Goal: Task Accomplishment & Management: Manage account settings

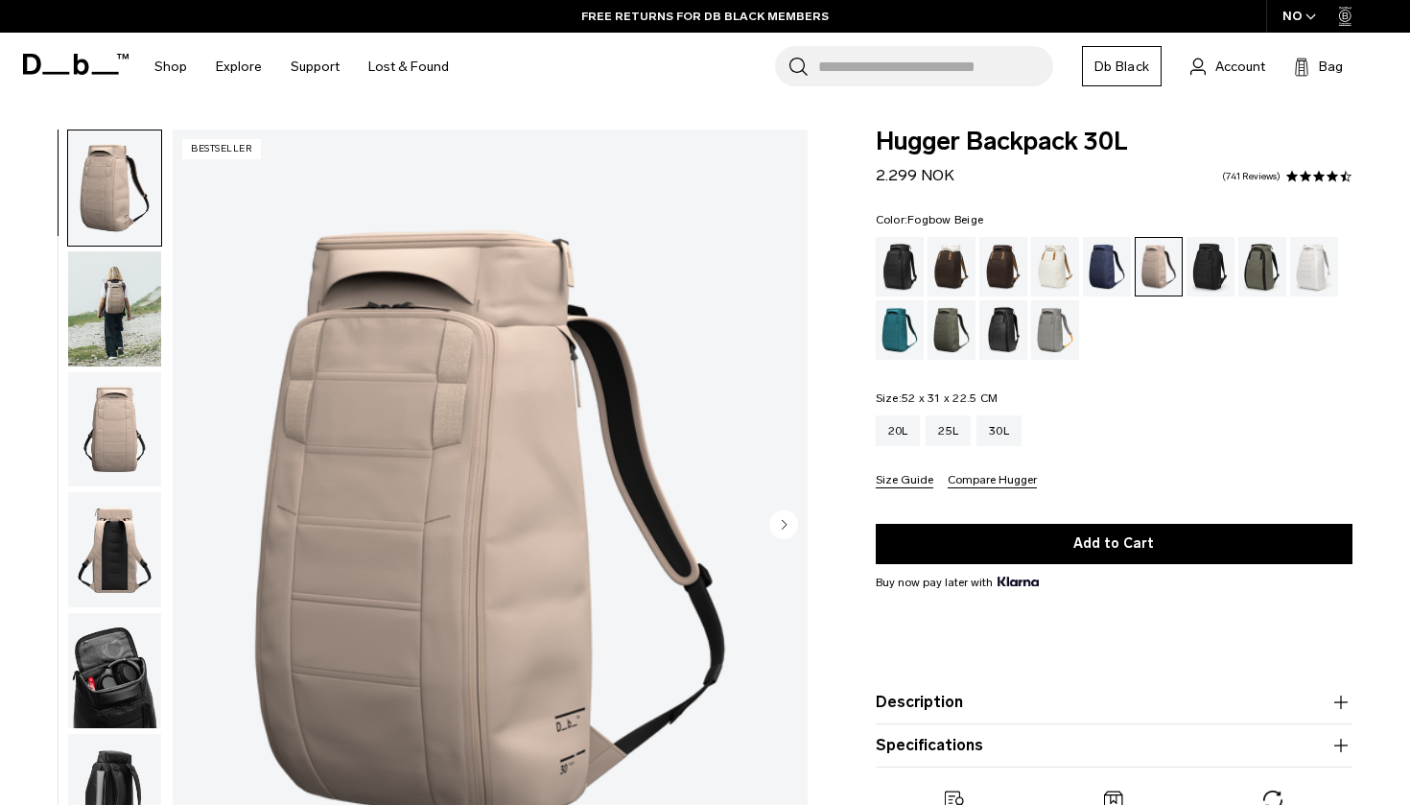
click at [146, 335] on img "button" at bounding box center [114, 308] width 93 height 115
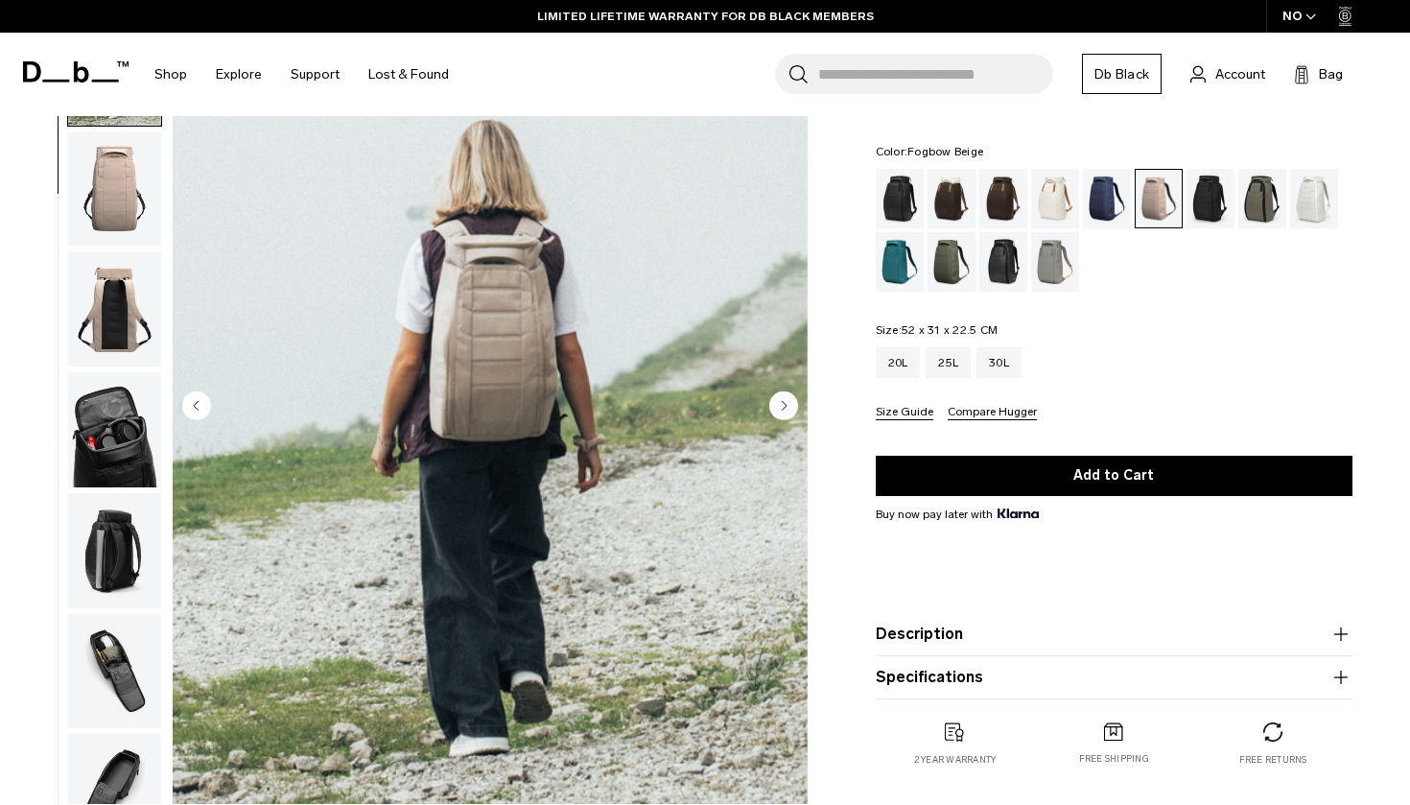
scroll to position [122, 0]
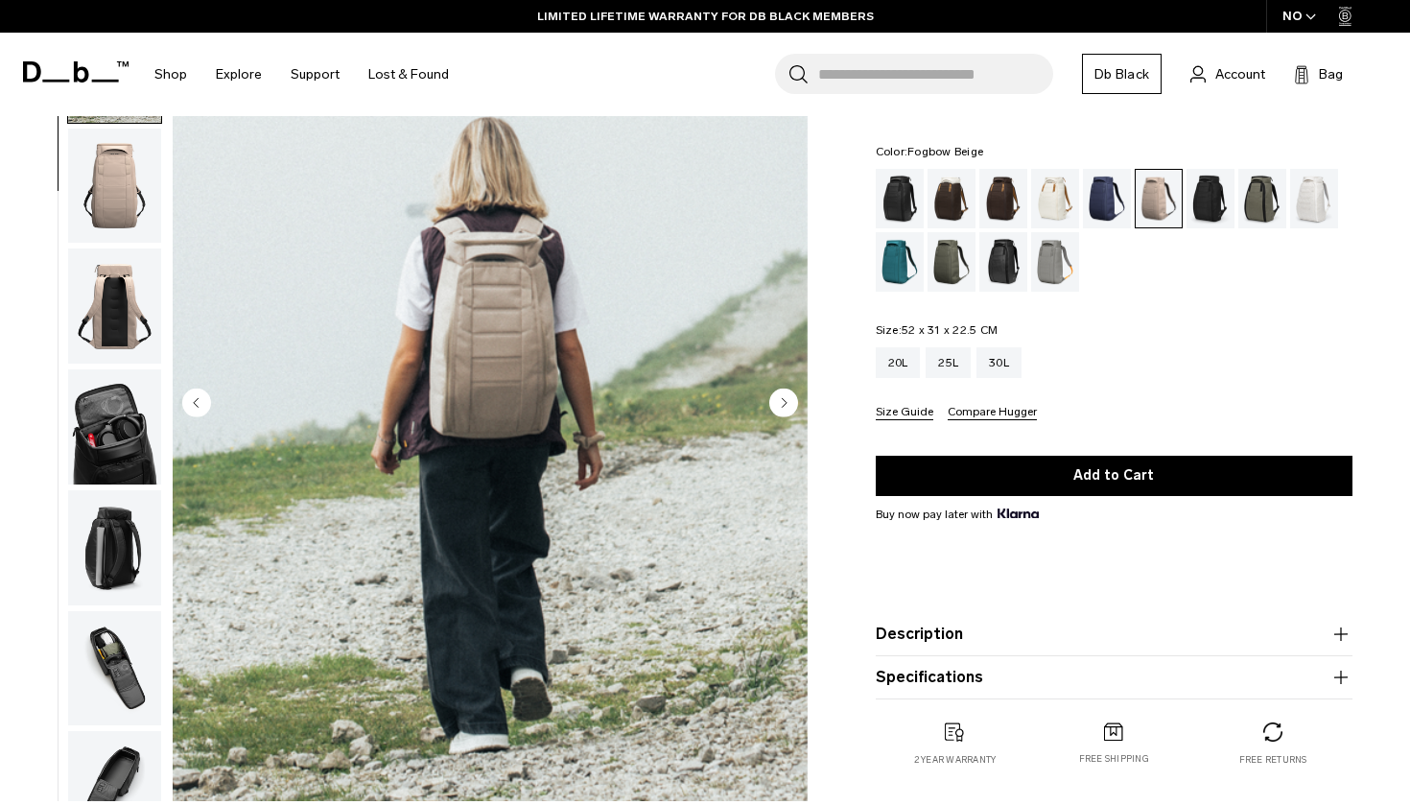
click at [989, 414] on button "Compare Hugger" at bounding box center [992, 413] width 89 height 14
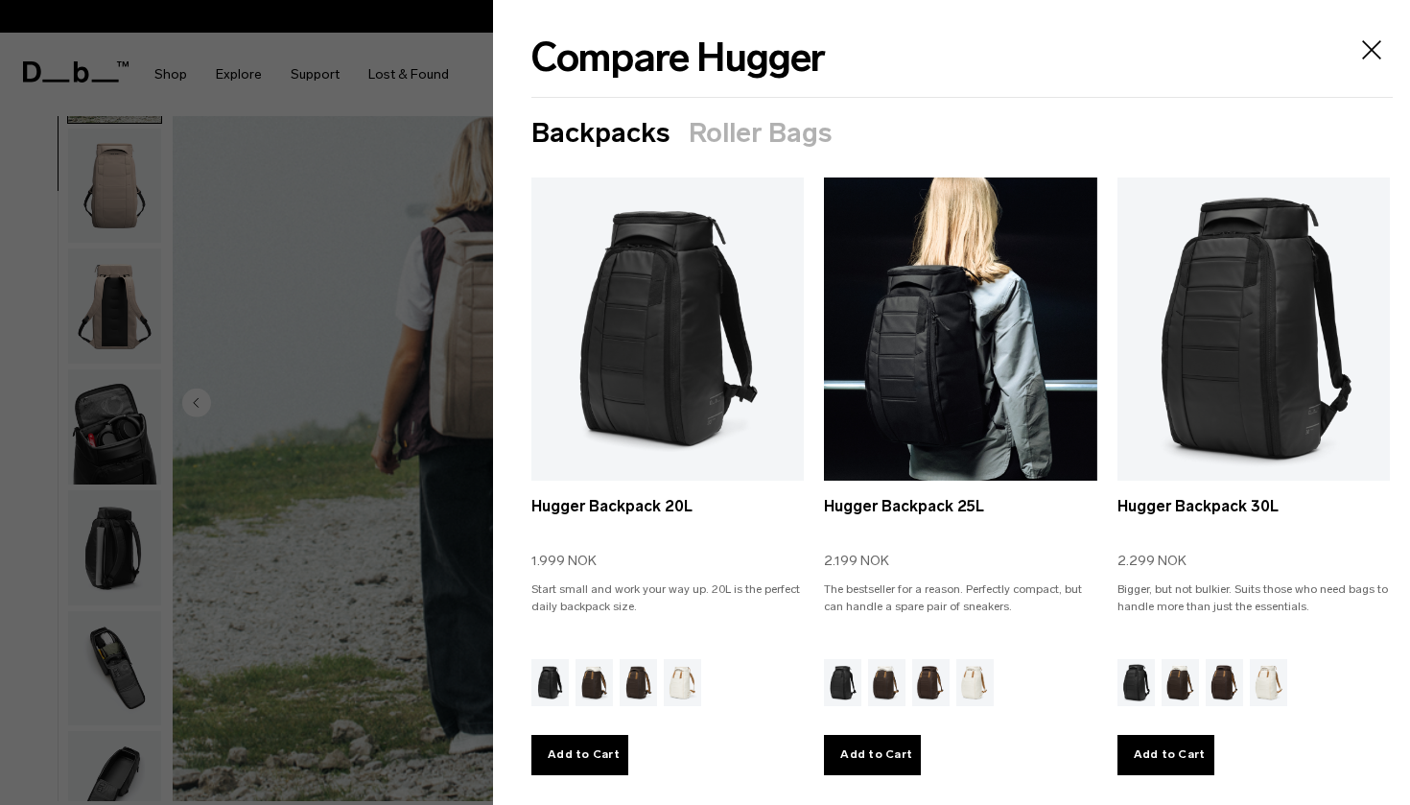
scroll to position [43, 0]
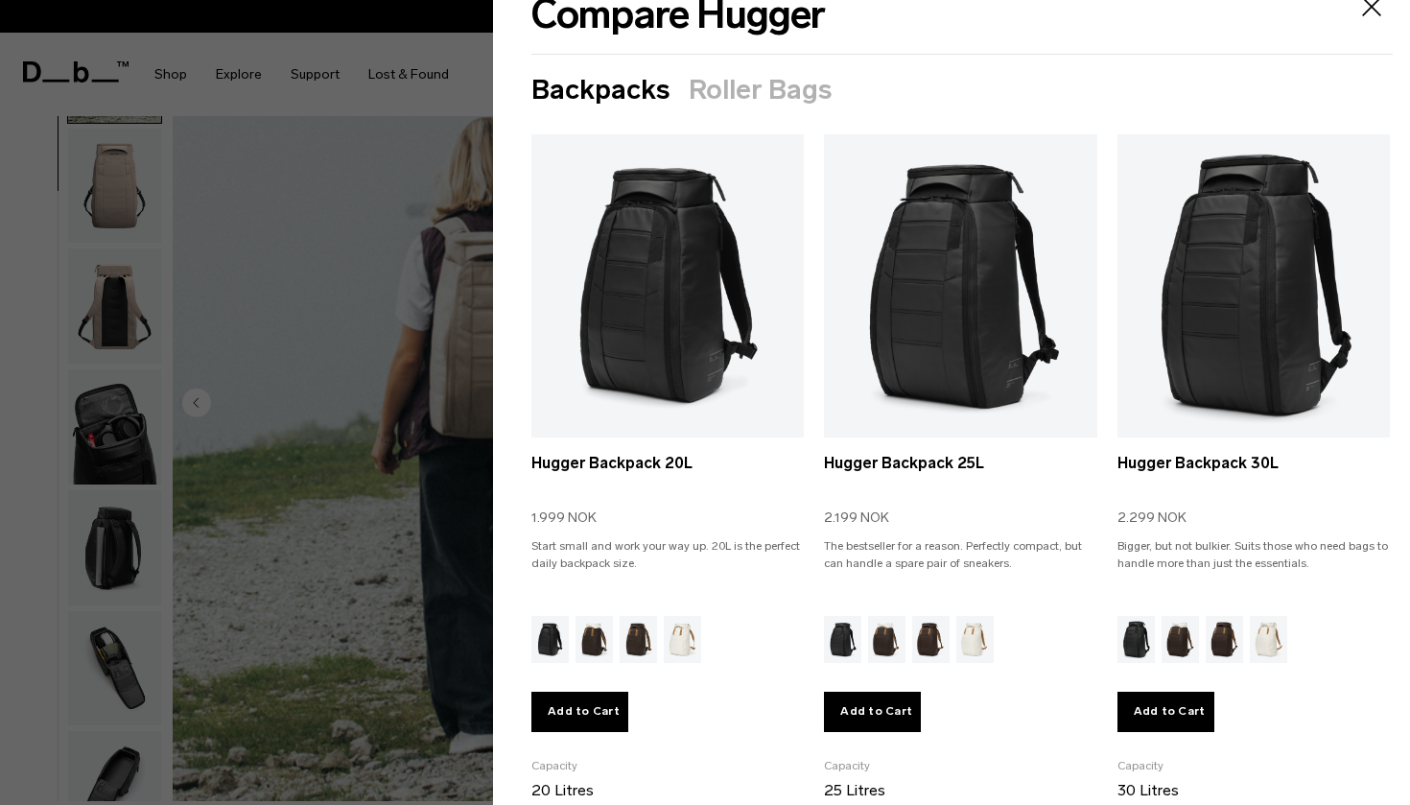
click at [1369, 13] on icon "Close" at bounding box center [1371, 6] width 31 height 31
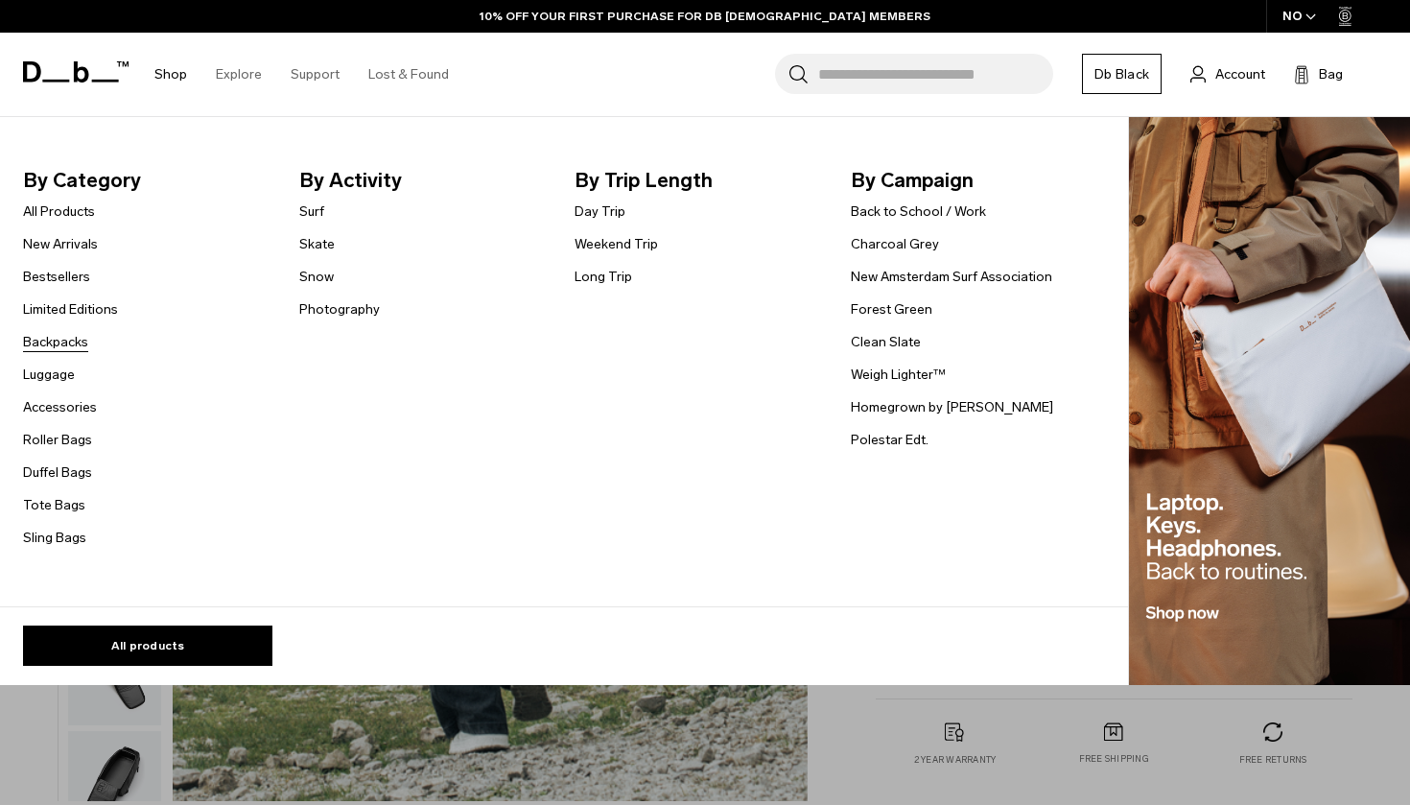
click at [51, 338] on link "Backpacks" at bounding box center [55, 342] width 65 height 20
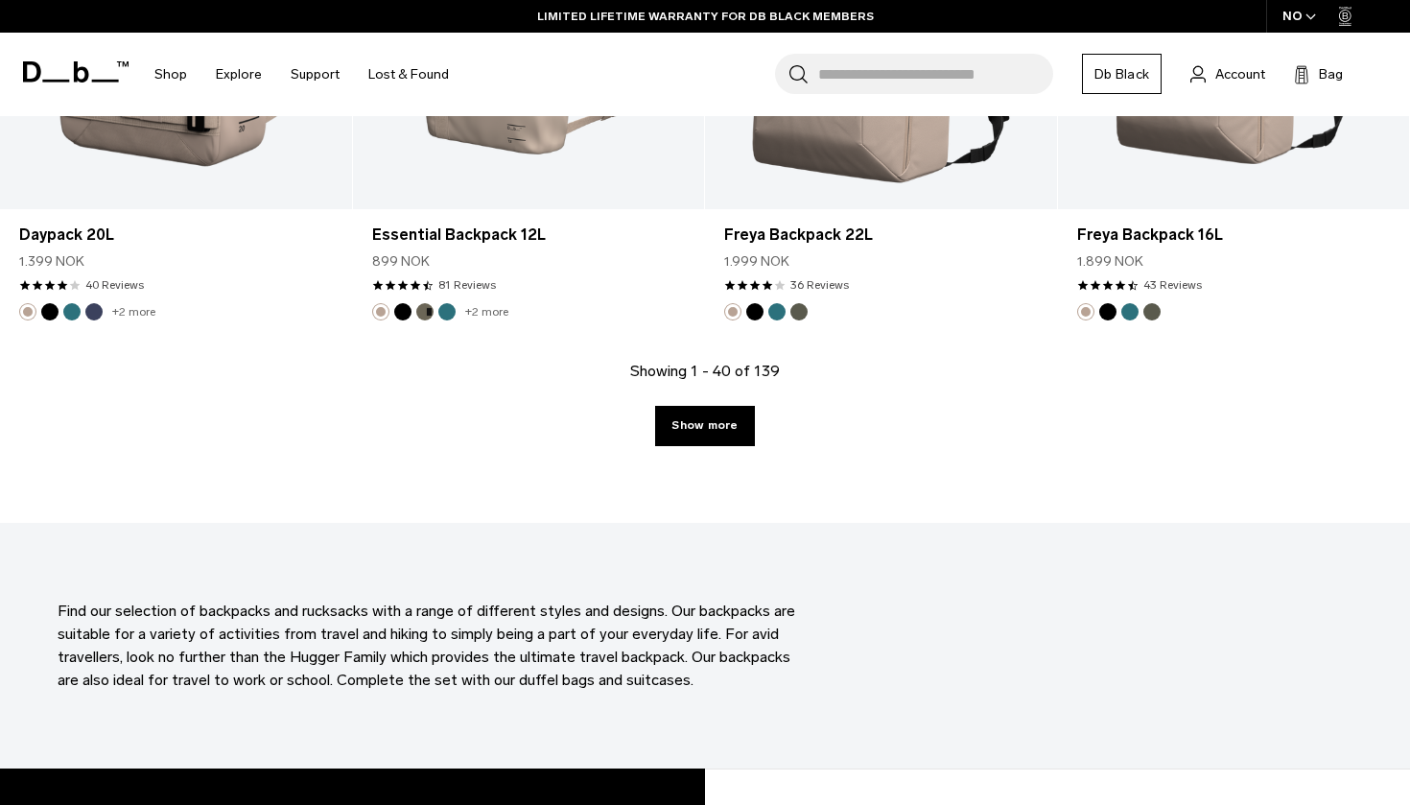
scroll to position [5538, 0]
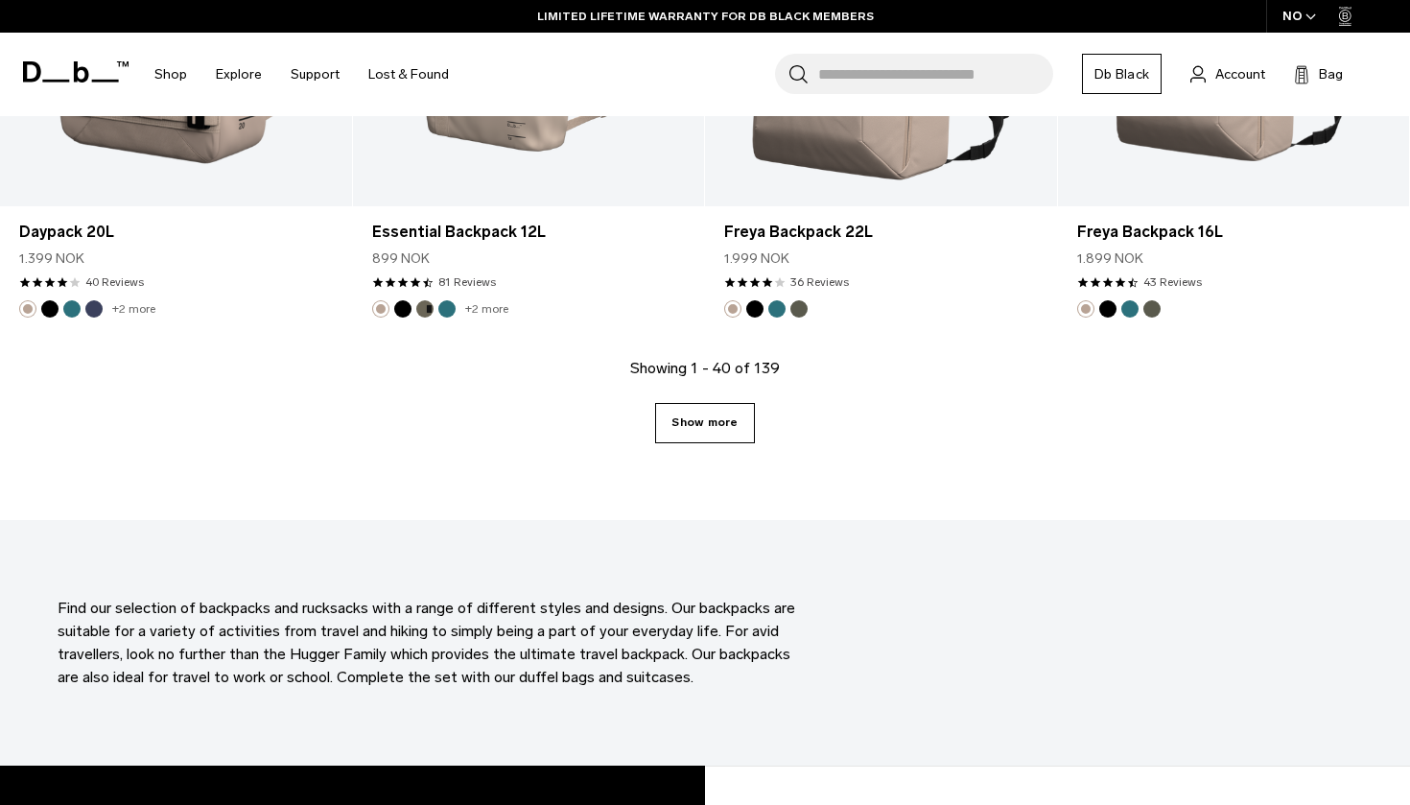
click at [721, 427] on link "Show more" at bounding box center [704, 423] width 99 height 40
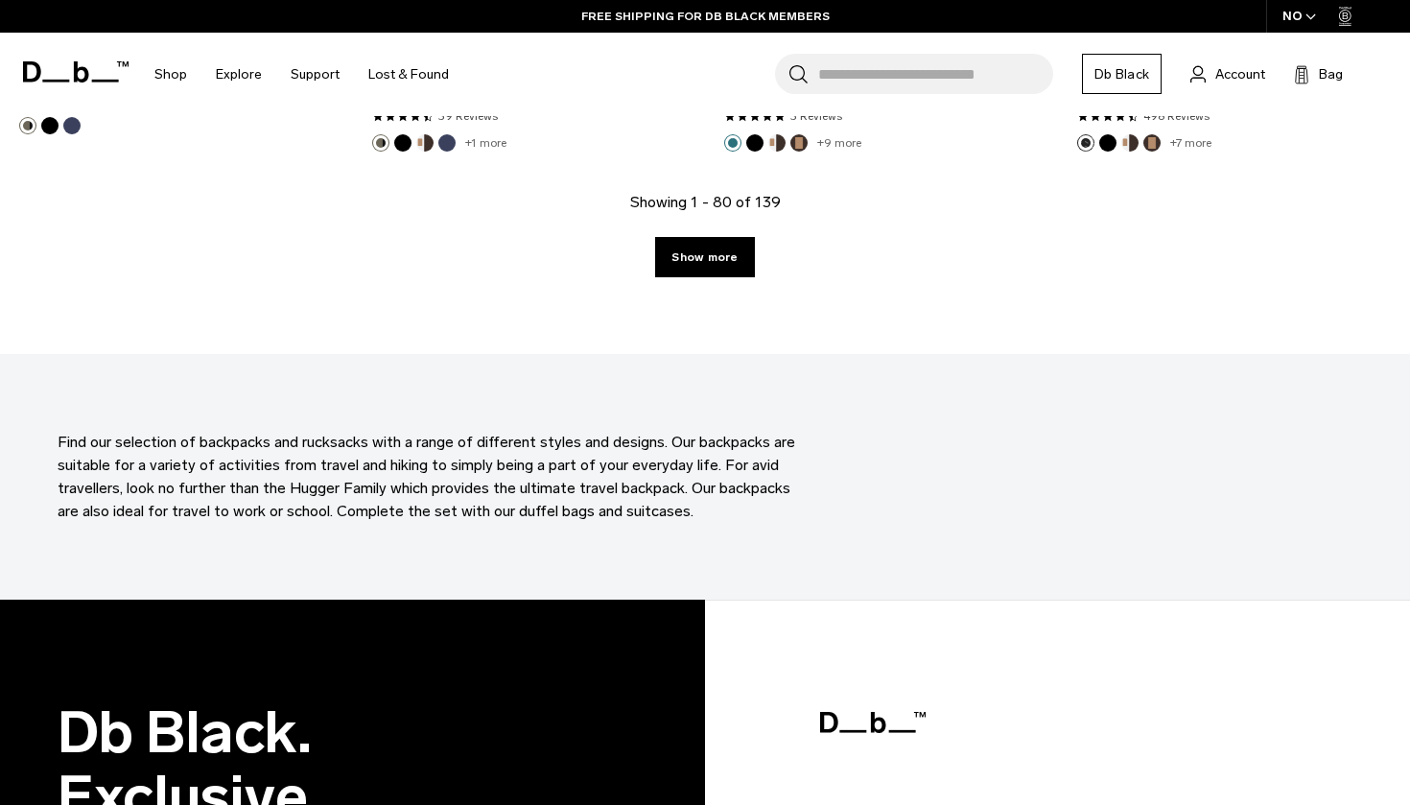
scroll to position [11125, 0]
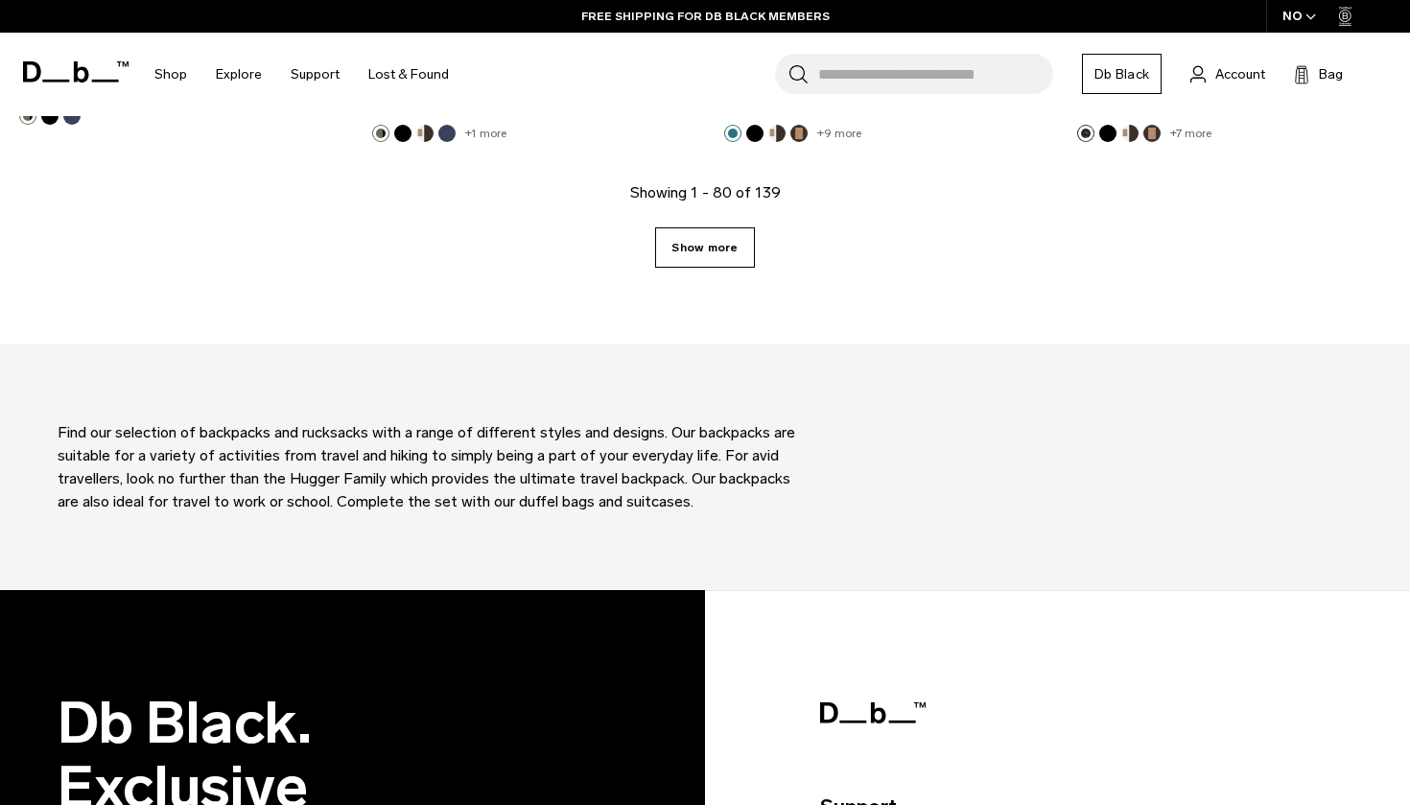
click at [698, 234] on link "Show more" at bounding box center [704, 247] width 99 height 40
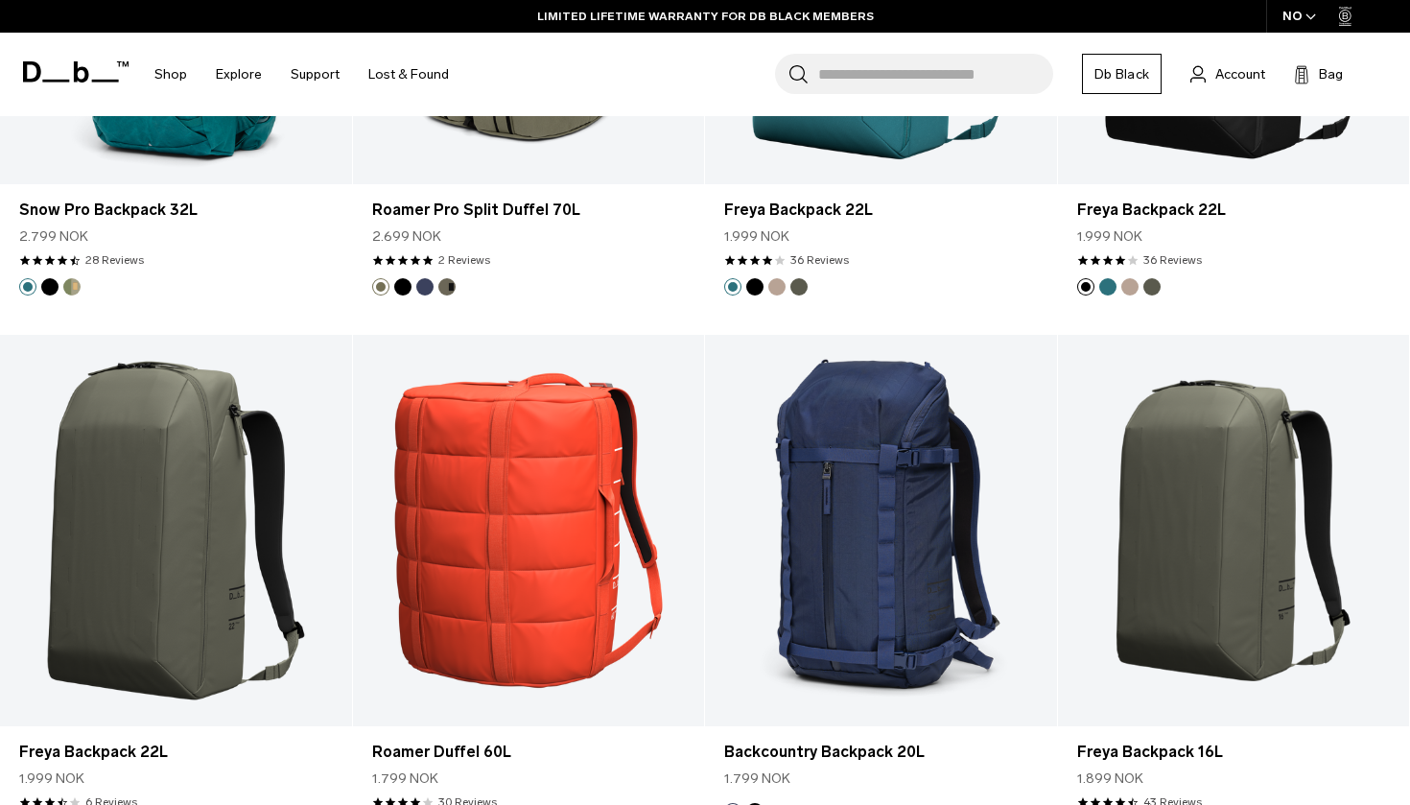
scroll to position [15302, 0]
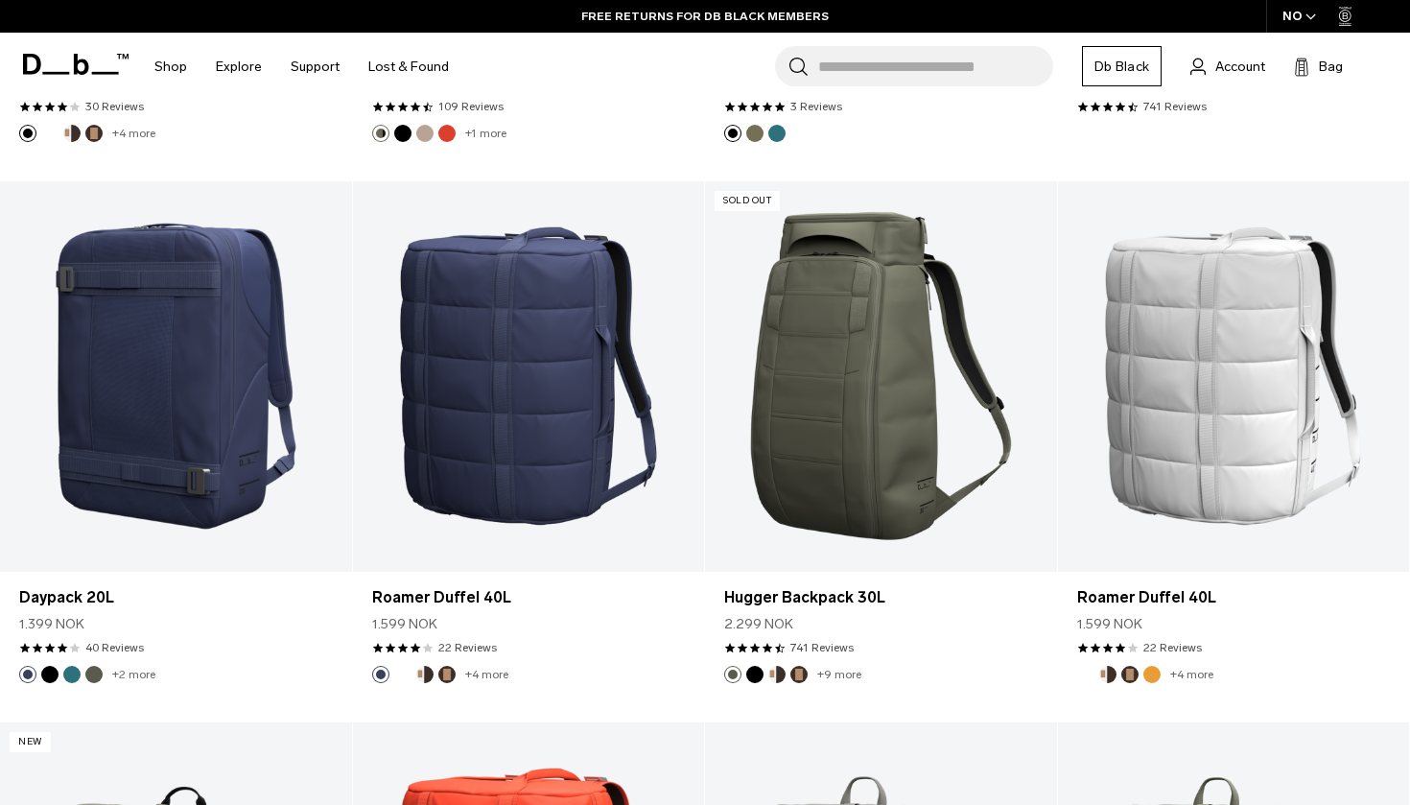
scroll to position [13237, 0]
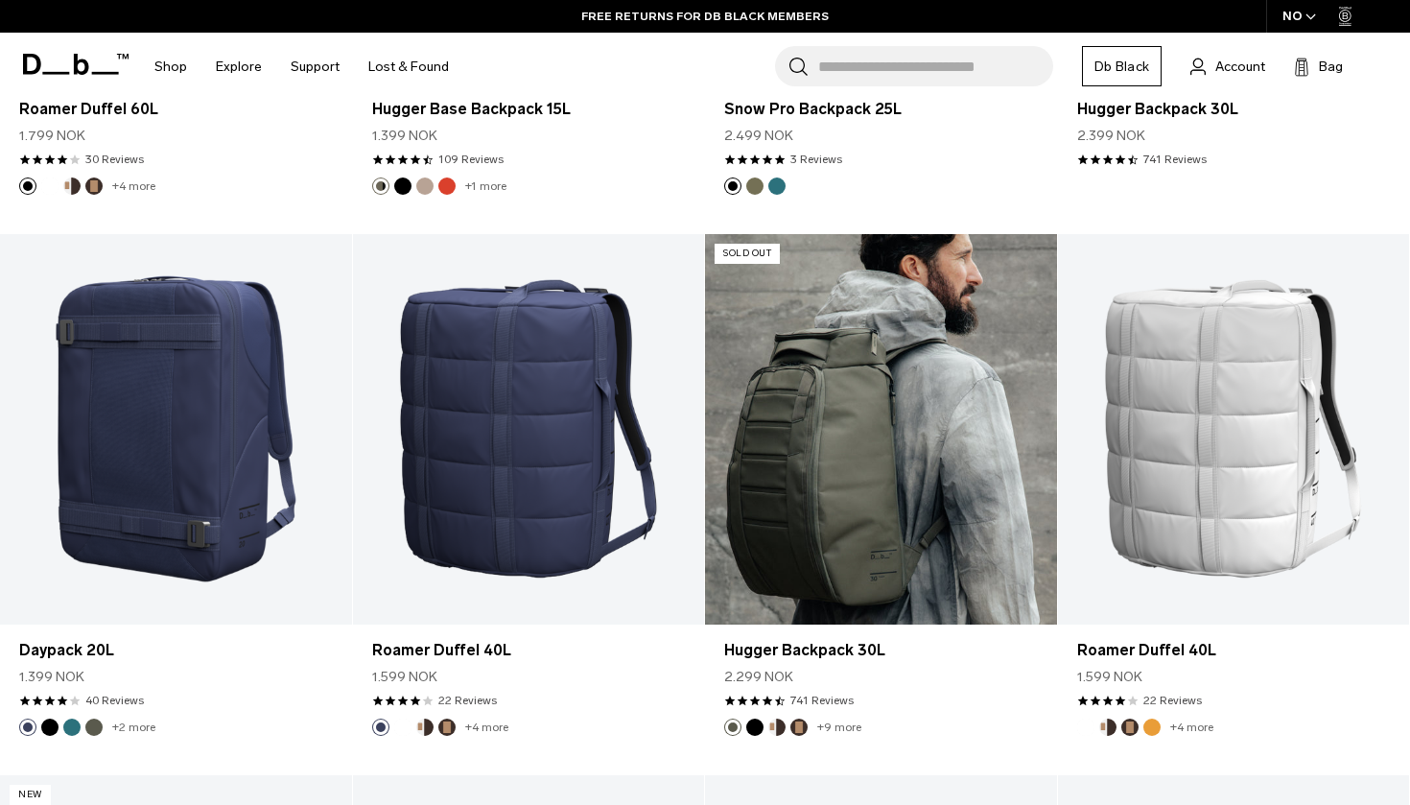
click at [792, 389] on link "Hugger Backpack 30L" at bounding box center [881, 429] width 352 height 390
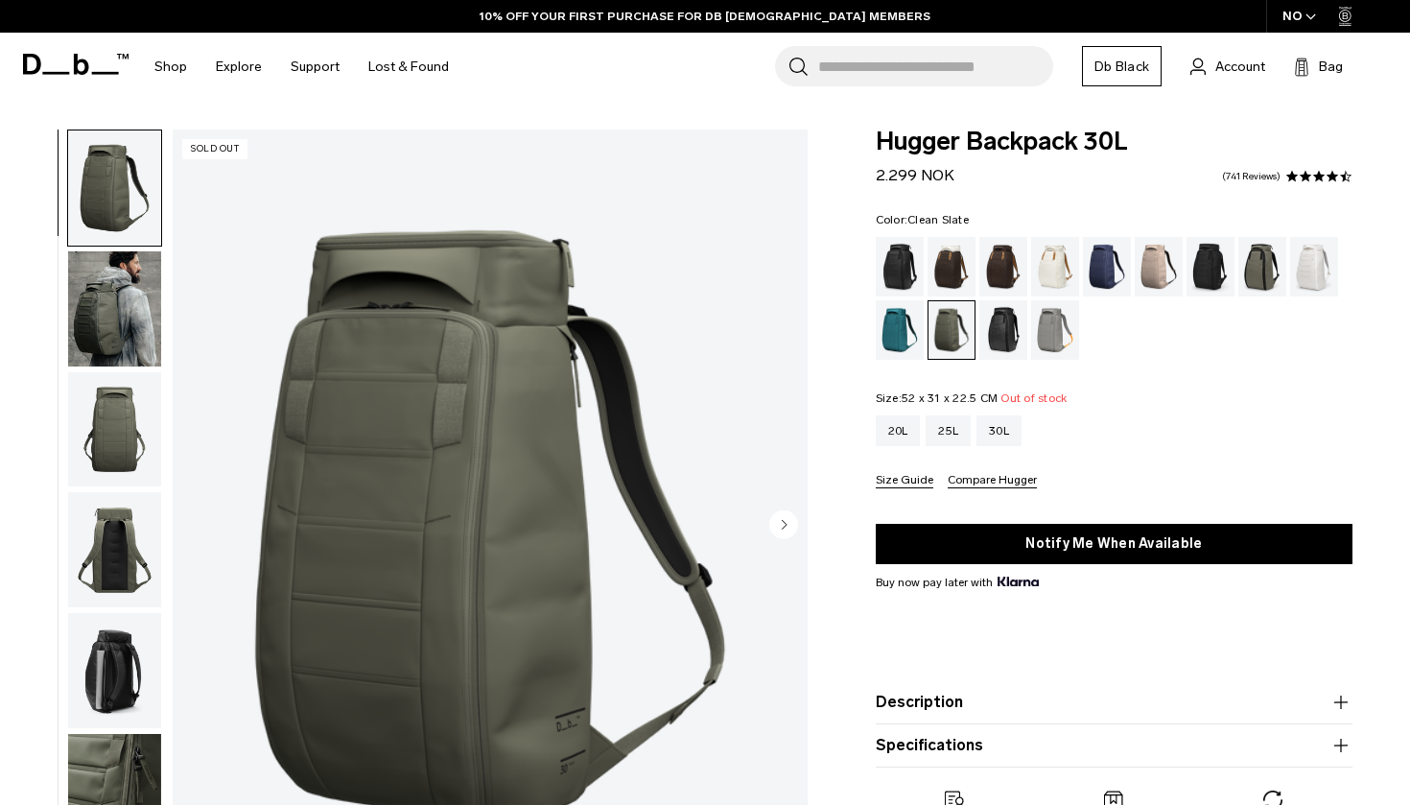
click at [1313, 270] on div "Clean Slate" at bounding box center [1314, 266] width 49 height 59
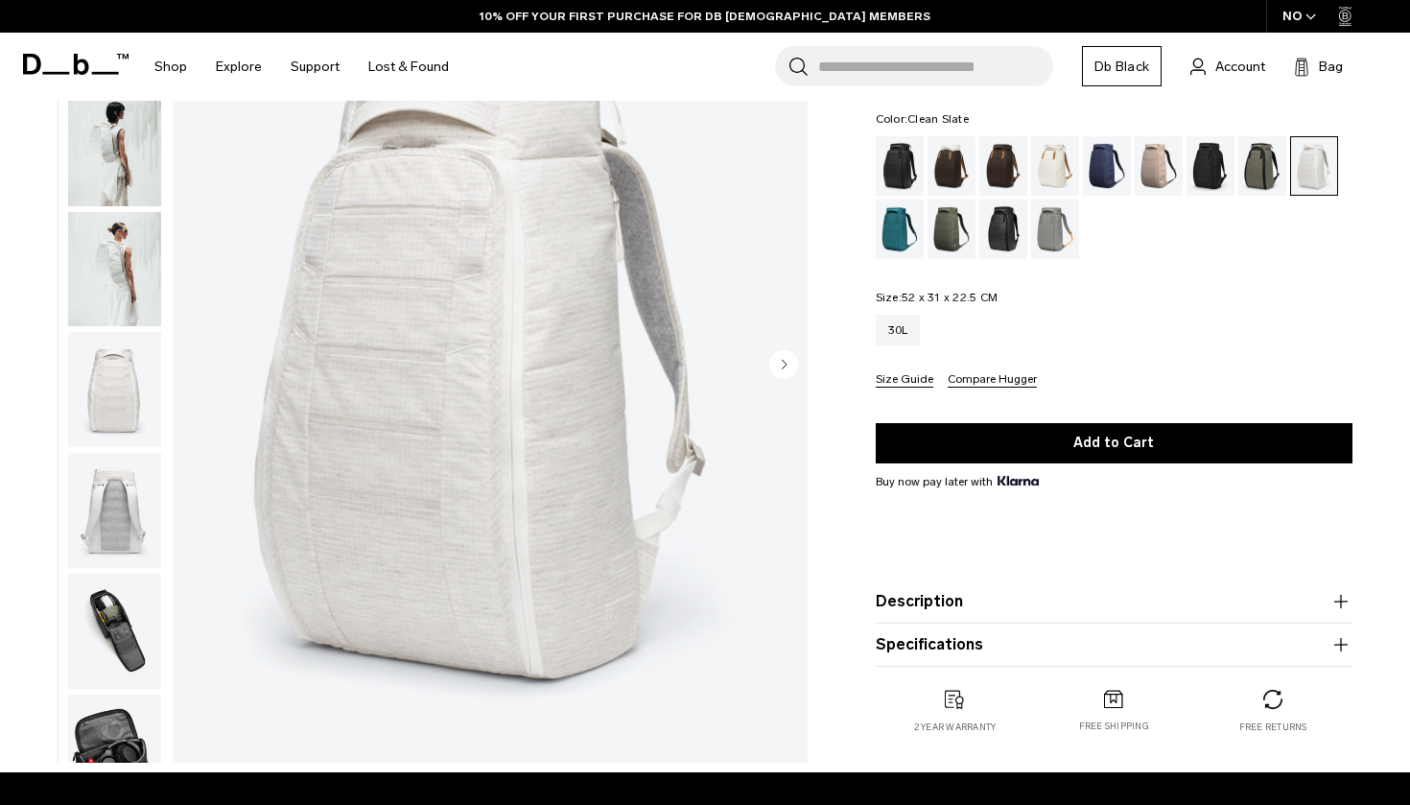
click at [120, 418] on img "button" at bounding box center [114, 389] width 93 height 115
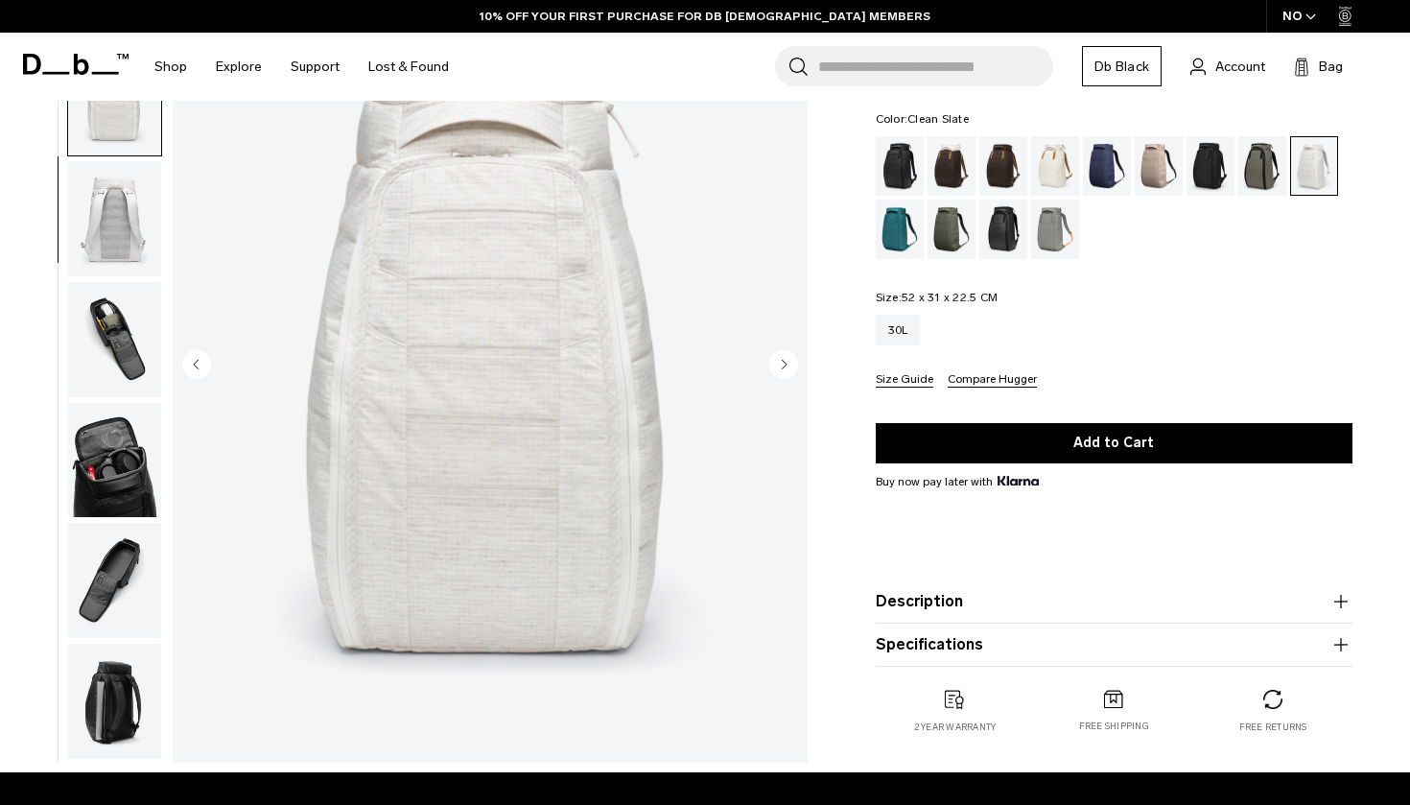
scroll to position [366, 0]
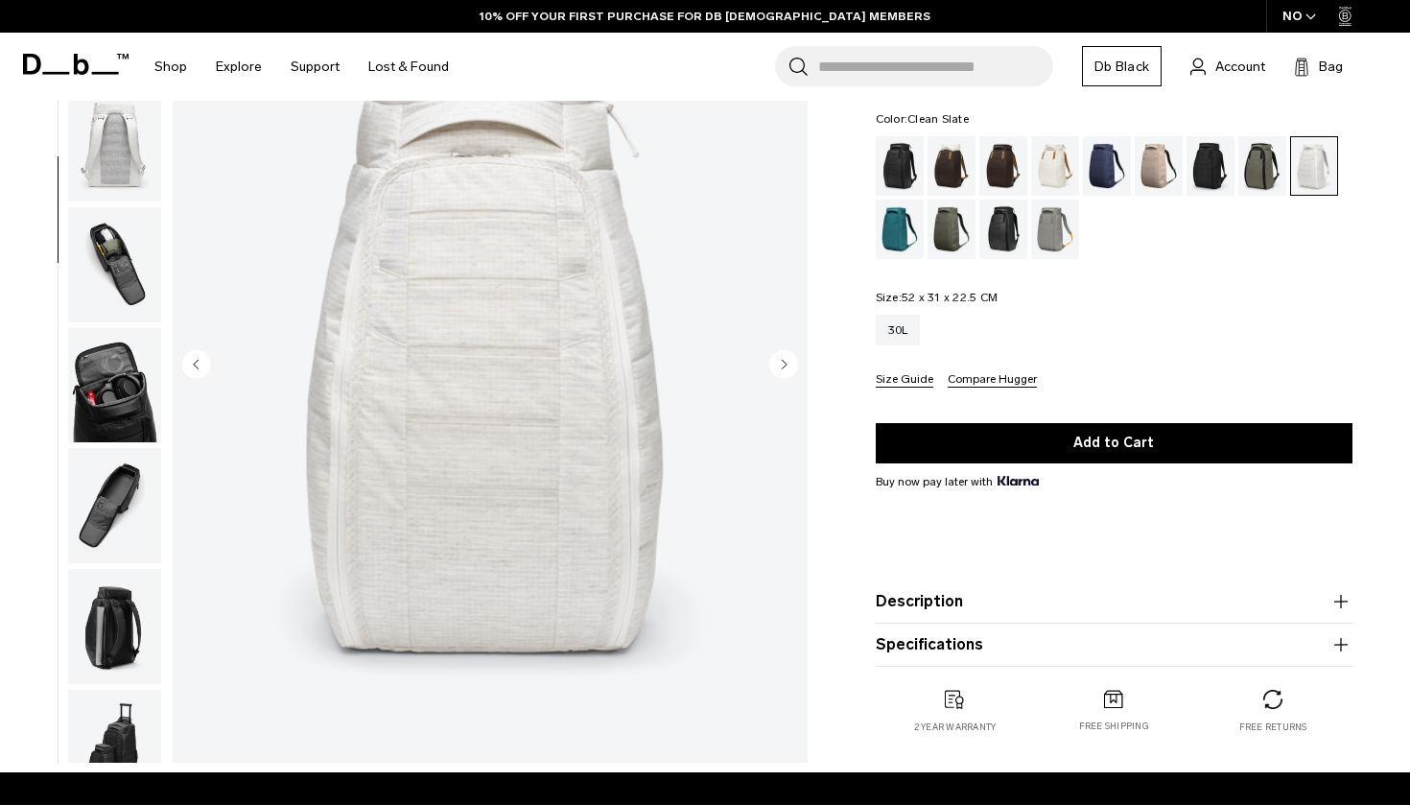
click at [438, 342] on img "4 / 12" at bounding box center [490, 365] width 635 height 793
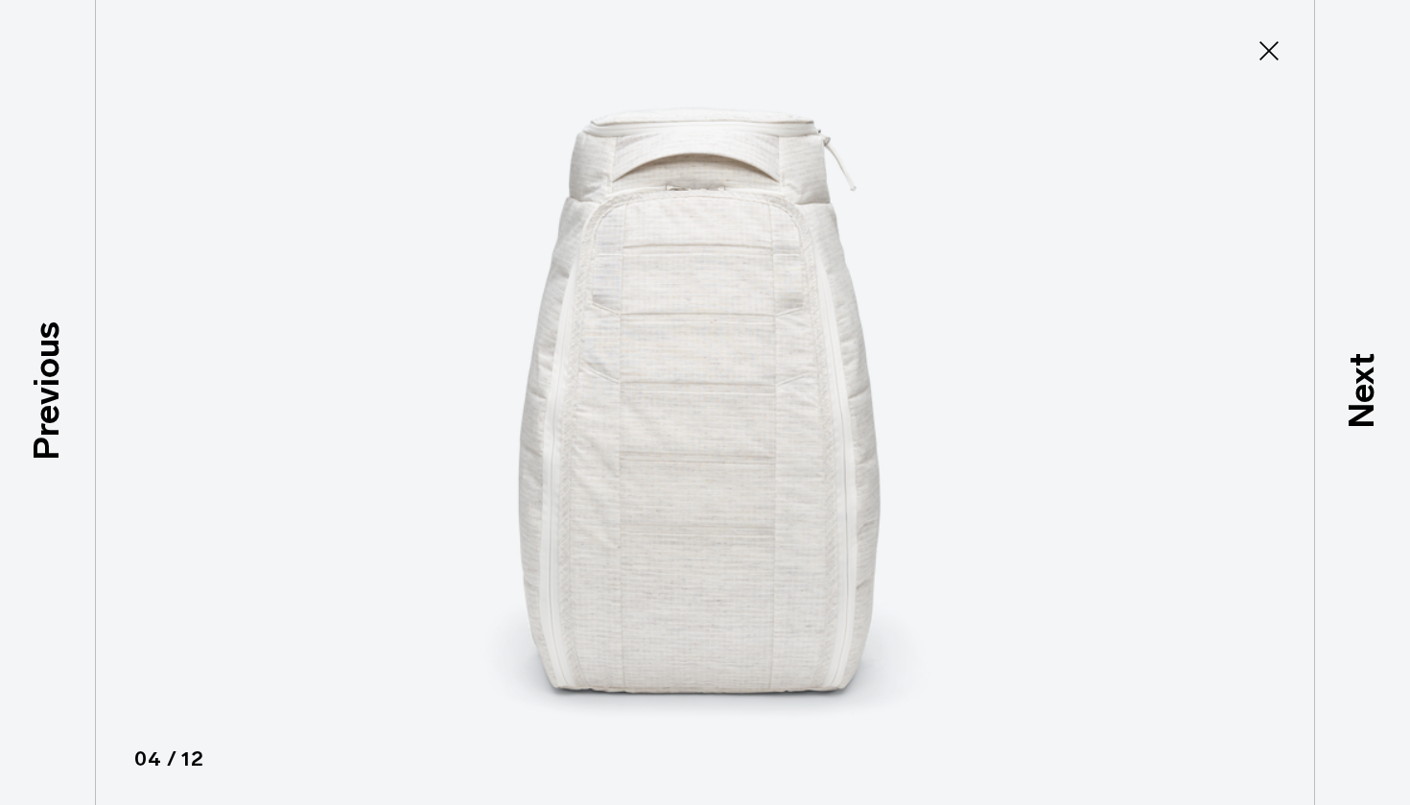
click at [691, 476] on img at bounding box center [704, 402] width 863 height 805
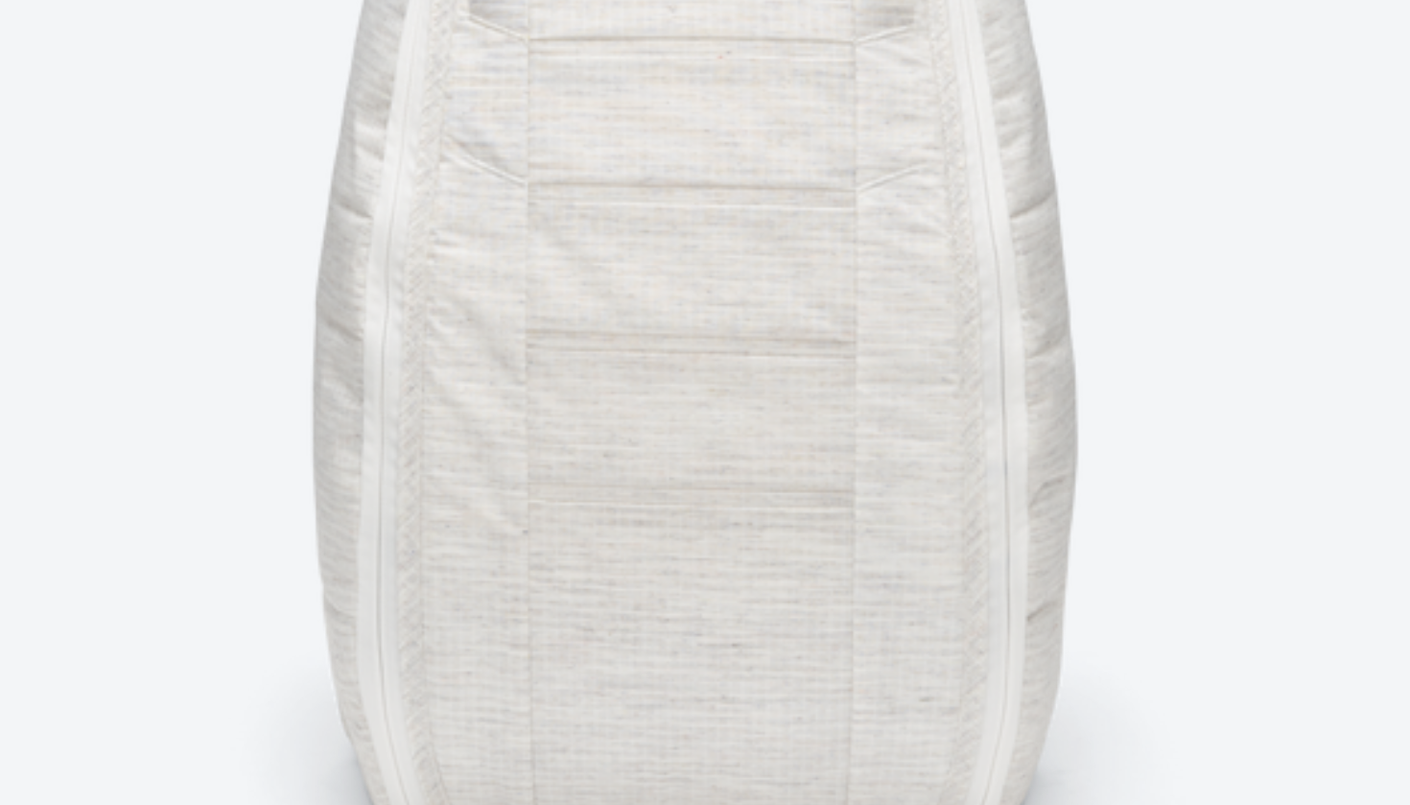
scroll to position [145, 0]
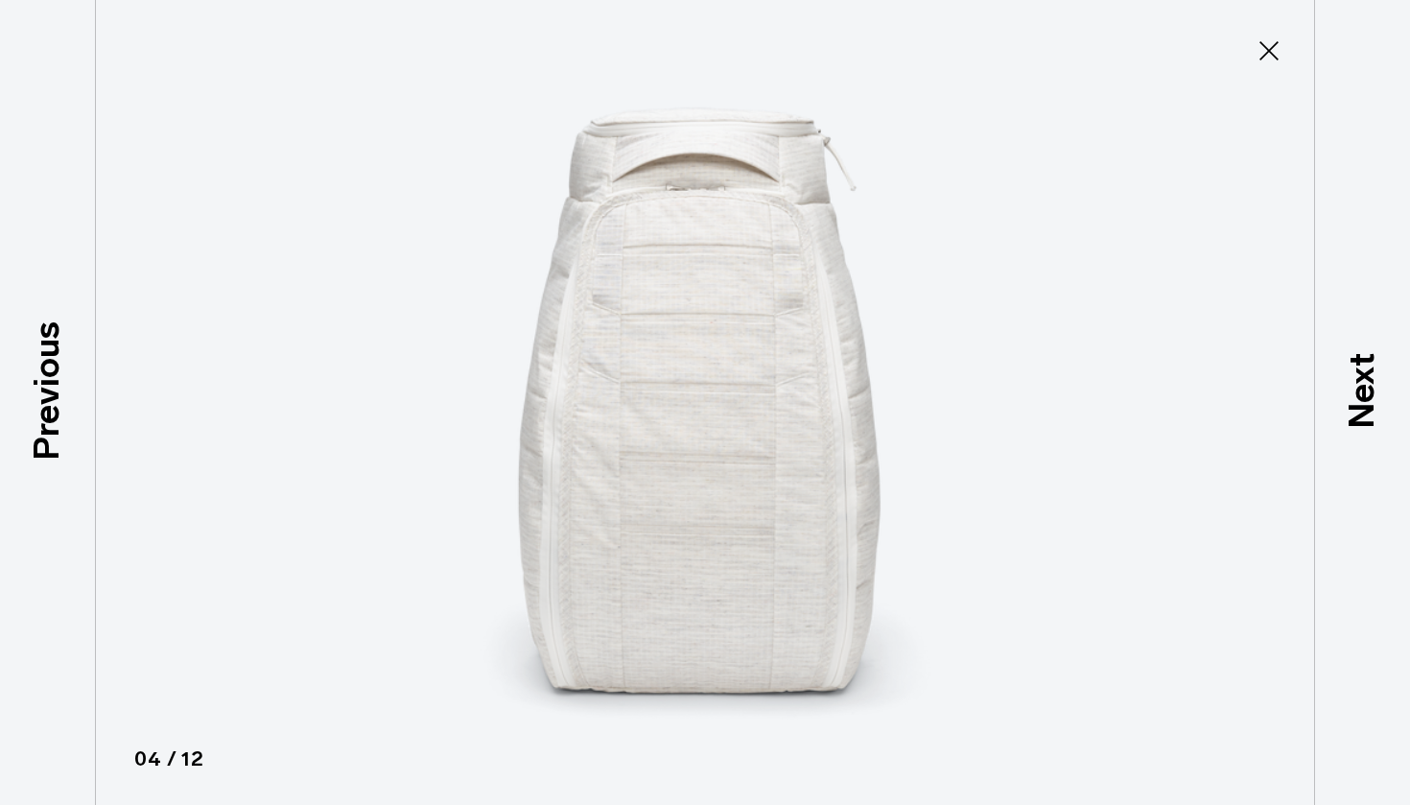
click at [1274, 45] on icon at bounding box center [1268, 50] width 19 height 19
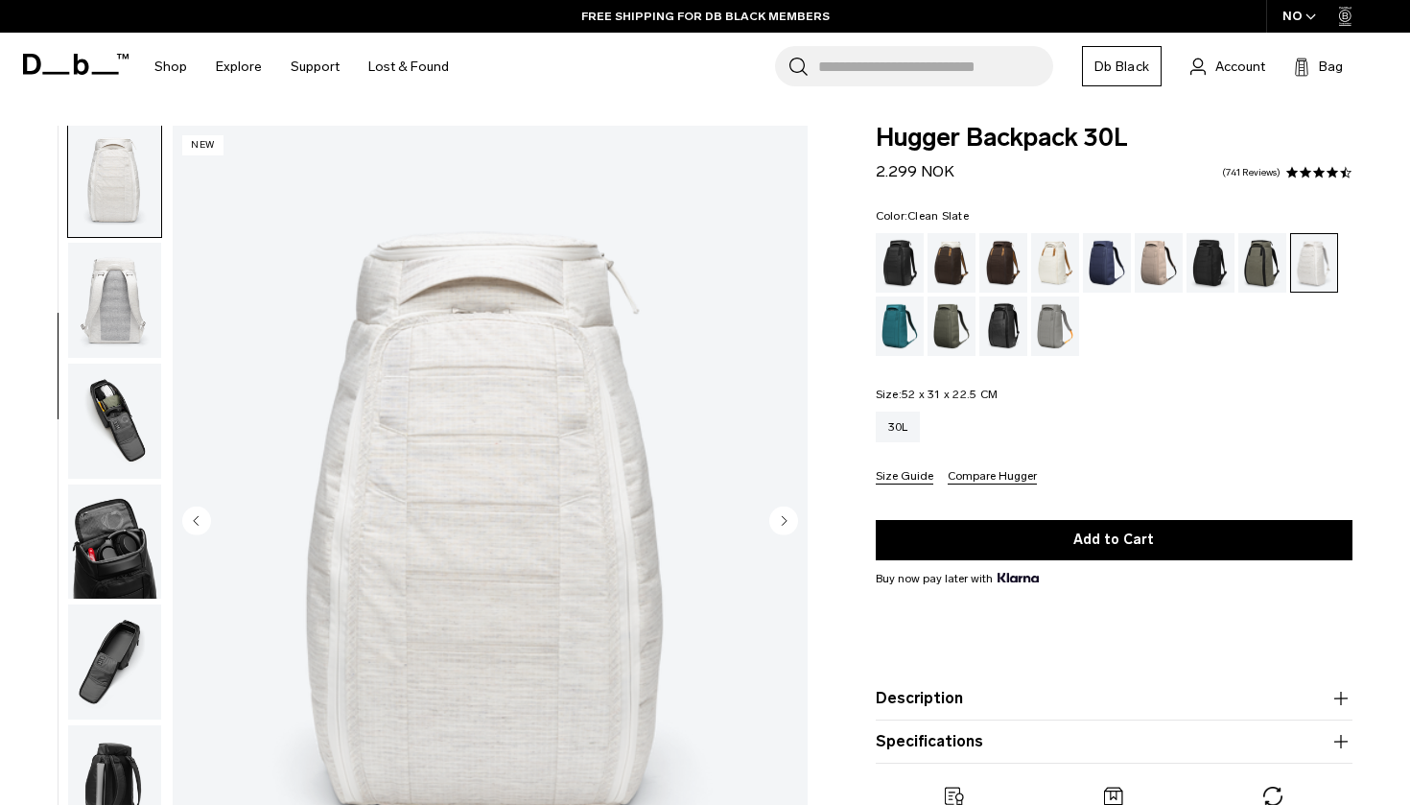
scroll to position [0, 0]
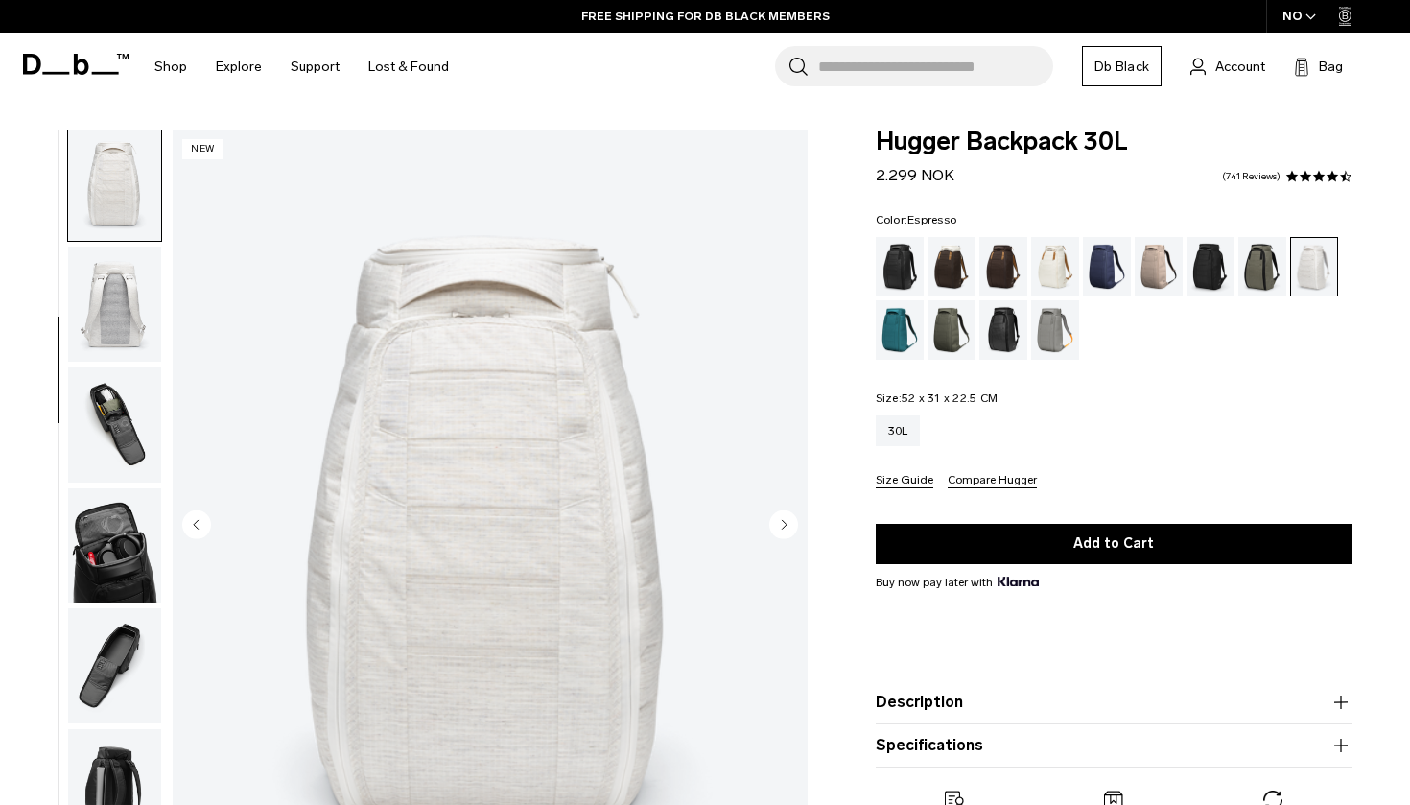
click at [1004, 272] on div "Espresso" at bounding box center [1003, 266] width 49 height 59
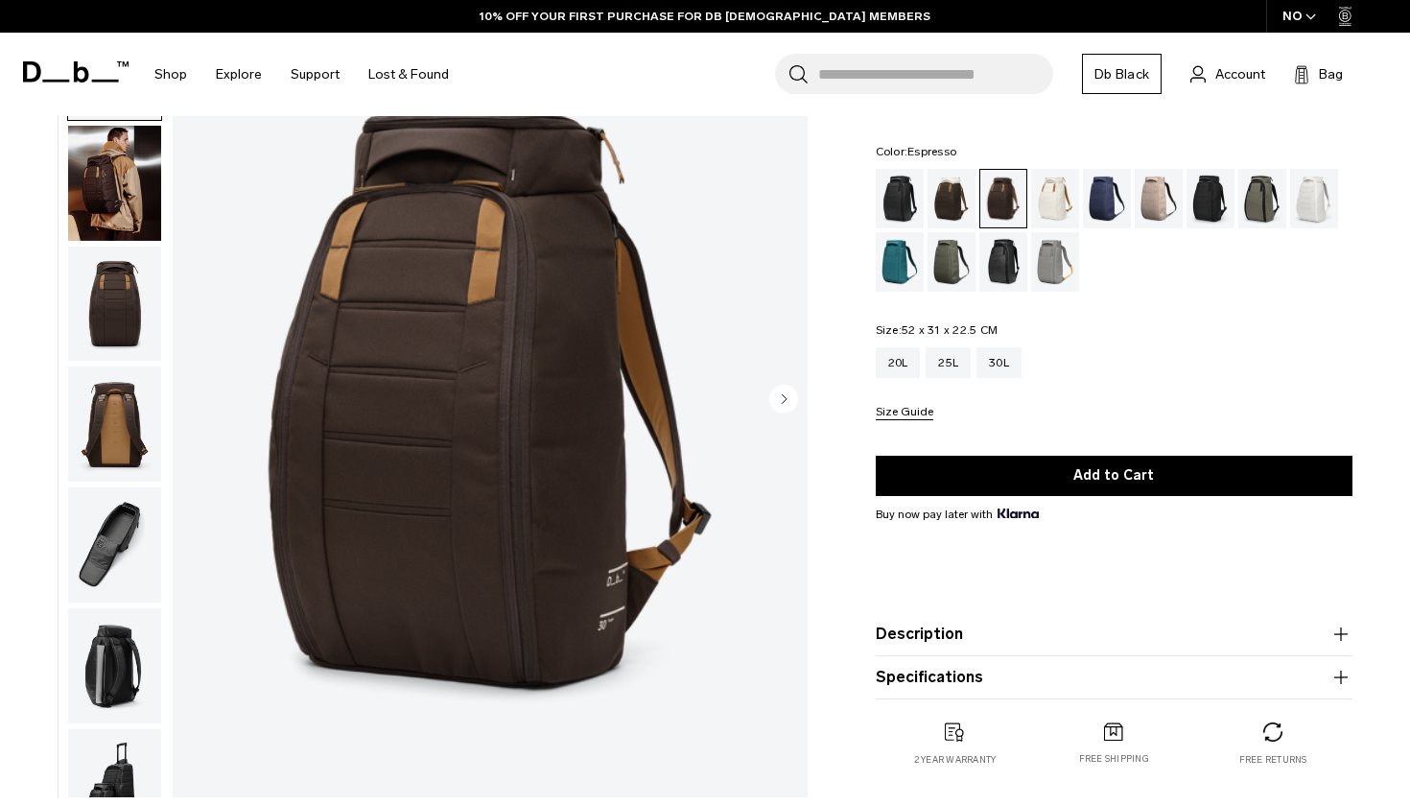
click at [786, 401] on circle "Next slide" at bounding box center [783, 398] width 29 height 29
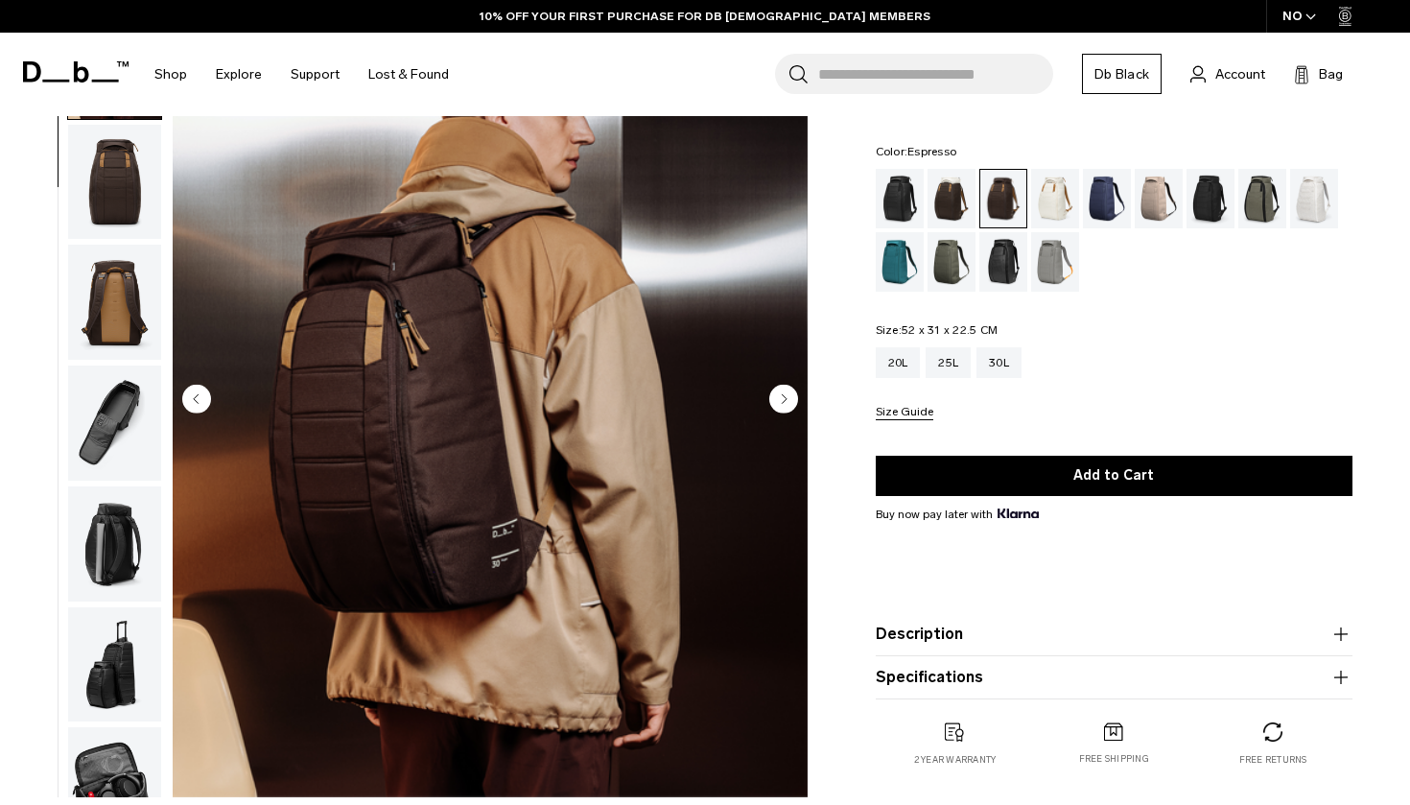
click at [791, 399] on circle "Next slide" at bounding box center [783, 398] width 29 height 29
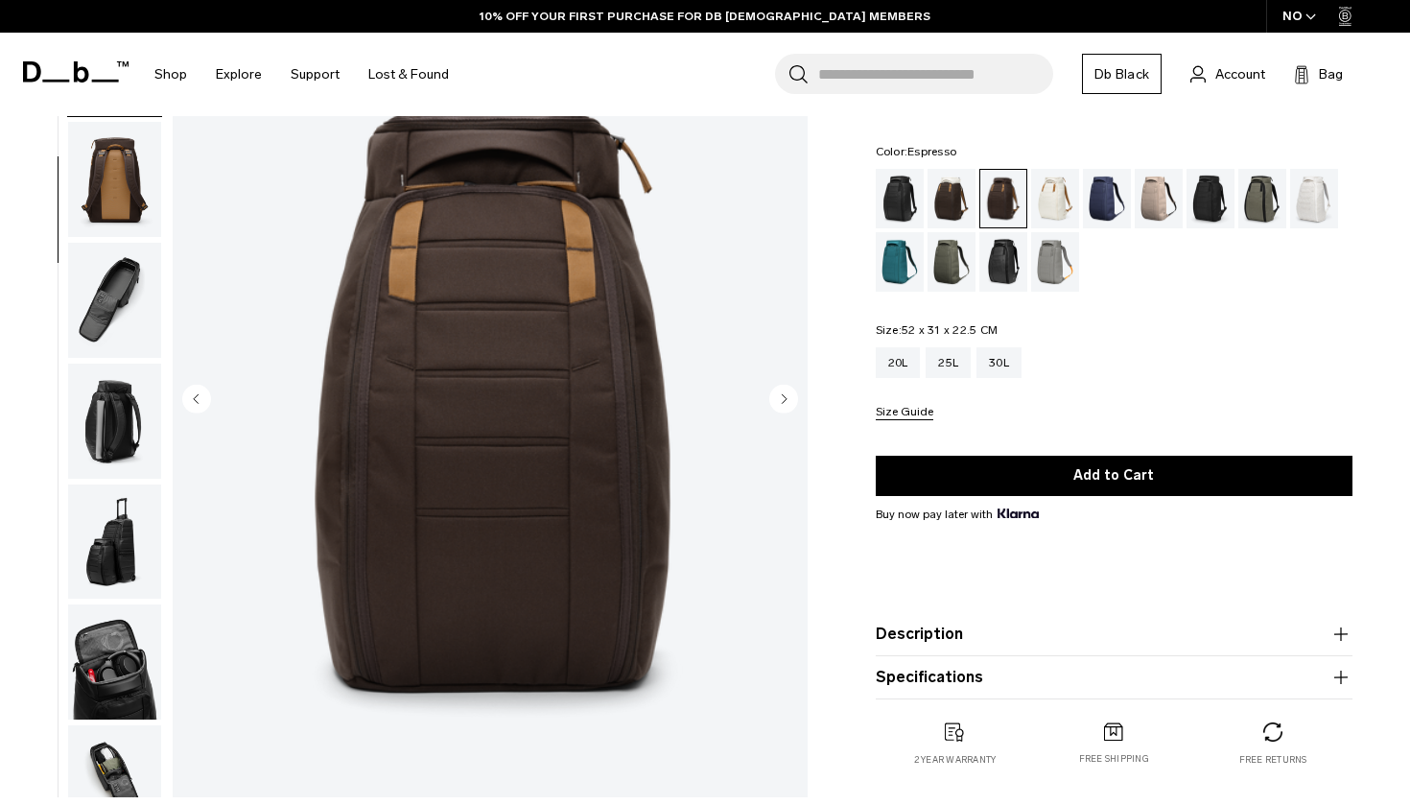
click at [791, 399] on circle "Next slide" at bounding box center [783, 398] width 29 height 29
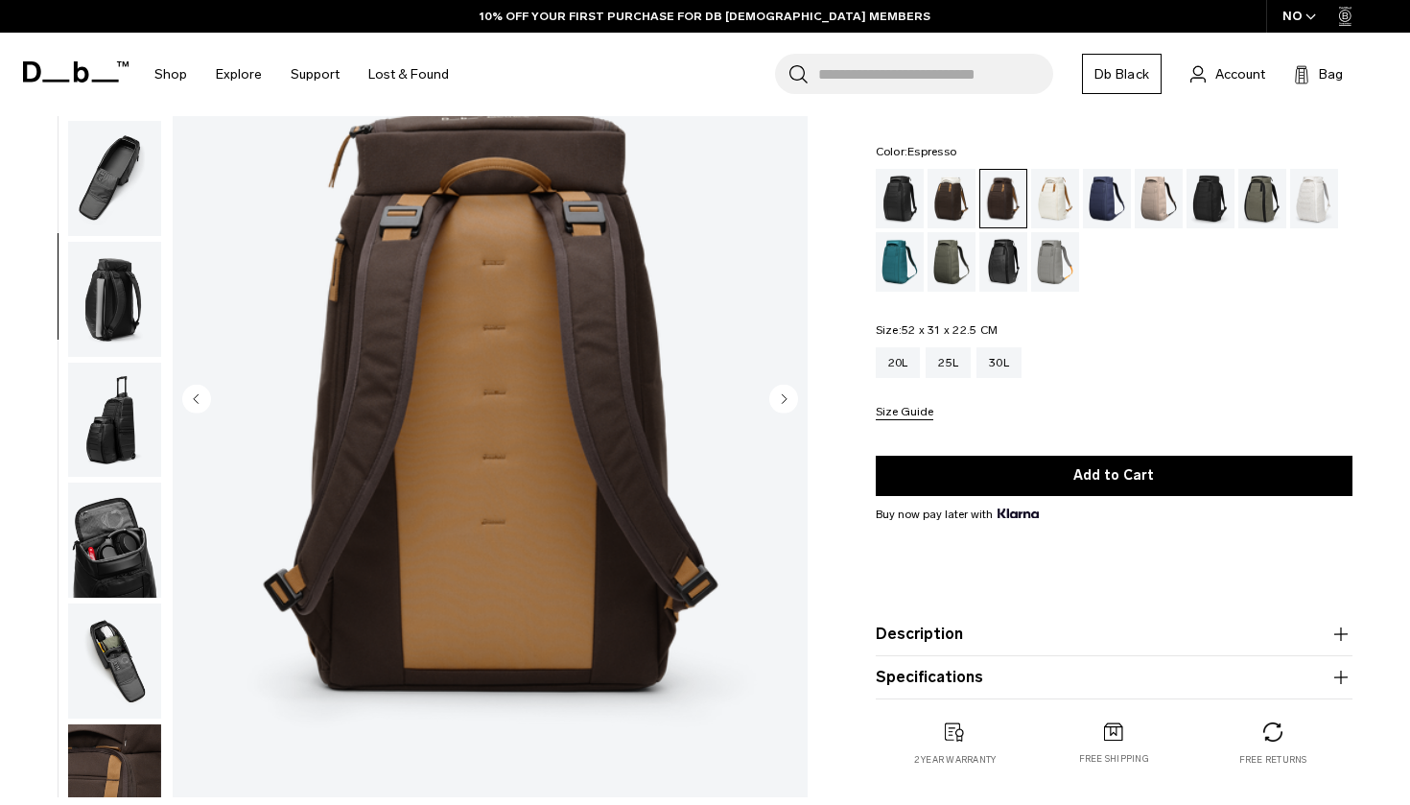
click at [791, 399] on circle "Next slide" at bounding box center [783, 398] width 29 height 29
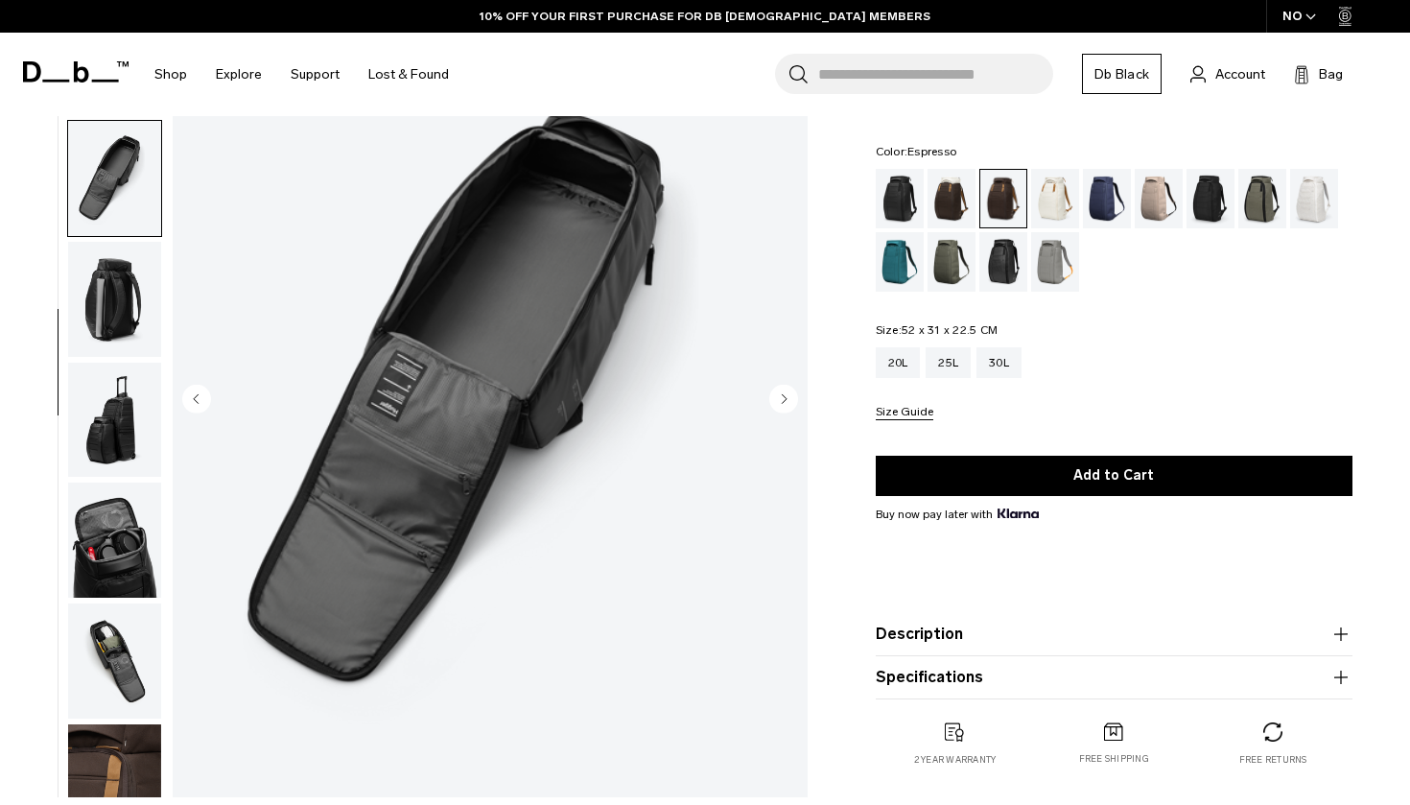
scroll to position [424, 0]
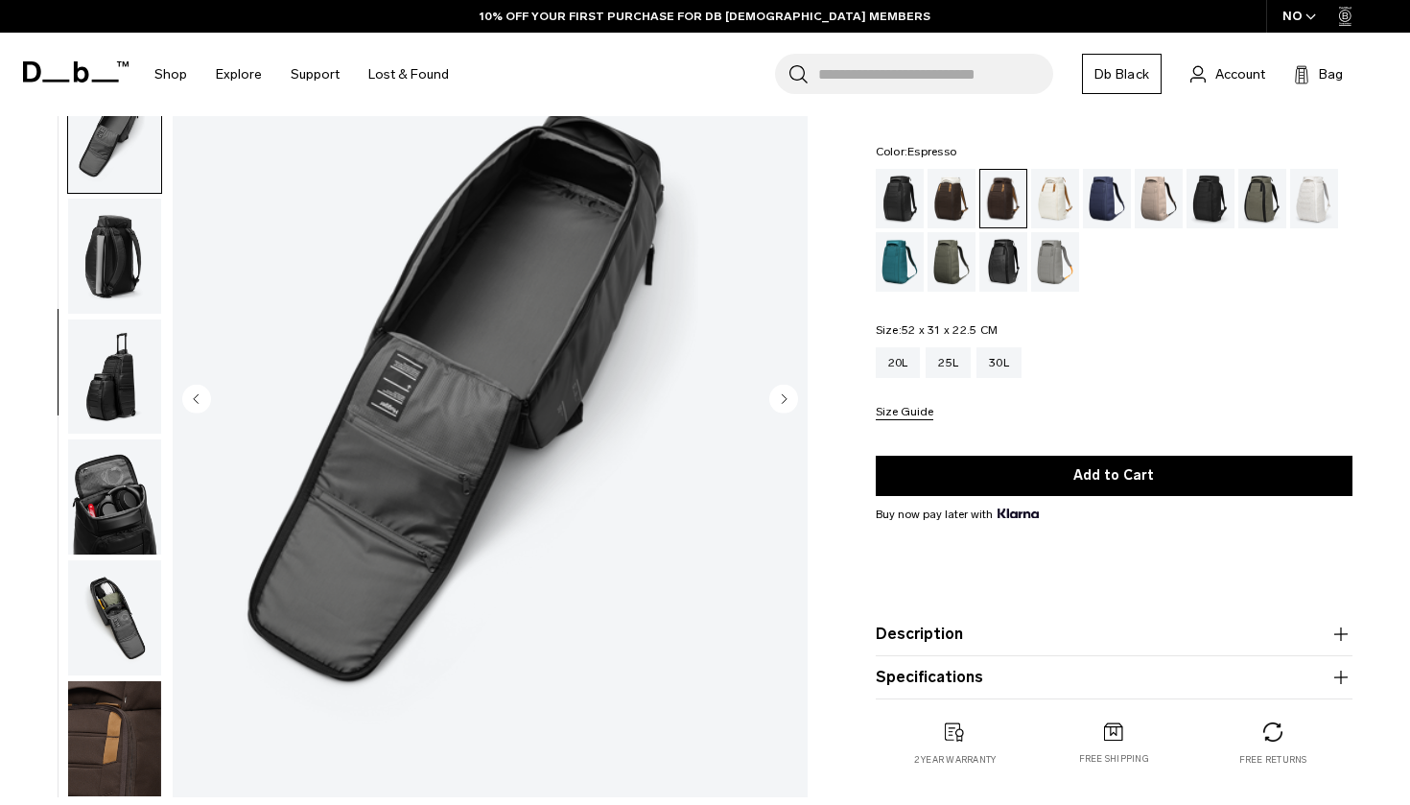
click at [193, 393] on circle "Previous slide" at bounding box center [196, 398] width 29 height 29
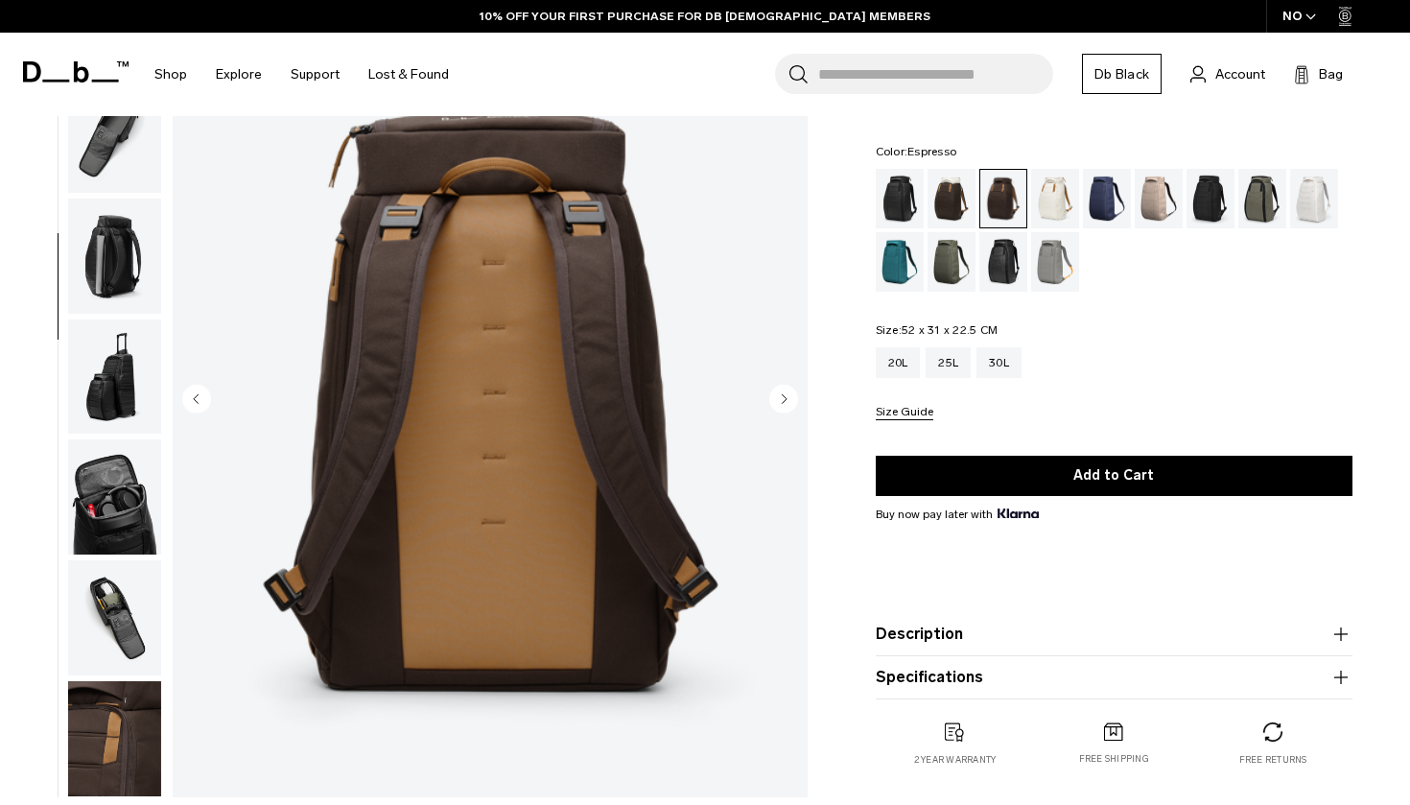
scroll to position [366, 0]
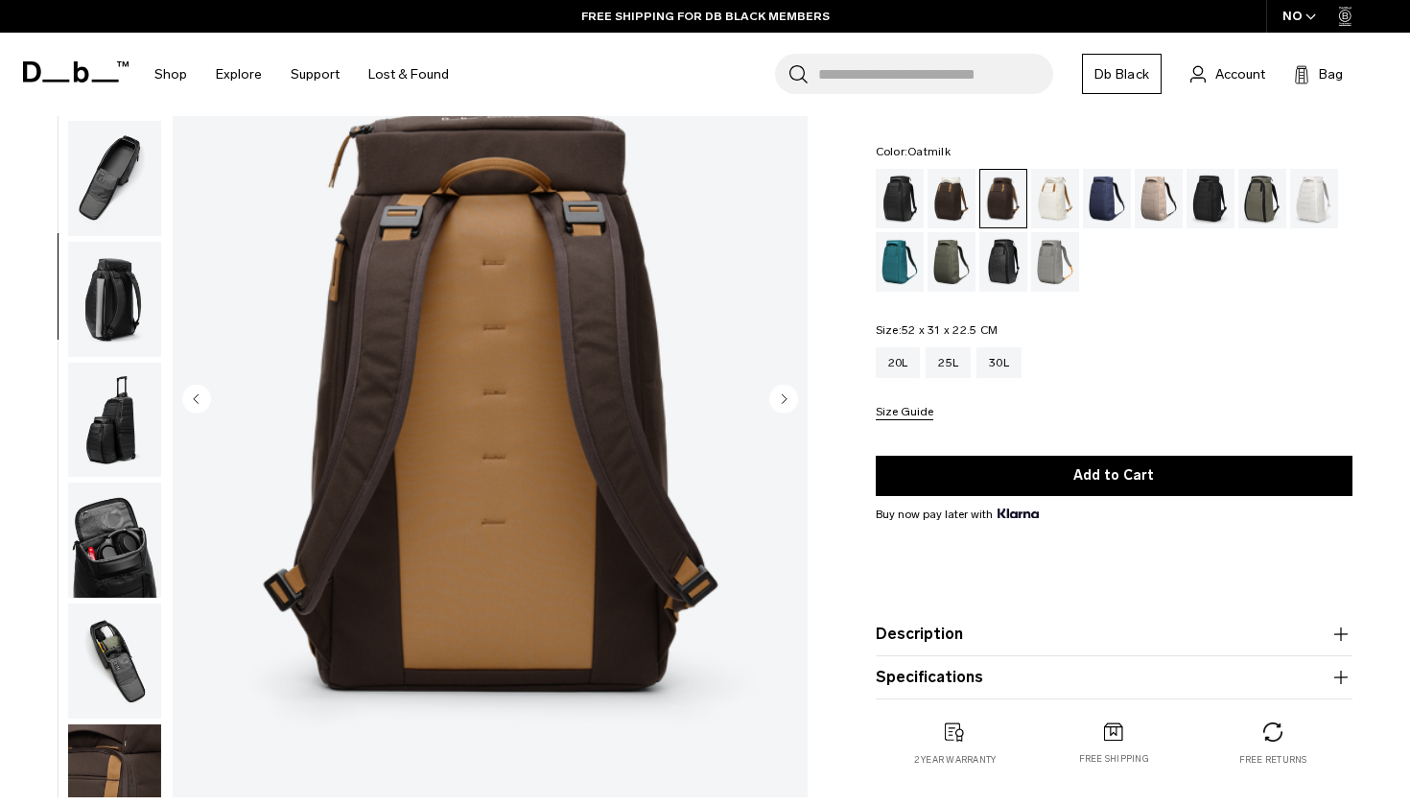
click at [1057, 197] on div "Oatmilk" at bounding box center [1055, 198] width 49 height 59
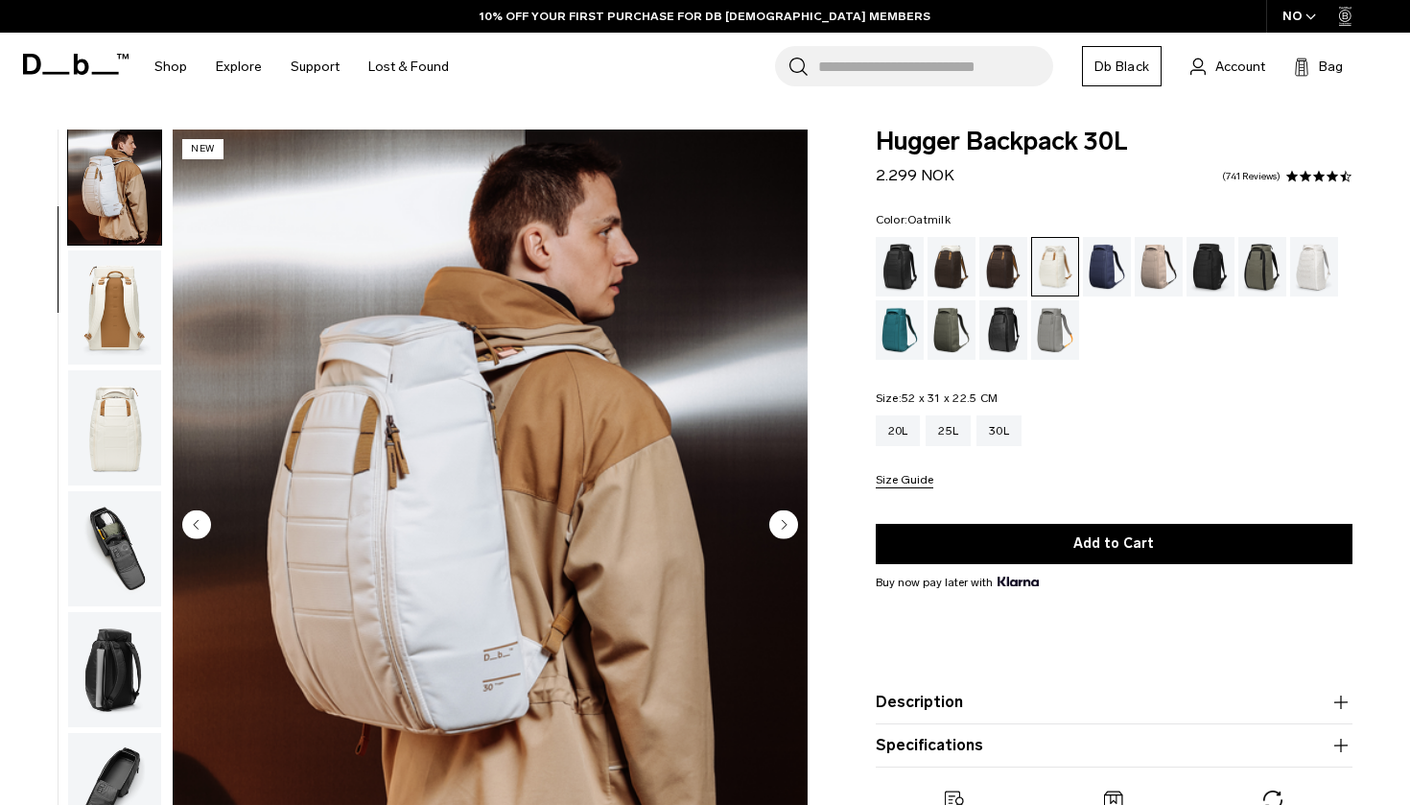
click at [785, 526] on icon "Next slide" at bounding box center [784, 524] width 5 height 9
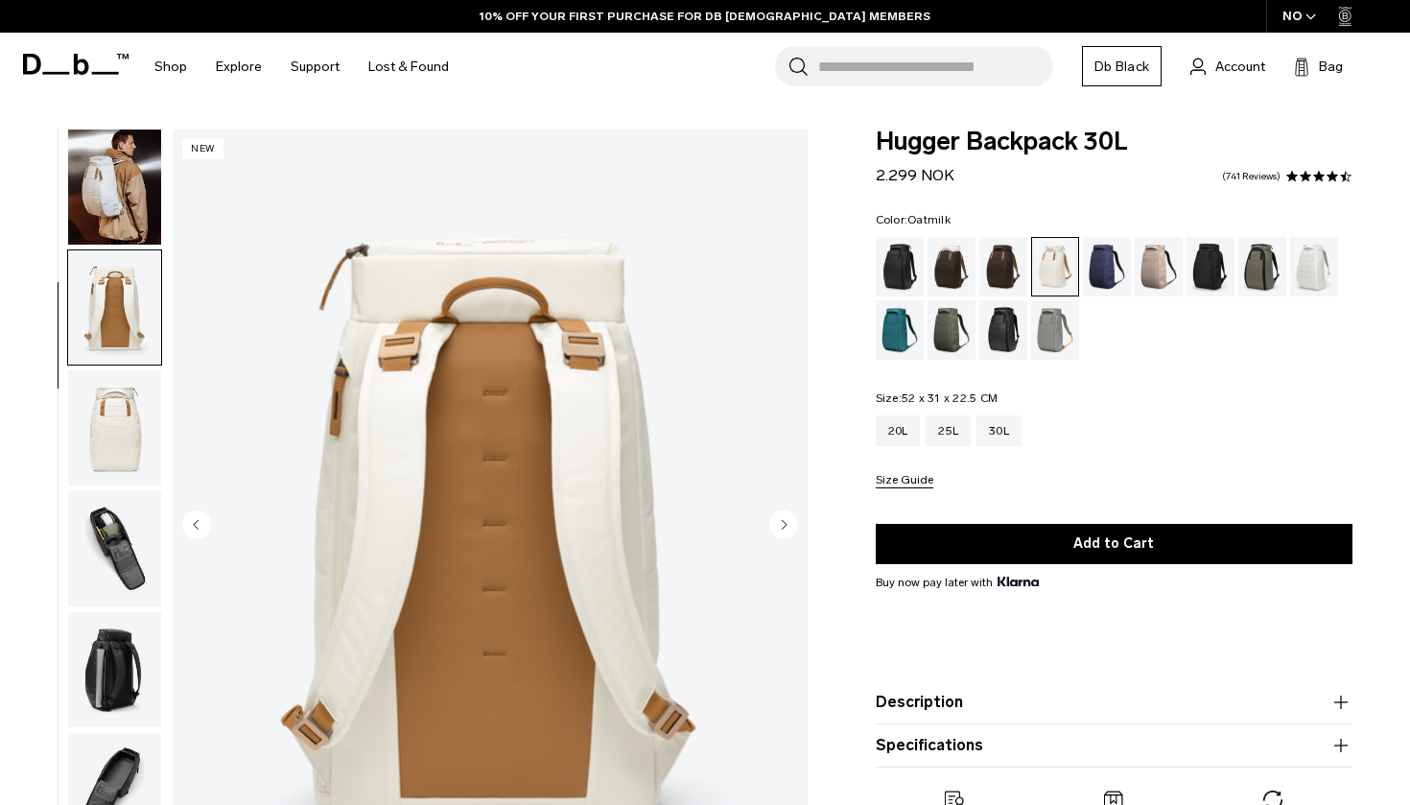
scroll to position [245, 0]
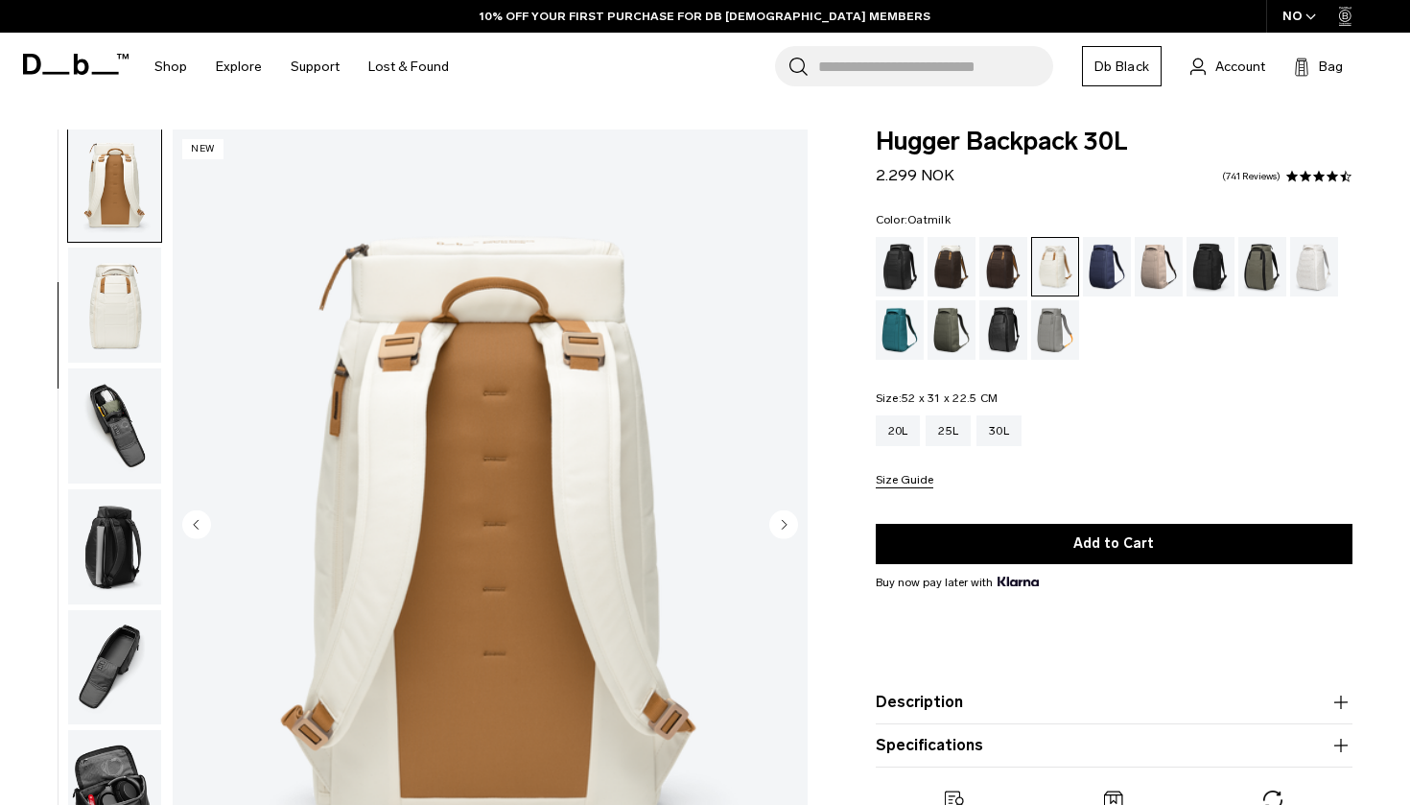
click at [786, 528] on circle "Next slide" at bounding box center [783, 523] width 29 height 29
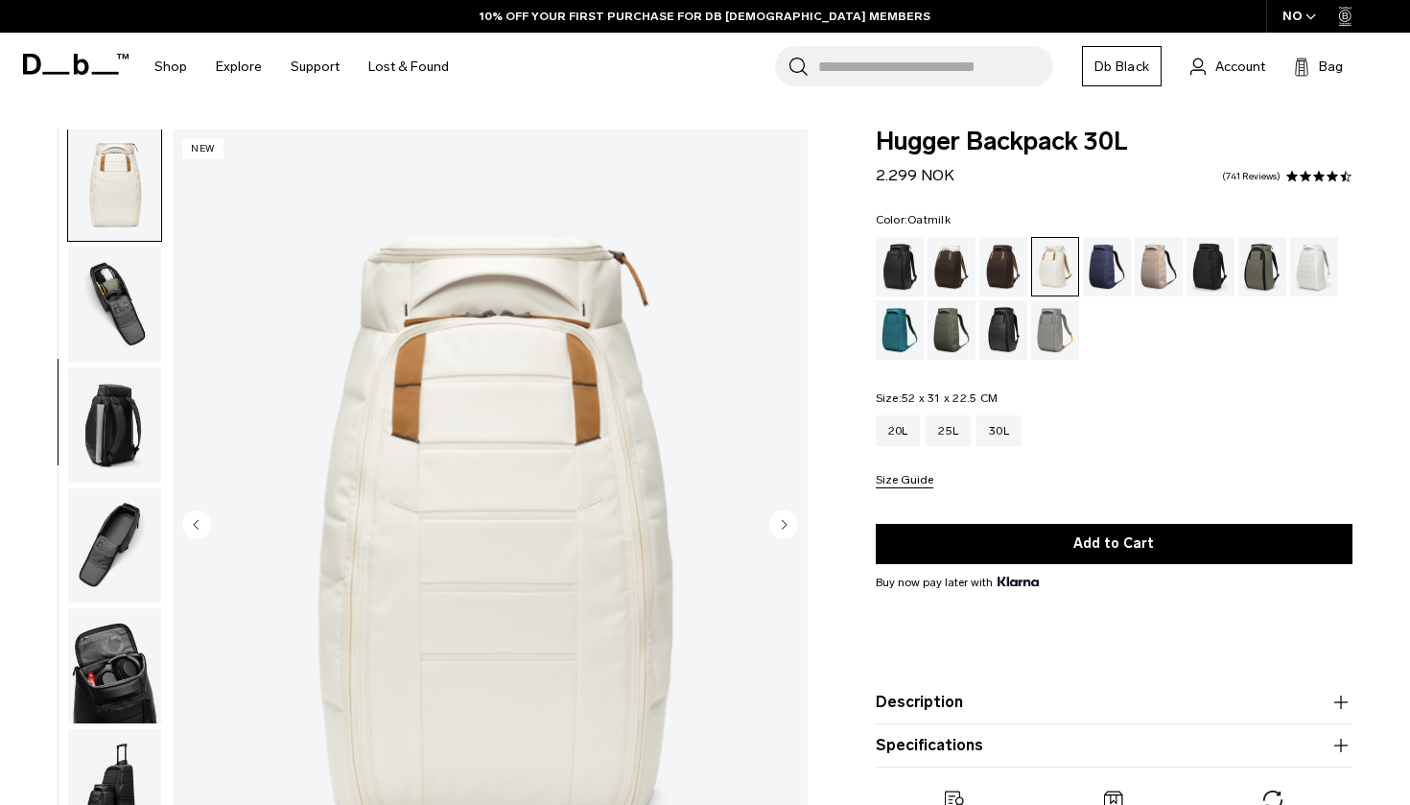
click at [786, 528] on circle "Next slide" at bounding box center [783, 523] width 29 height 29
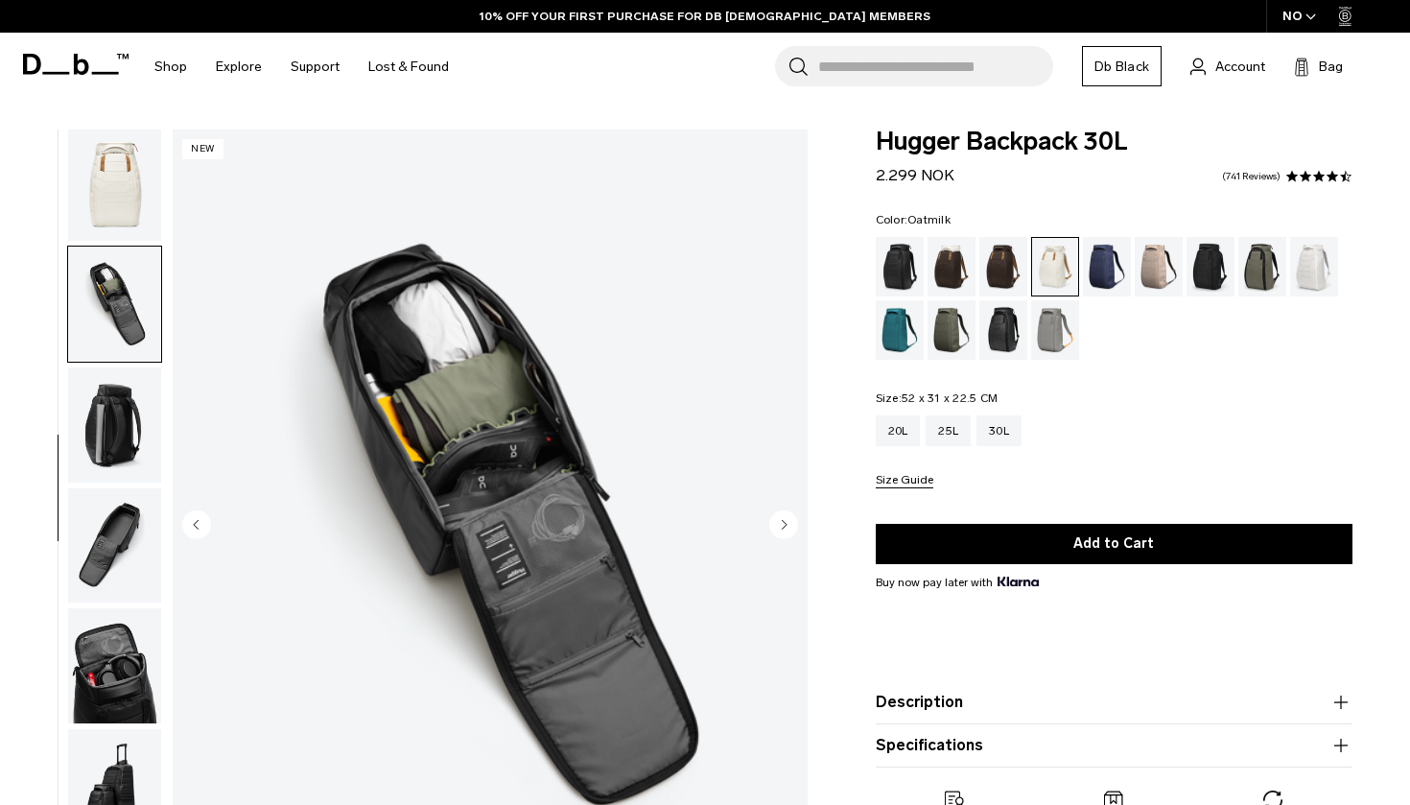
scroll to position [424, 0]
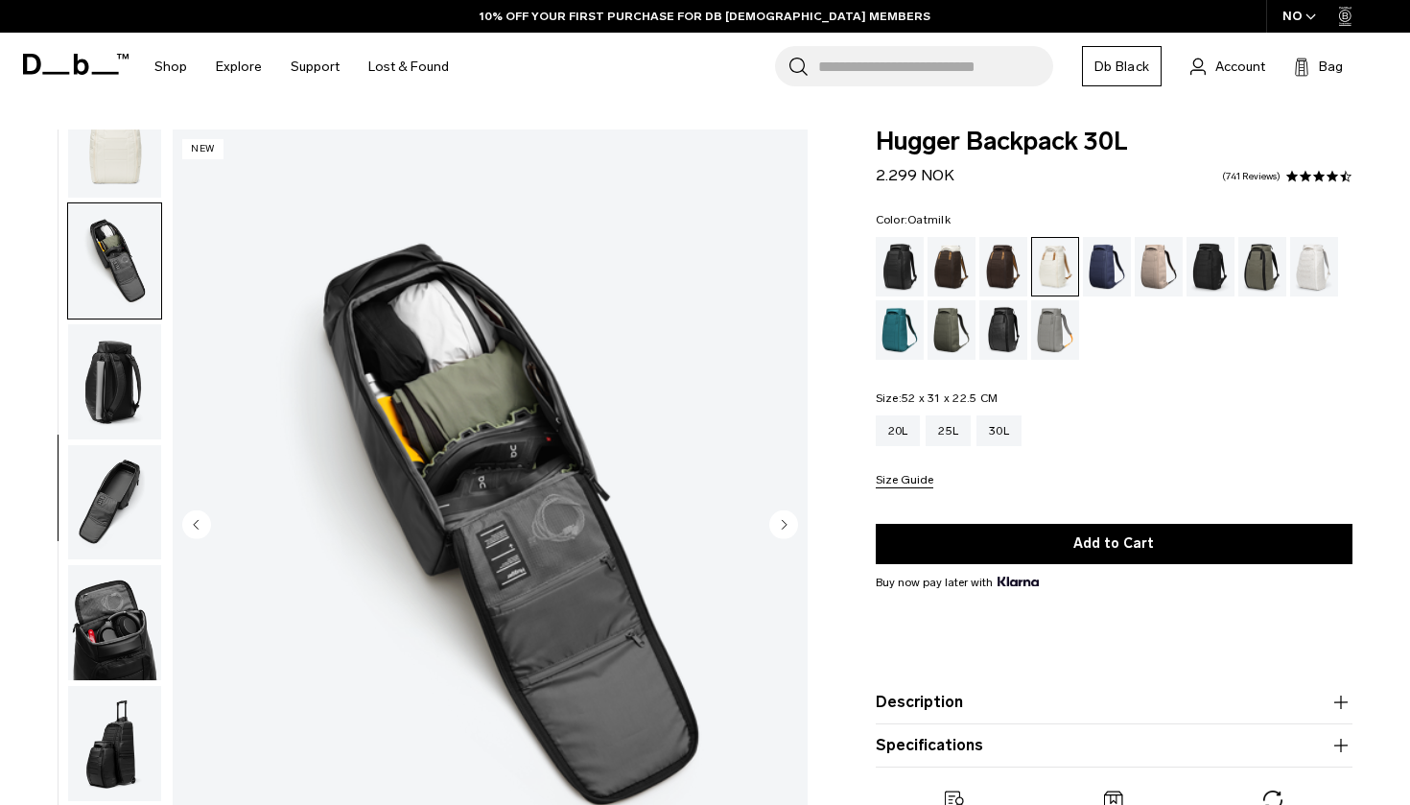
click at [786, 528] on circle "Next slide" at bounding box center [783, 523] width 29 height 29
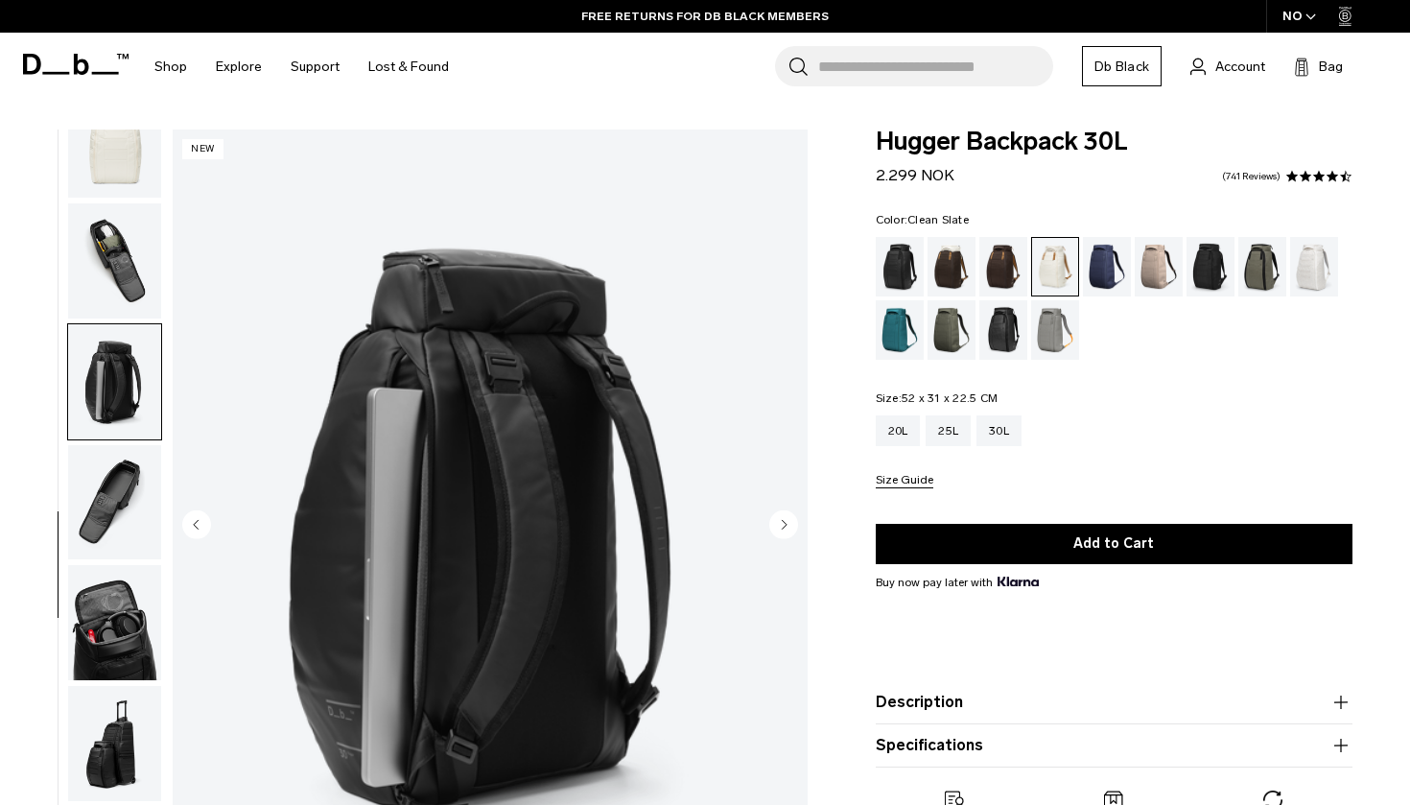
click at [1302, 268] on div "Clean Slate" at bounding box center [1314, 266] width 49 height 59
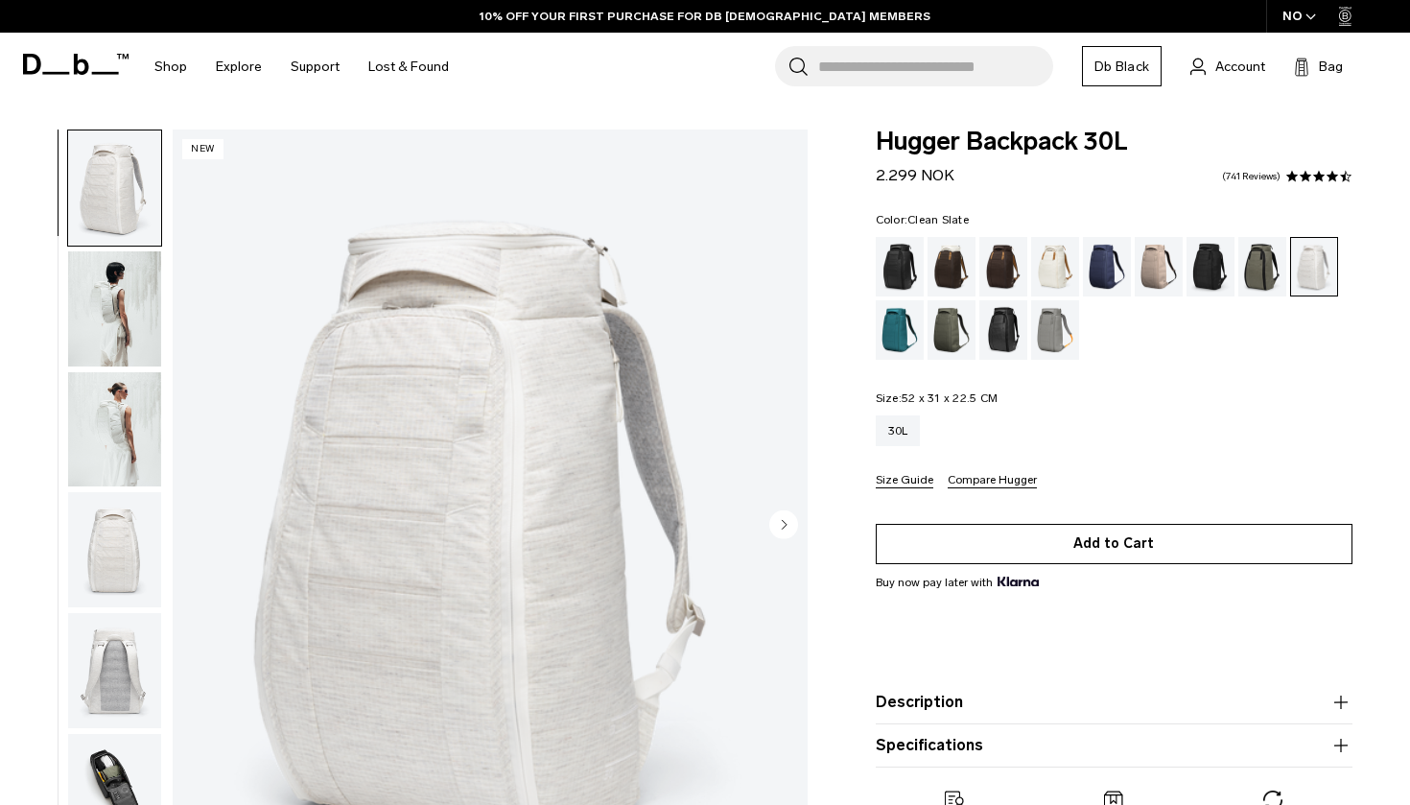
click at [1089, 552] on button "Add to Cart" at bounding box center [1114, 544] width 477 height 40
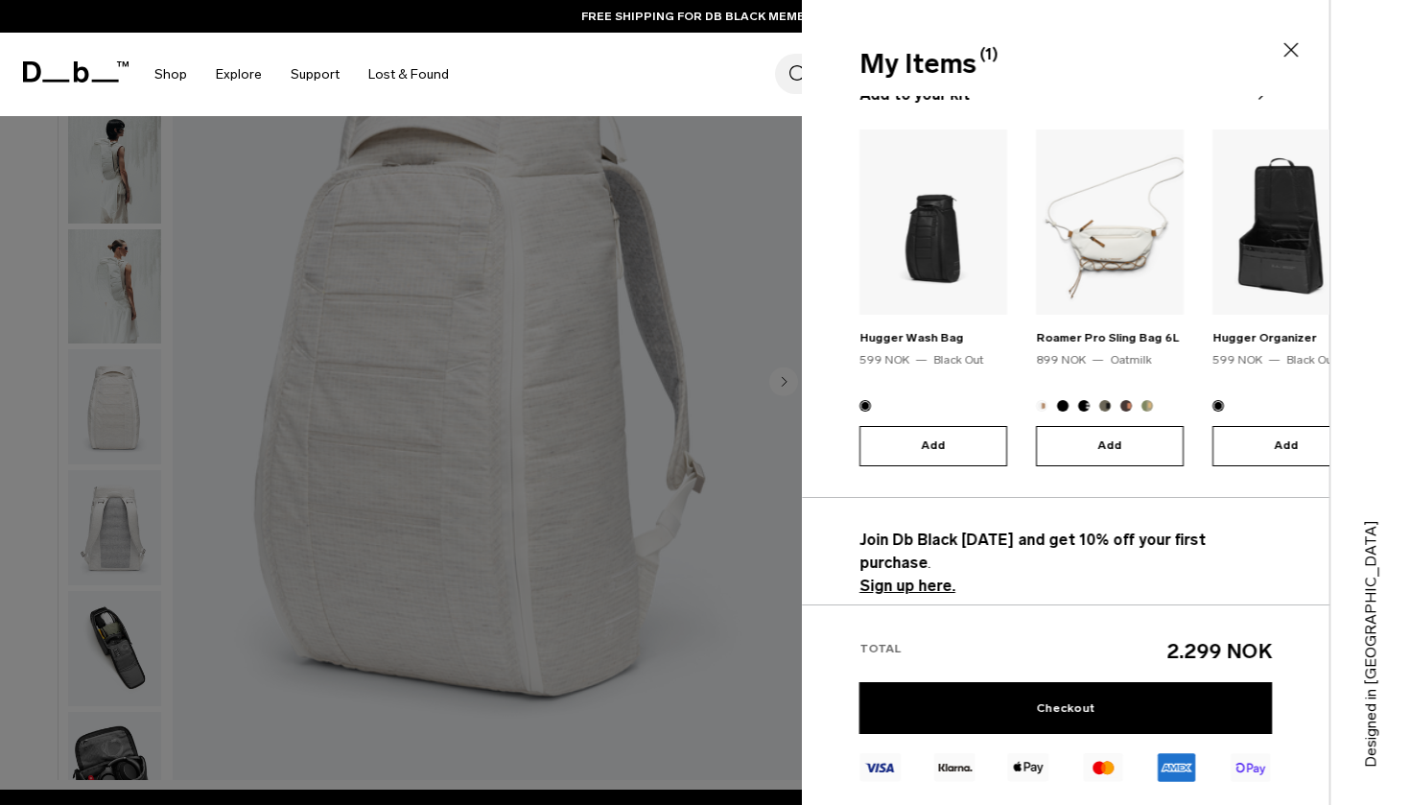
scroll to position [132, 0]
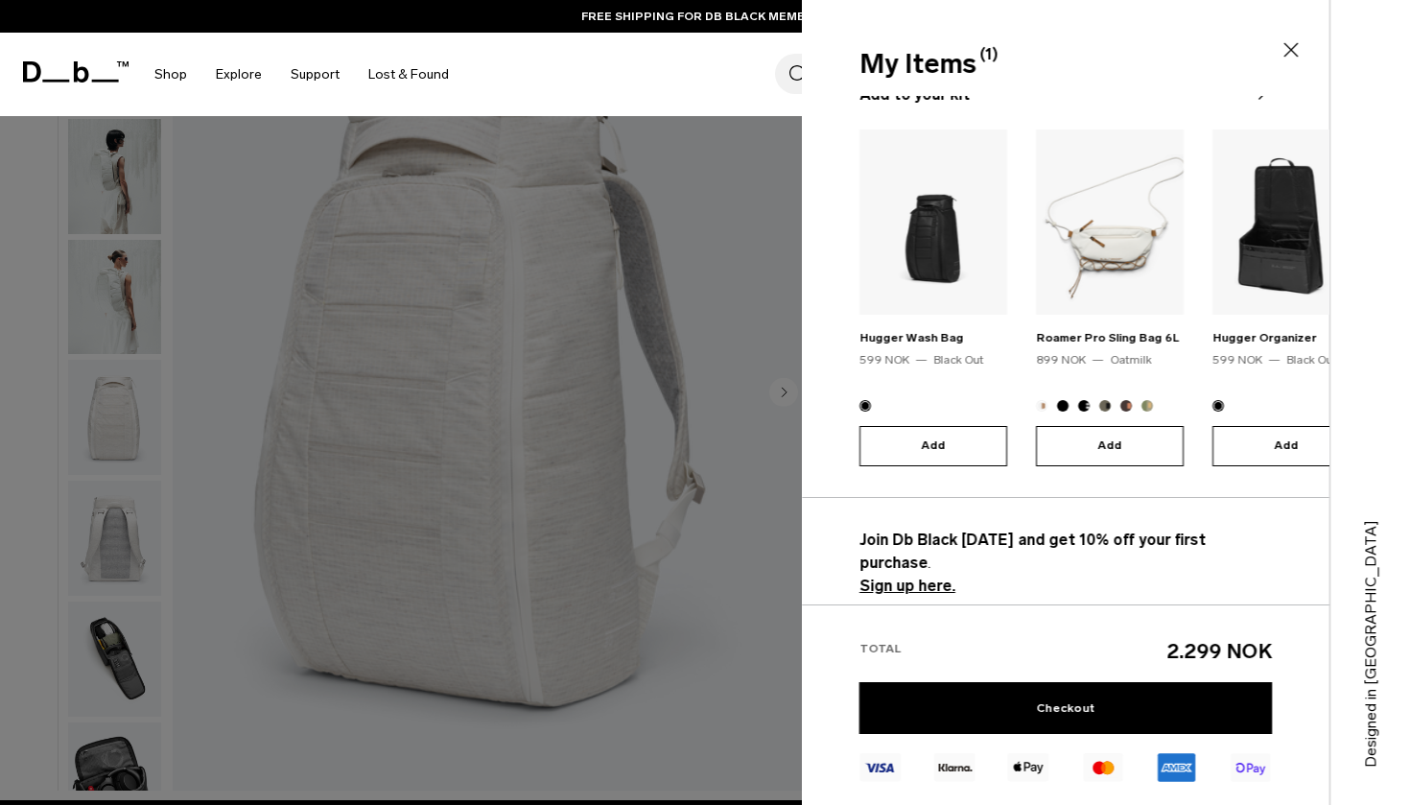
click at [1279, 243] on img at bounding box center [1286, 221] width 148 height 185
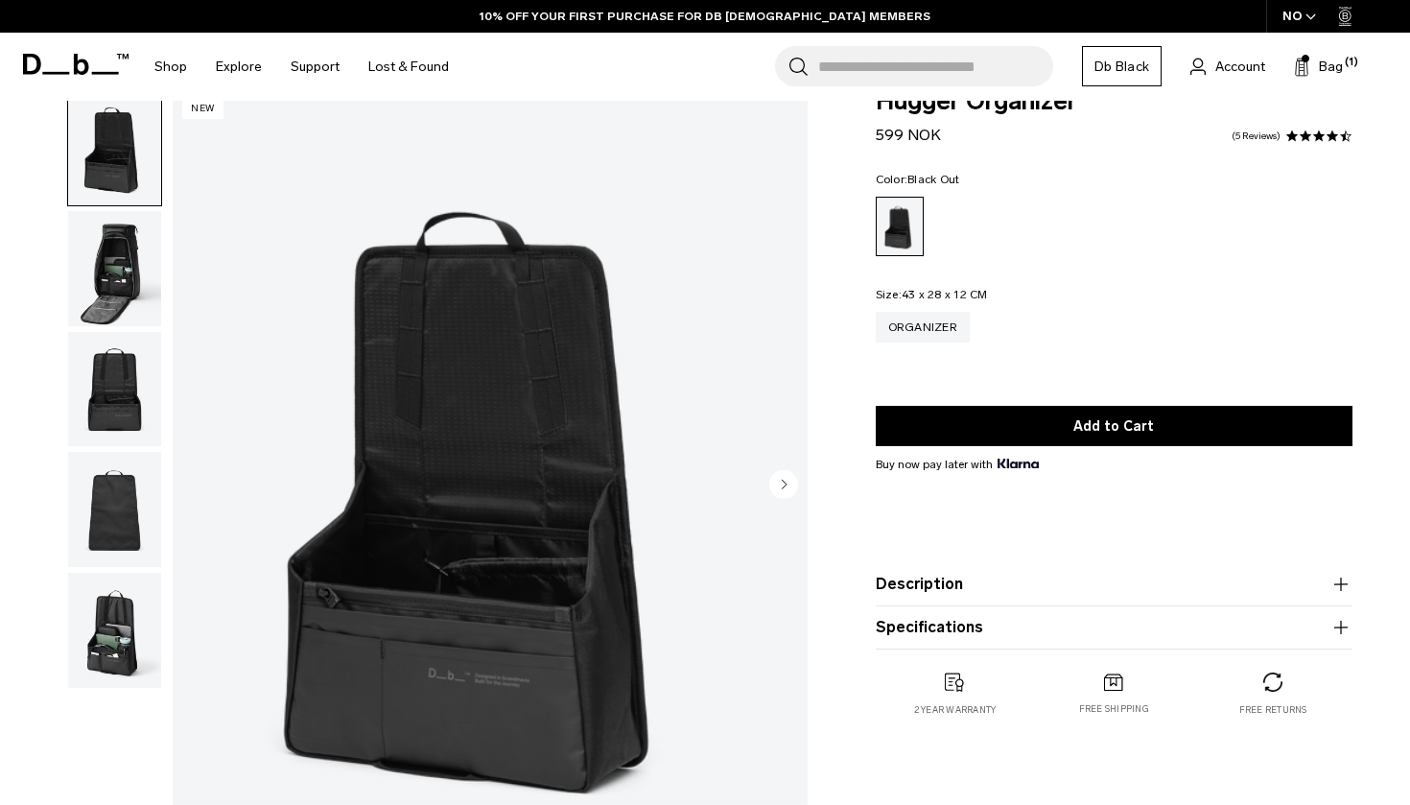
click at [117, 289] on img "button" at bounding box center [114, 268] width 93 height 115
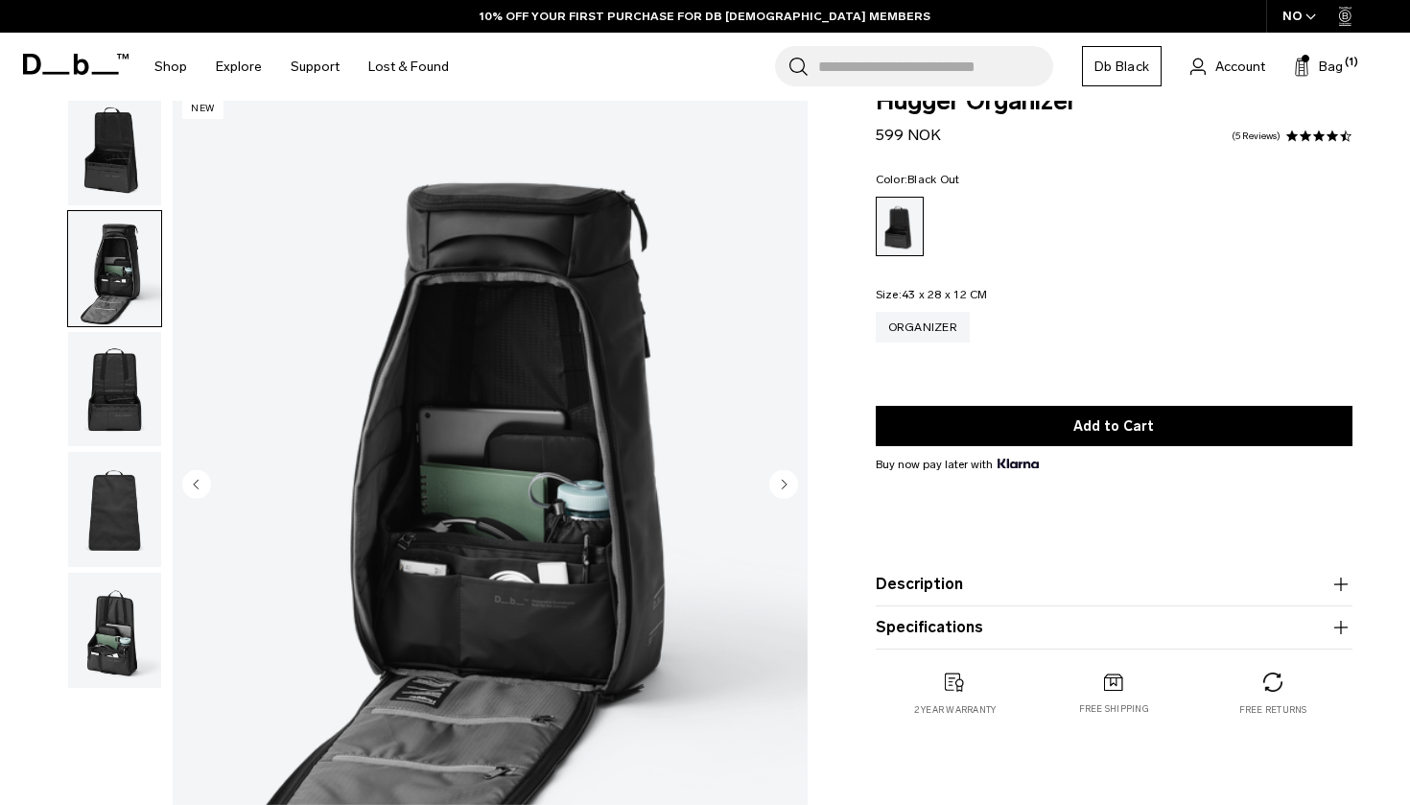
click at [129, 391] on img "button" at bounding box center [114, 389] width 93 height 115
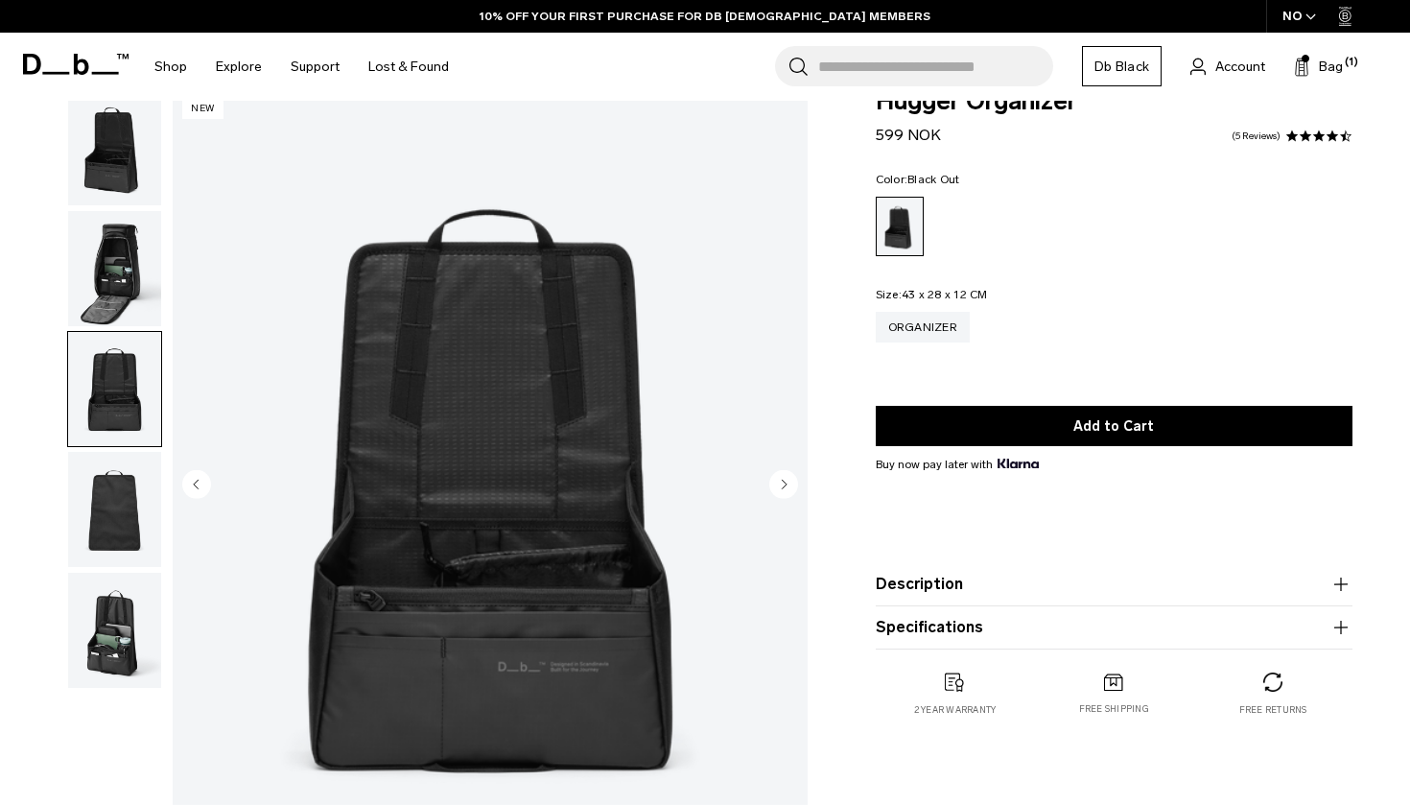
click at [129, 501] on img "button" at bounding box center [114, 509] width 93 height 115
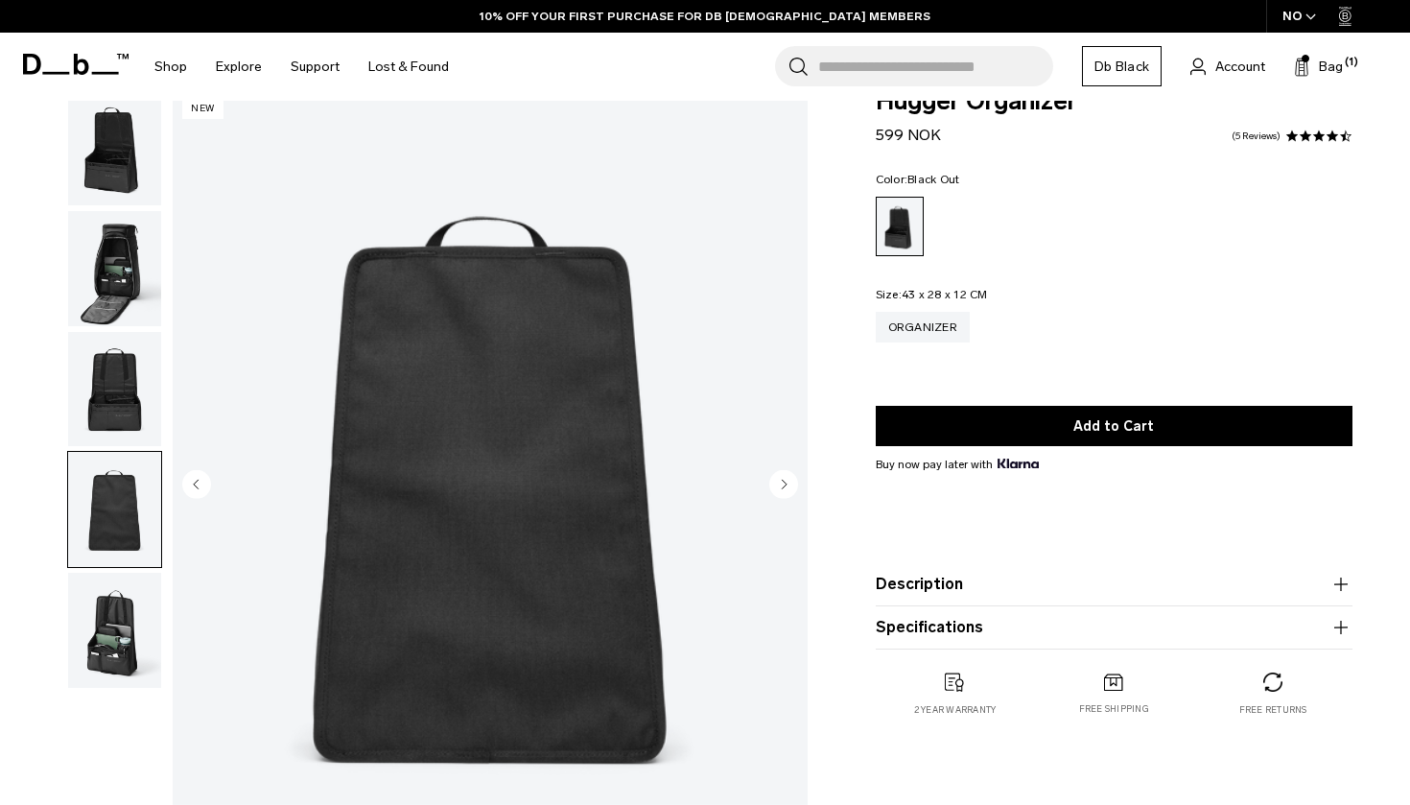
click at [107, 640] on img "button" at bounding box center [114, 630] width 93 height 115
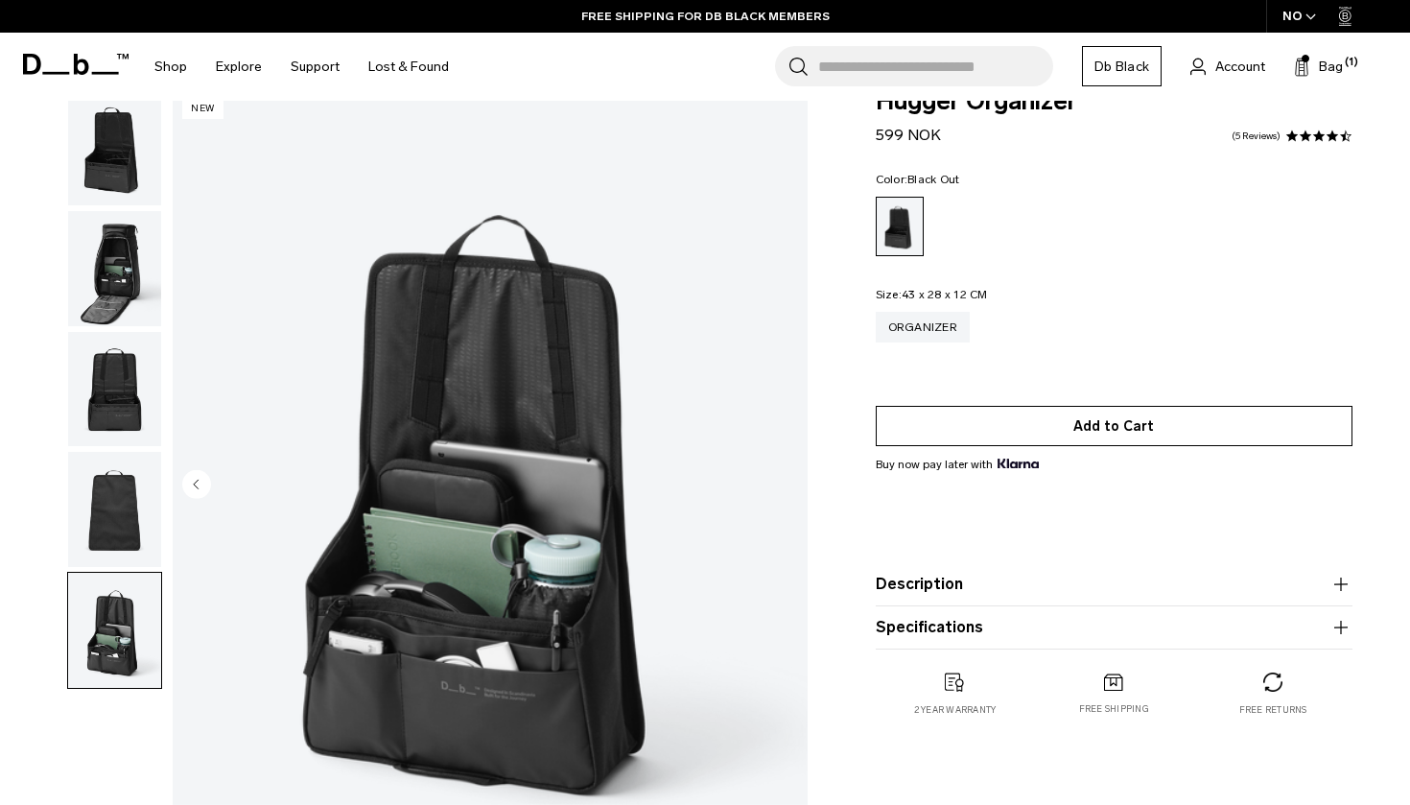
click at [919, 426] on button "Add to Cart" at bounding box center [1114, 426] width 477 height 40
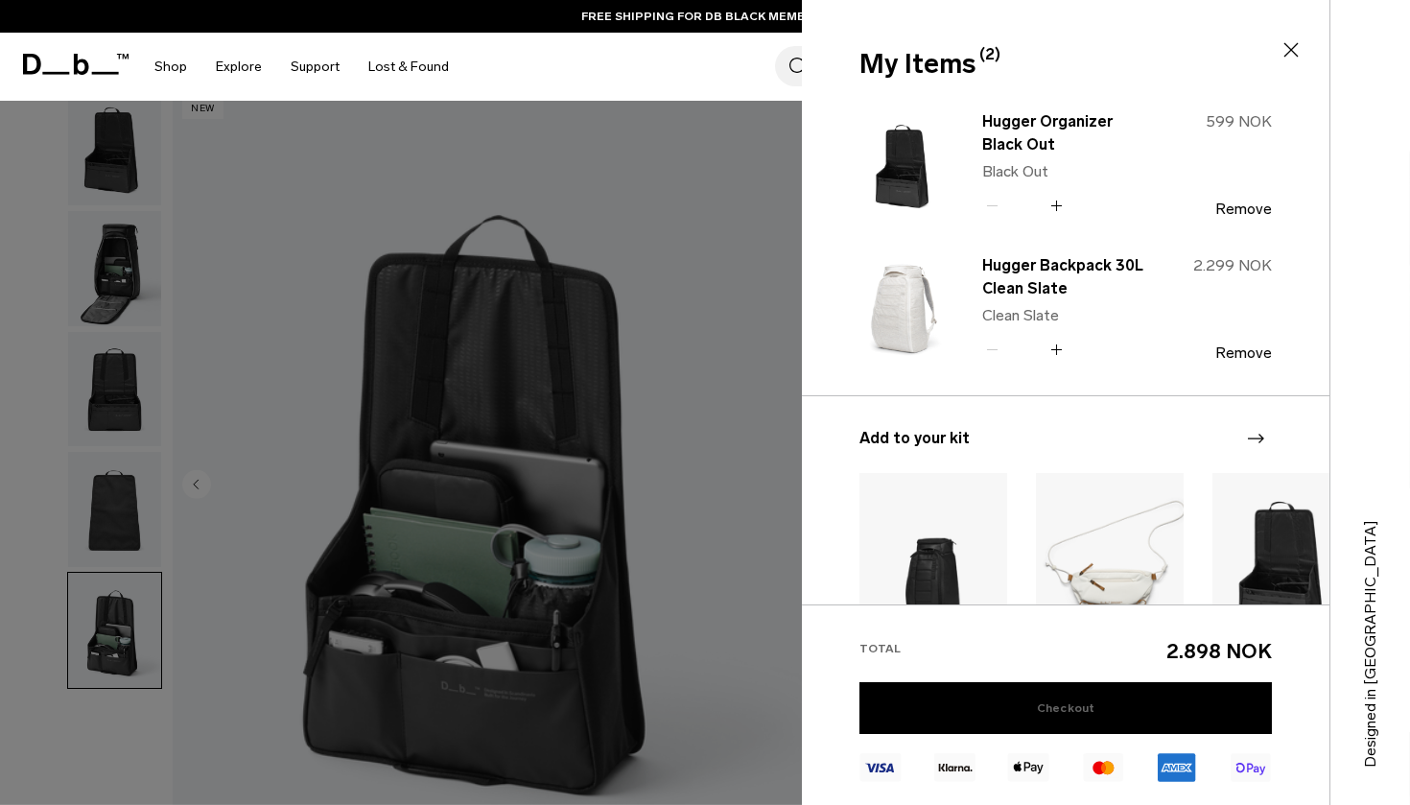
click at [1022, 719] on link "Checkout" at bounding box center [1065, 708] width 412 height 52
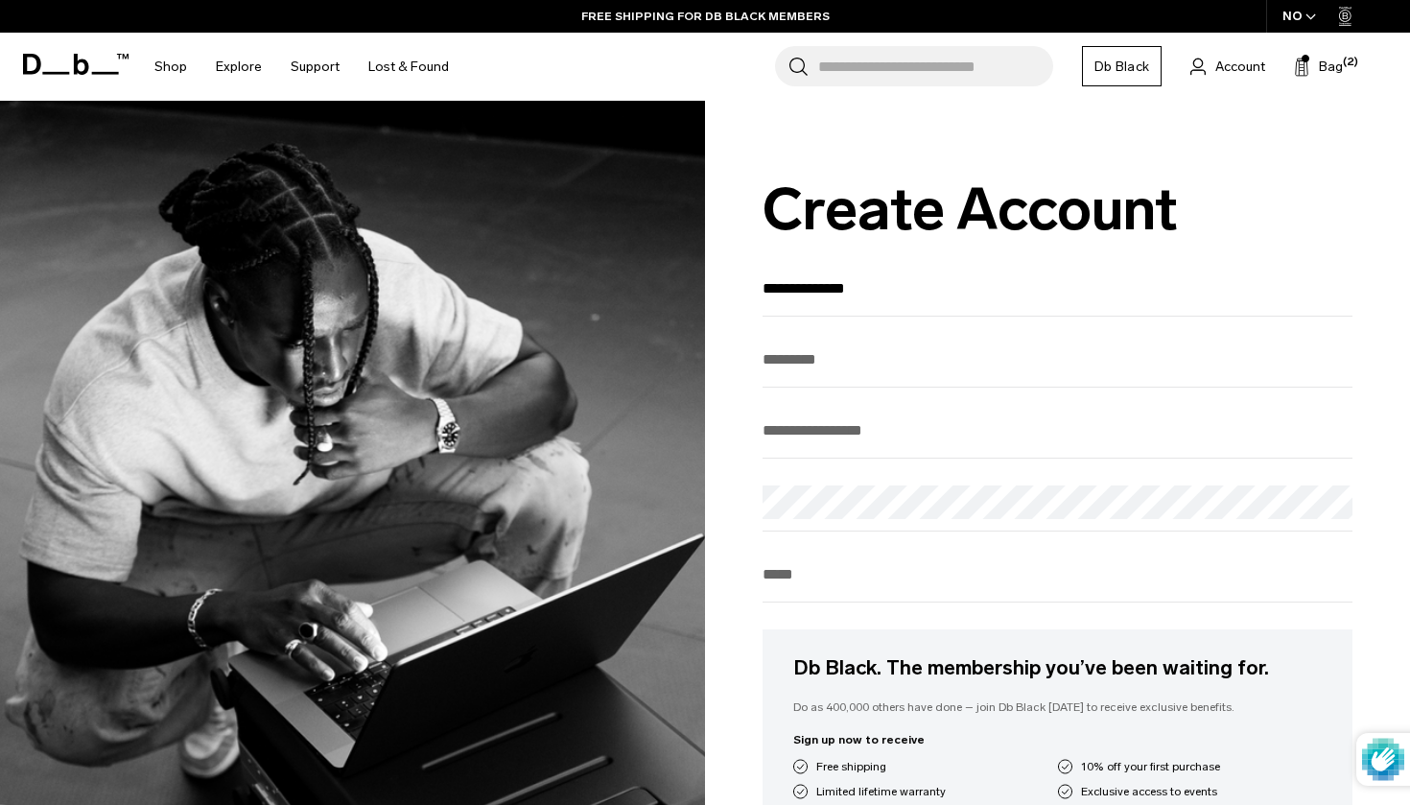
type input "**********"
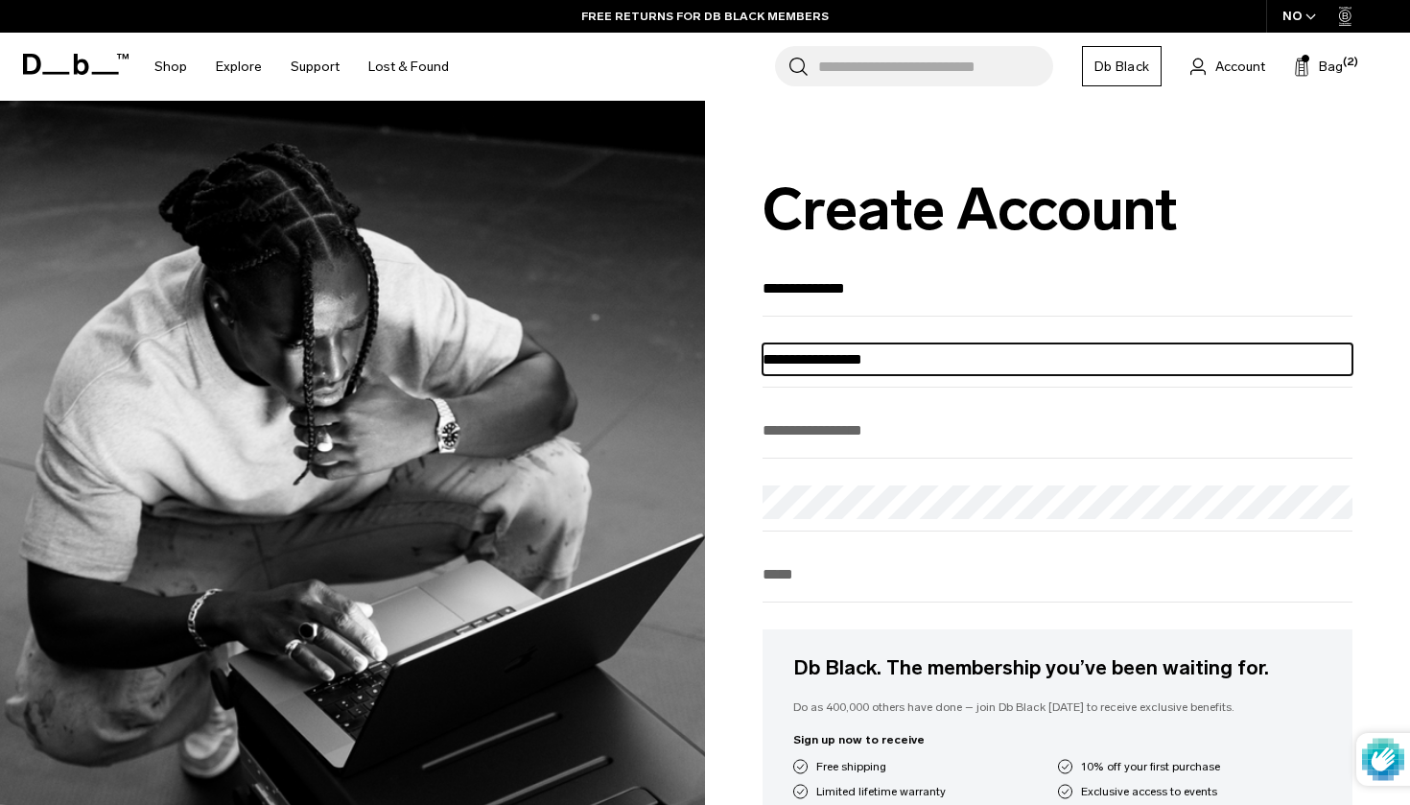
click at [772, 363] on input "**********" at bounding box center [1058, 359] width 590 height 32
type input "**********"
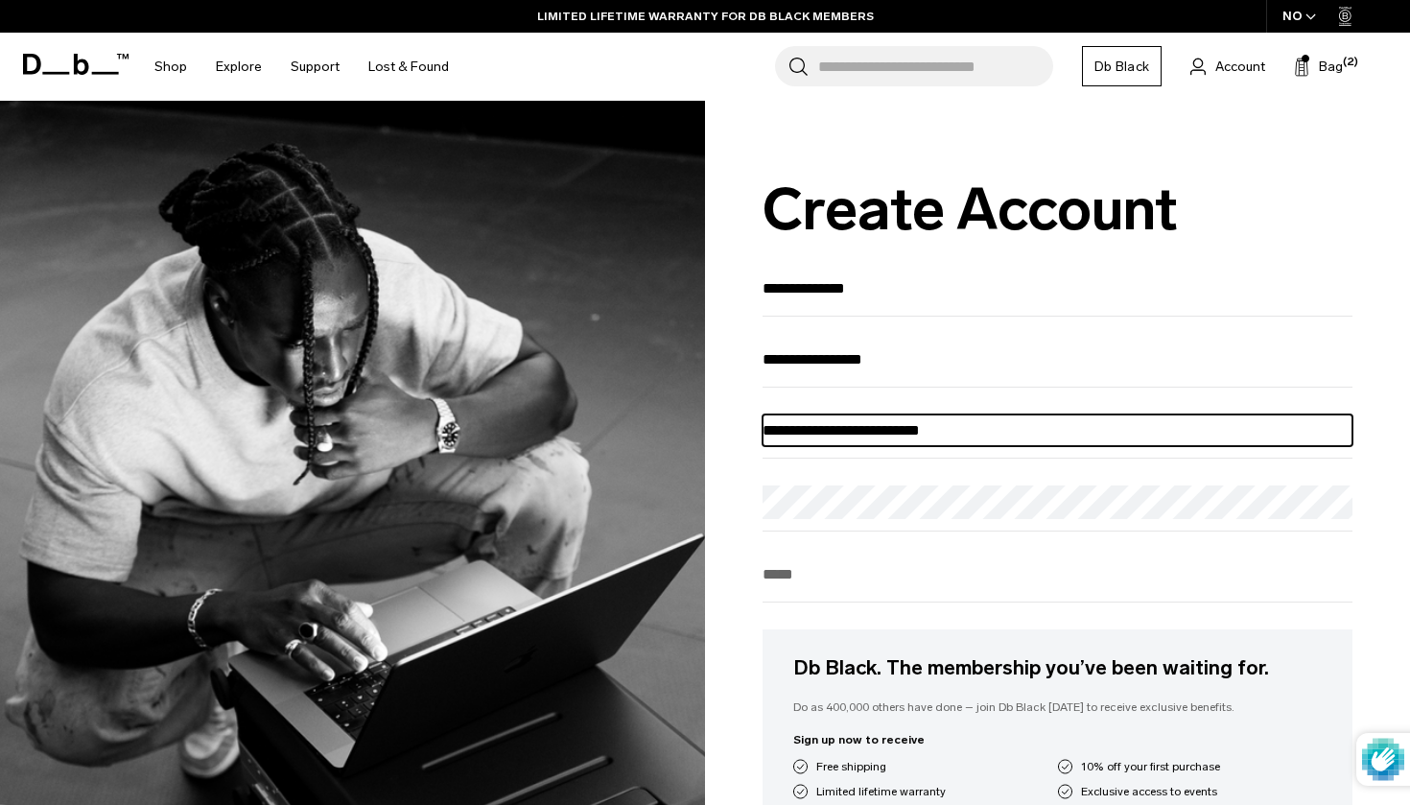
type input "**********"
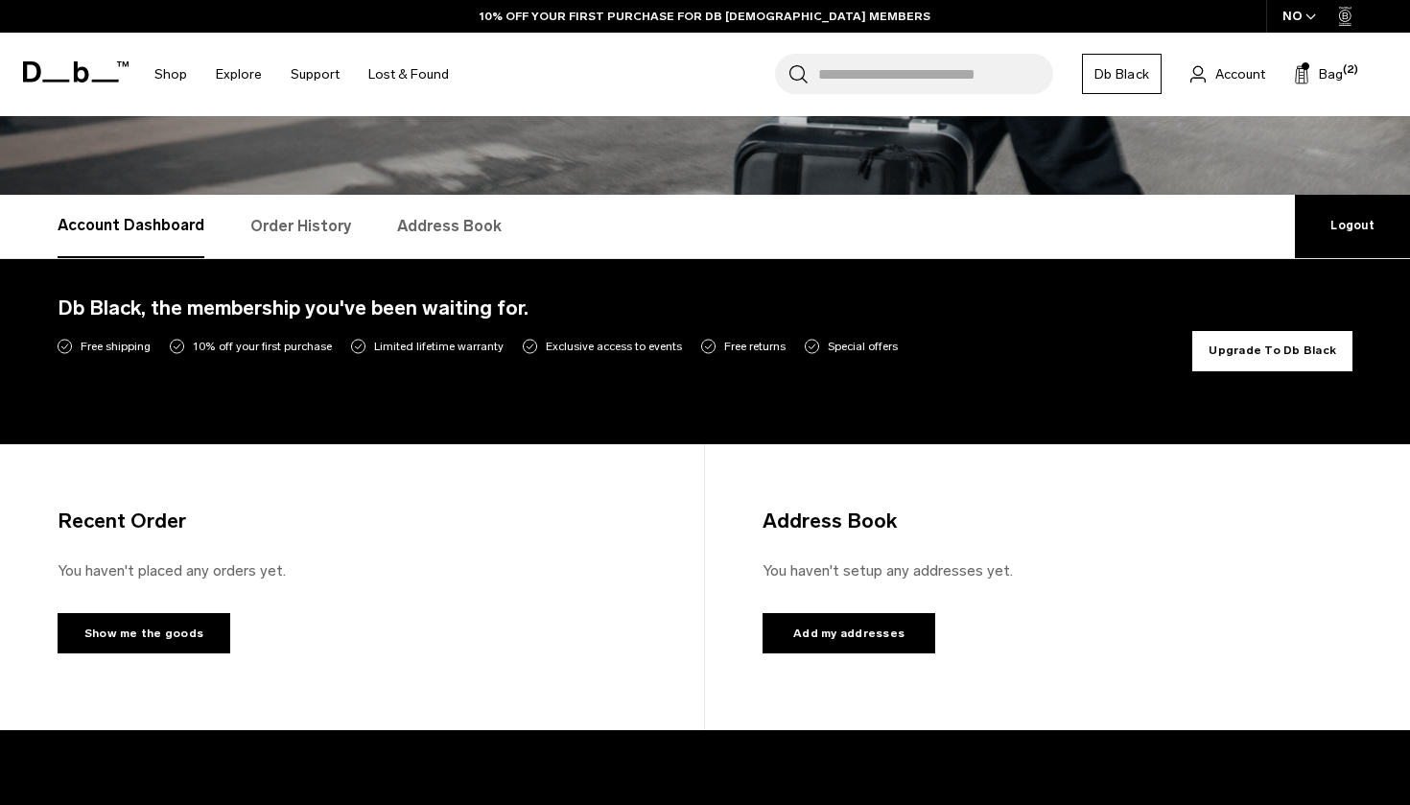
scroll to position [240, 0]
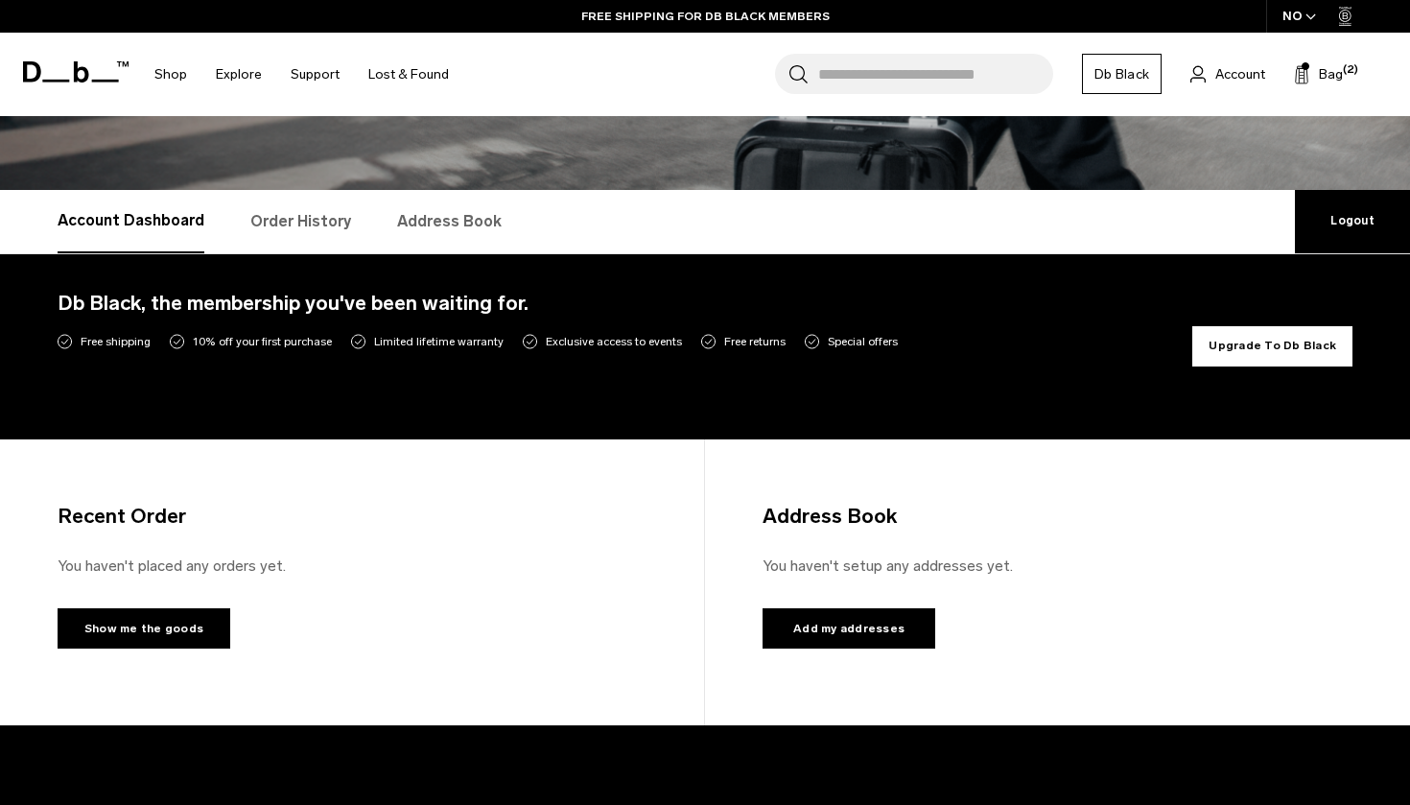
click at [260, 212] on link "Order History" at bounding box center [300, 221] width 101 height 63
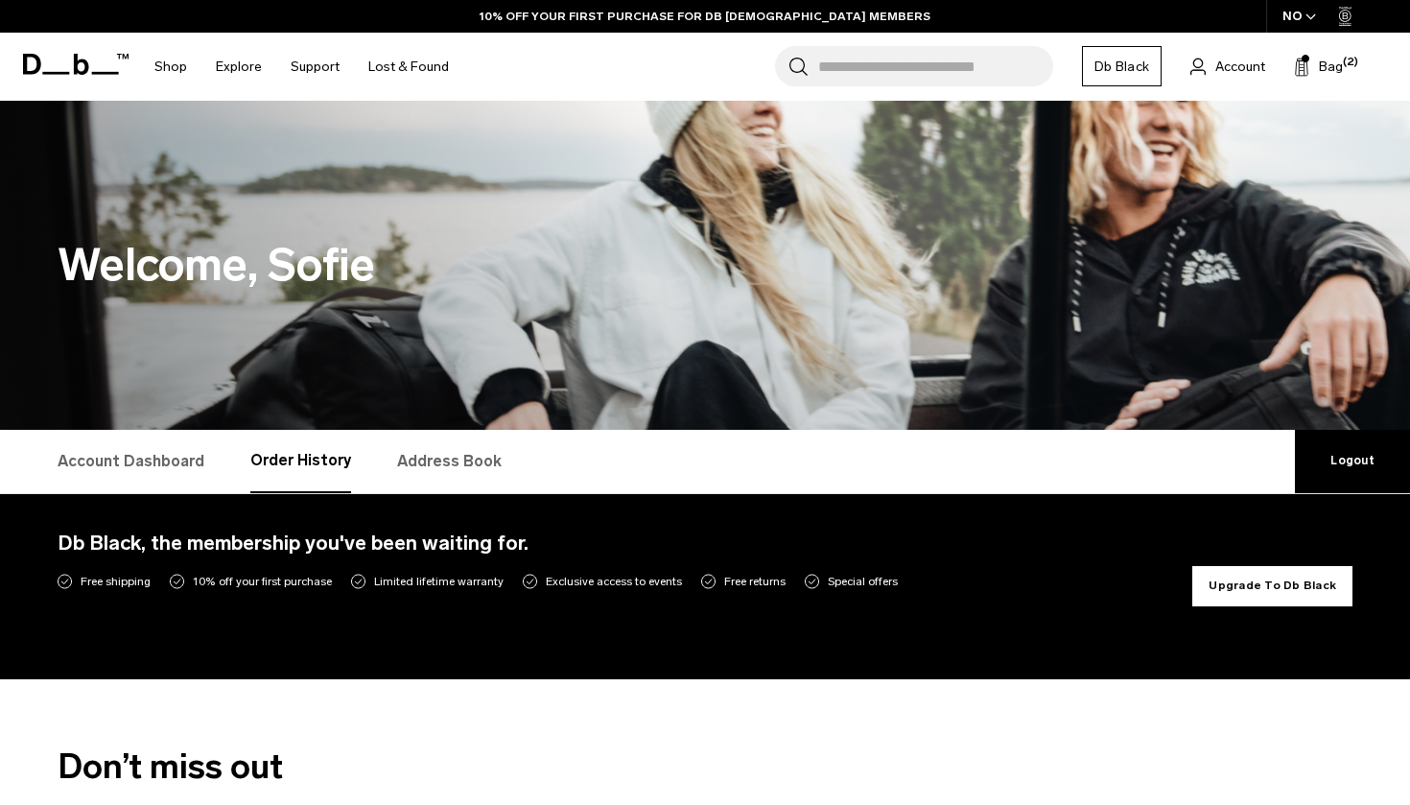
click at [427, 449] on link "Address Book" at bounding box center [449, 461] width 105 height 63
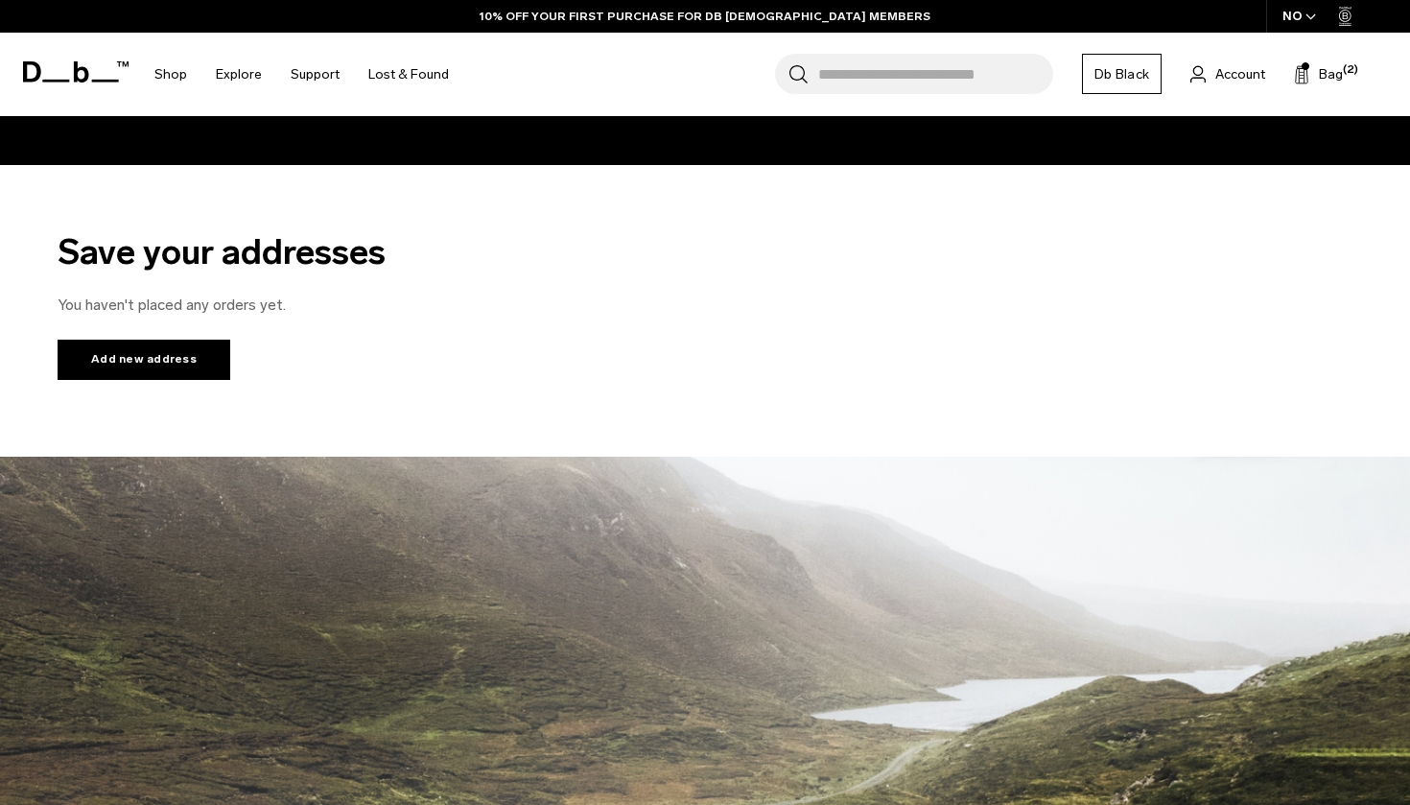
scroll to position [513, 0]
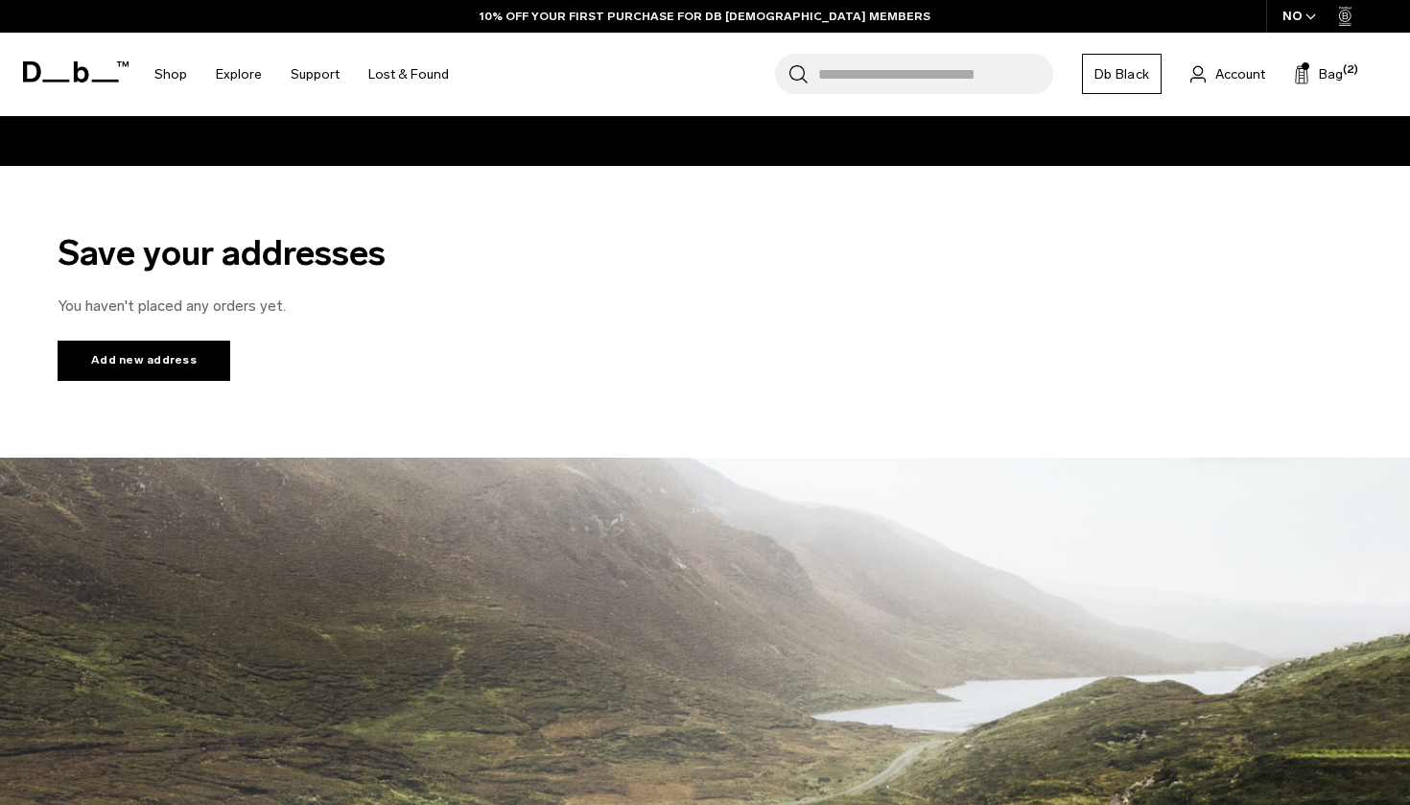
click at [136, 371] on button "Add new address" at bounding box center [144, 360] width 173 height 40
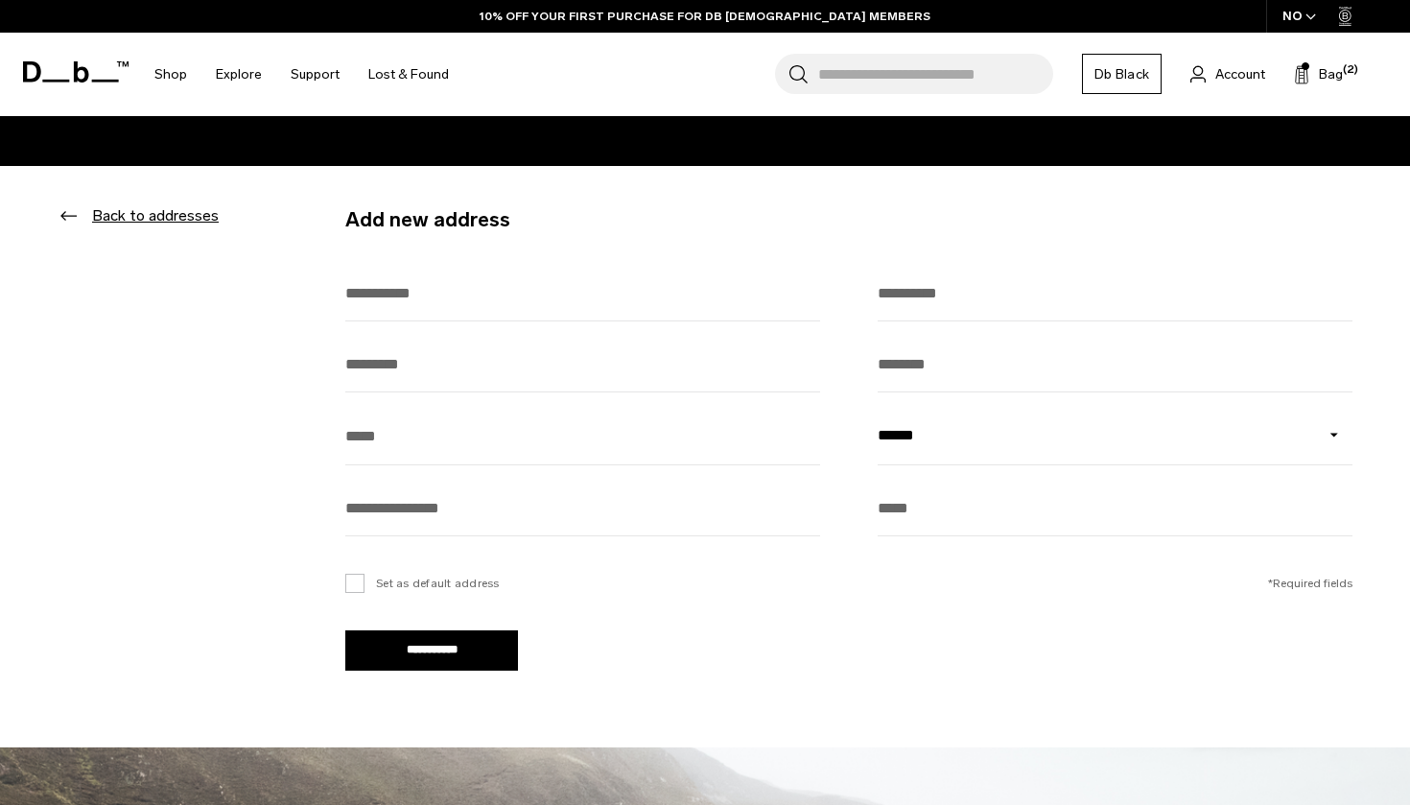
scroll to position [0, 0]
type input "**********"
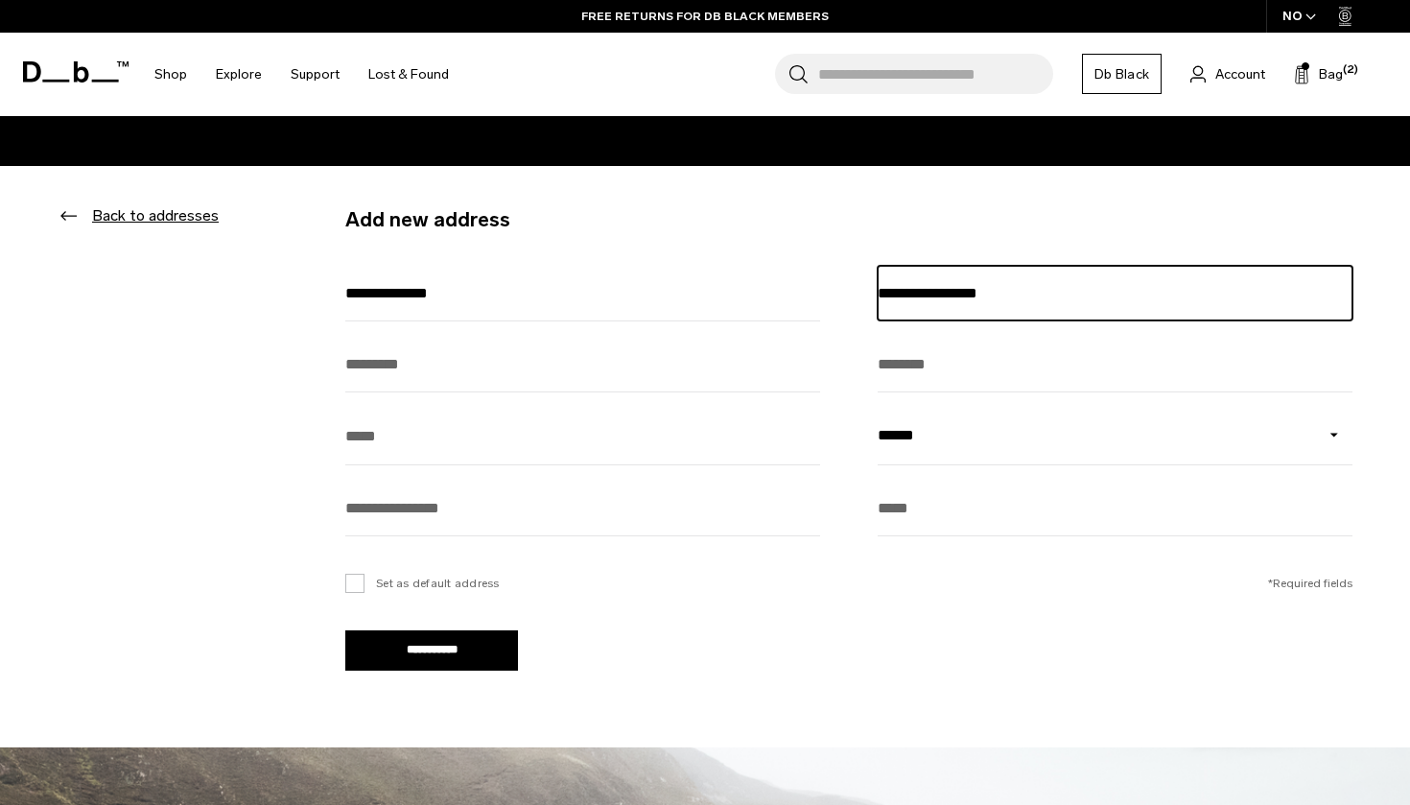
type input "**********"
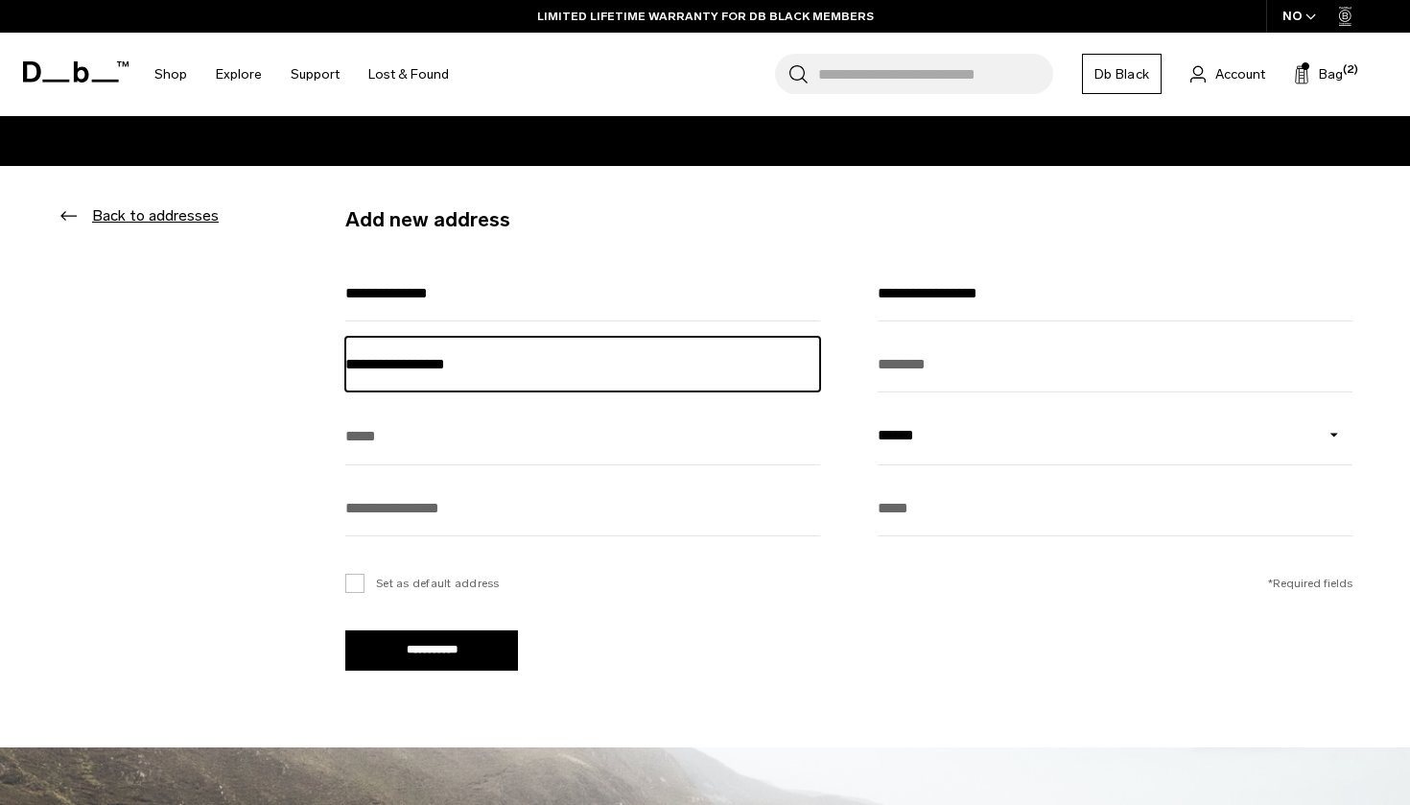
type input "**********"
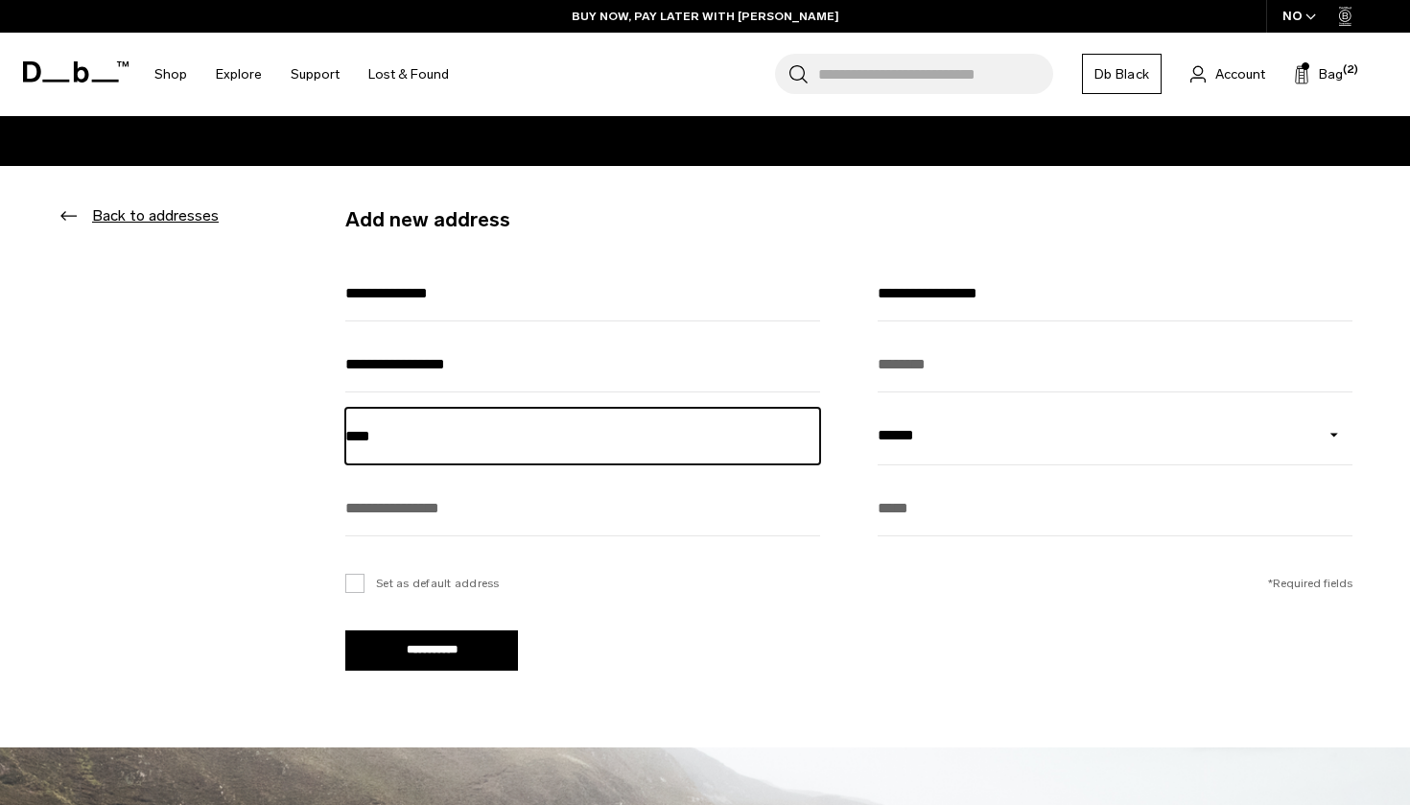
type input "****"
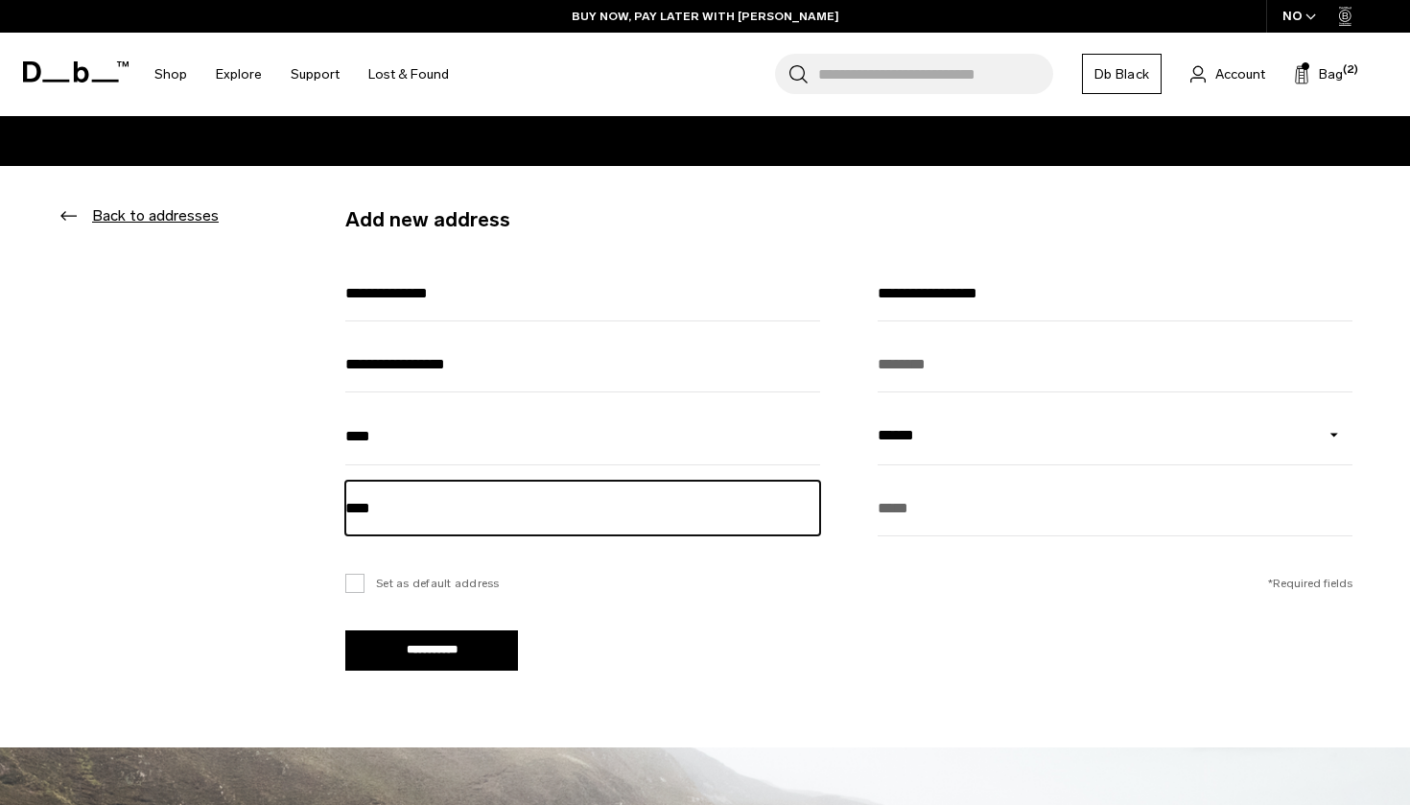
type input "****"
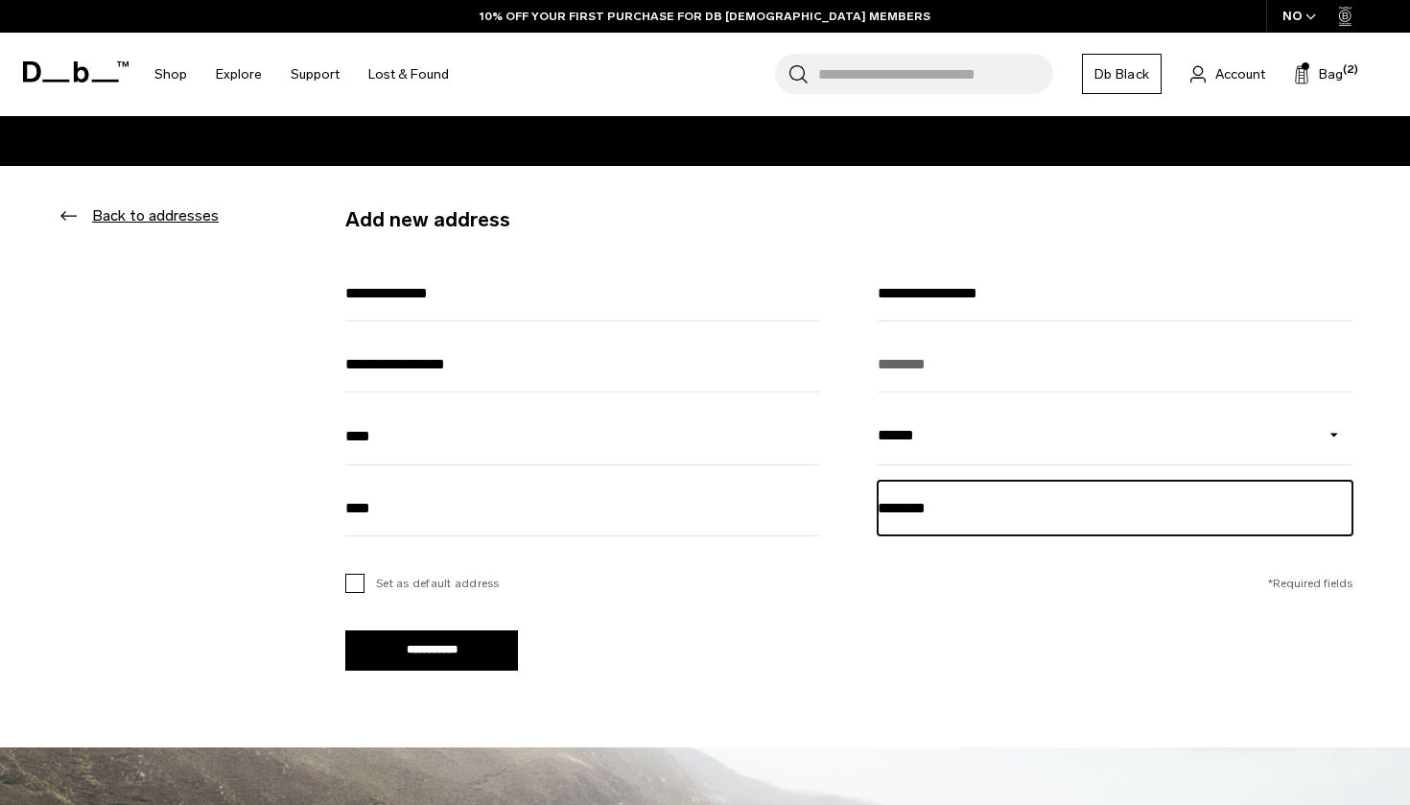
type input "********"
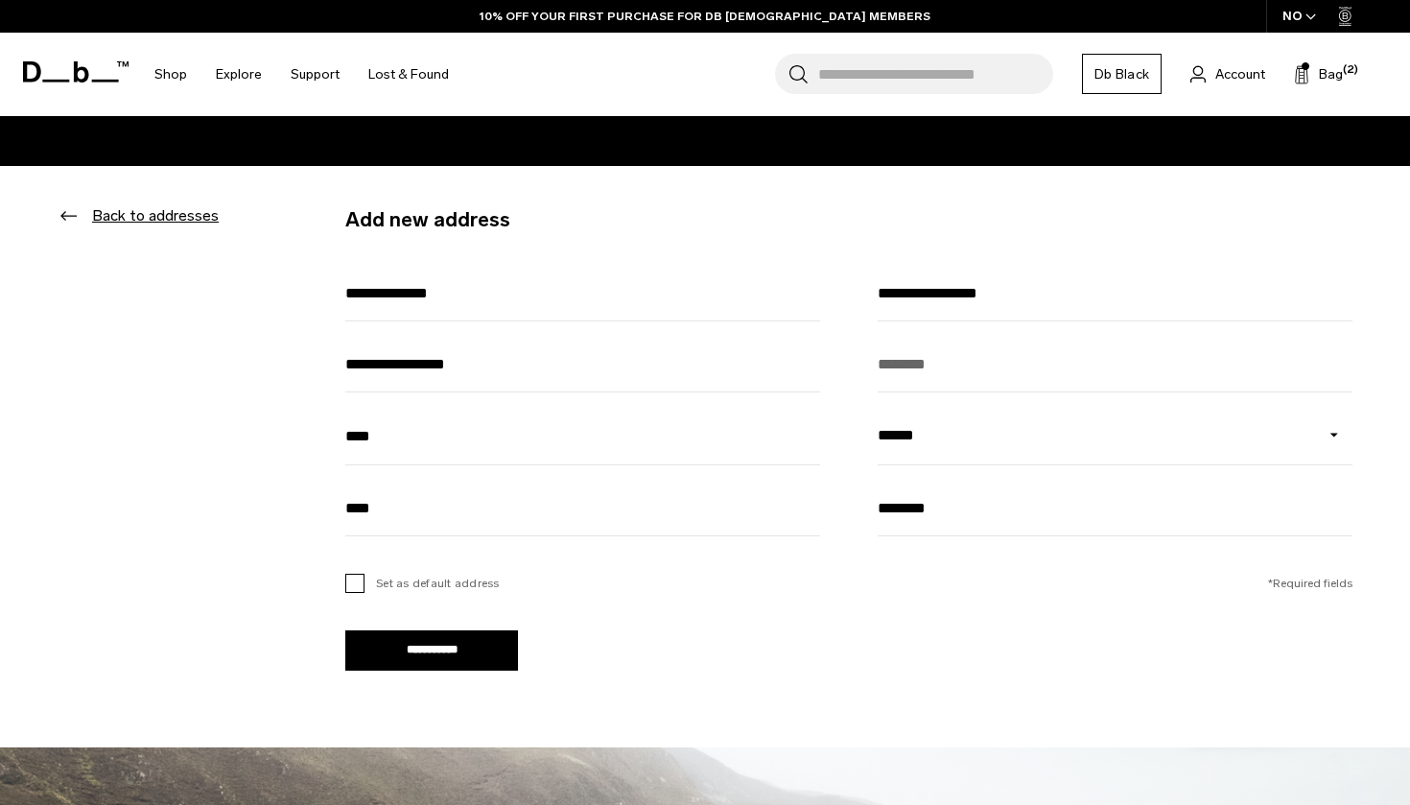
click at [365, 584] on label "Set as default address" at bounding box center [422, 583] width 154 height 17
click at [441, 667] on input "**********" at bounding box center [431, 650] width 173 height 40
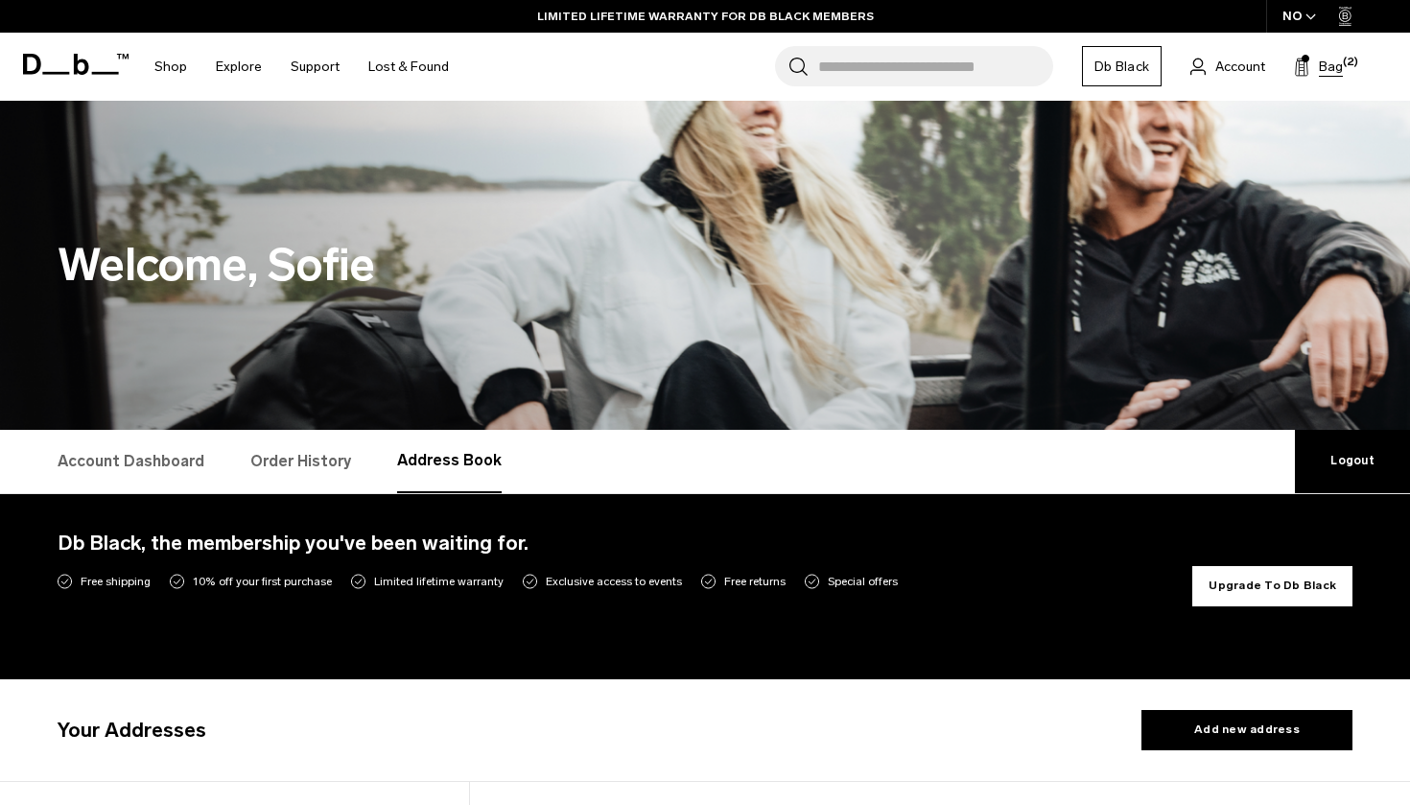
click at [1329, 70] on span "Bag" at bounding box center [1331, 67] width 24 height 20
